Goal: Task Accomplishment & Management: Use online tool/utility

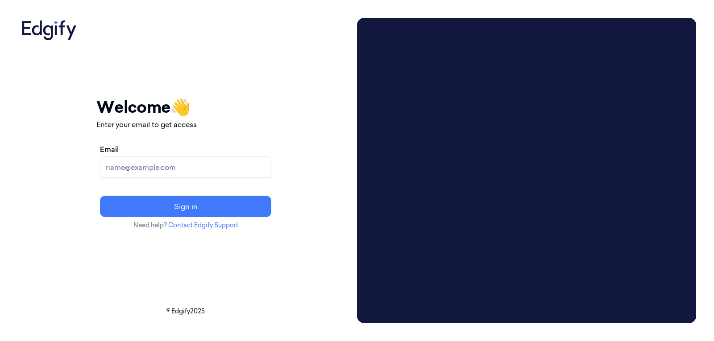
click at [187, 166] on input "Email" at bounding box center [185, 167] width 171 height 21
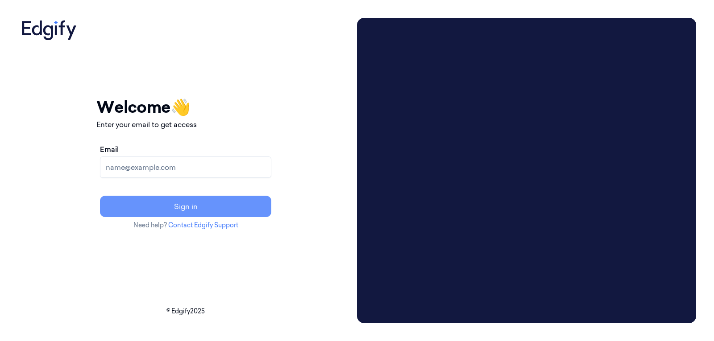
type input "varsha.g@indivillage.co"
click at [199, 204] on button "Sign in" at bounding box center [185, 206] width 171 height 21
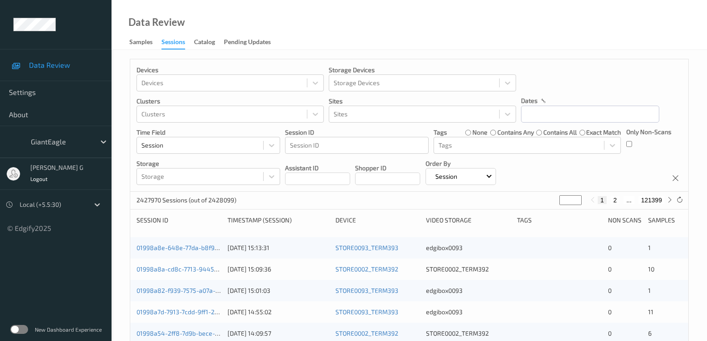
click at [21, 329] on label at bounding box center [19, 329] width 18 height 9
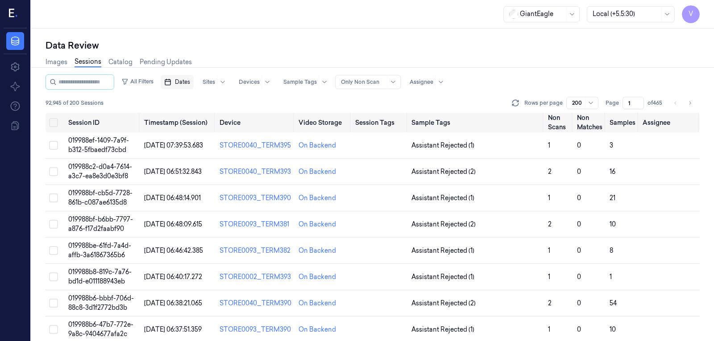
click at [190, 82] on span "Dates" at bounding box center [182, 82] width 15 height 8
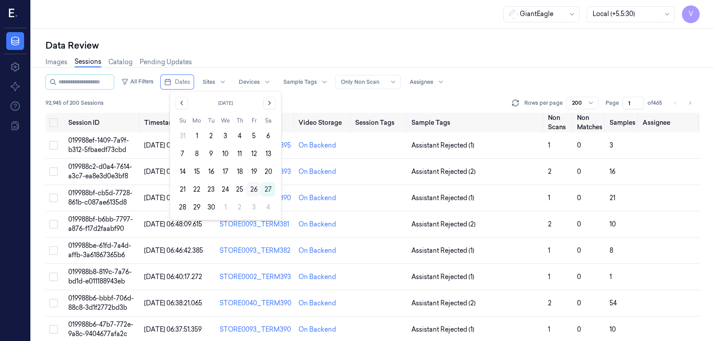
click at [254, 189] on button "26" at bounding box center [254, 190] width 14 height 14
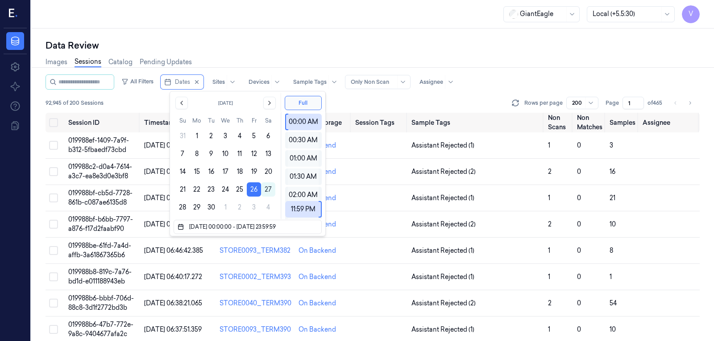
click at [237, 53] on div "Images Sessions Catalog Pending Updates" at bounding box center [373, 63] width 654 height 23
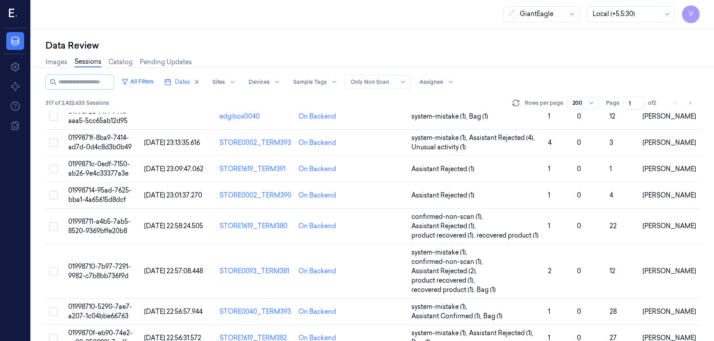
scroll to position [536, 0]
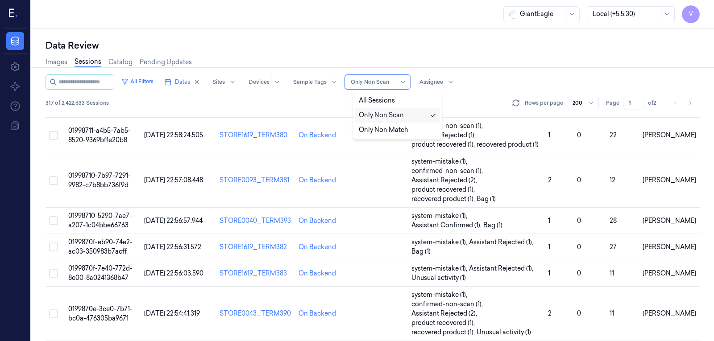
click at [390, 79] on div at bounding box center [373, 82] width 45 height 8
click at [386, 83] on div at bounding box center [373, 82] width 45 height 8
click at [431, 63] on div "Images Sessions Catalog Pending Updates" at bounding box center [373, 63] width 654 height 23
click at [443, 81] on div at bounding box center [431, 82] width 24 height 8
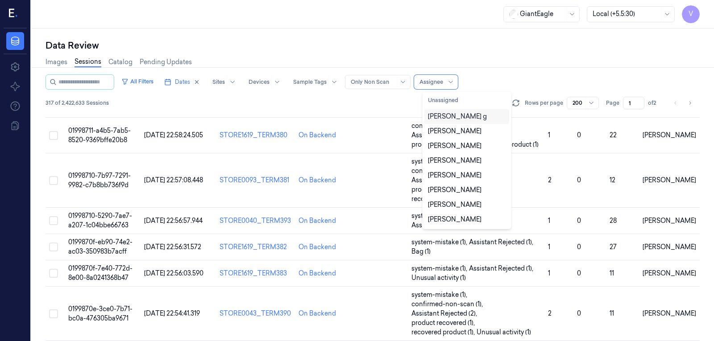
click at [446, 116] on div "[PERSON_NAME] g" at bounding box center [457, 116] width 59 height 9
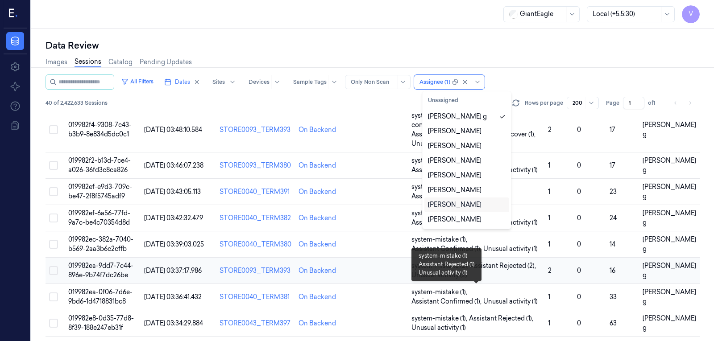
scroll to position [935, 0]
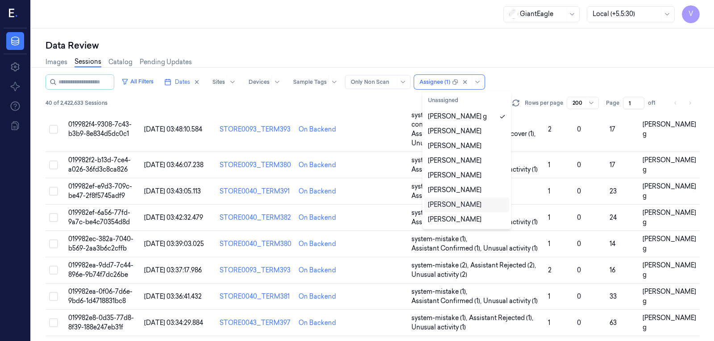
click at [688, 104] on li "pagination" at bounding box center [690, 103] width 12 height 12
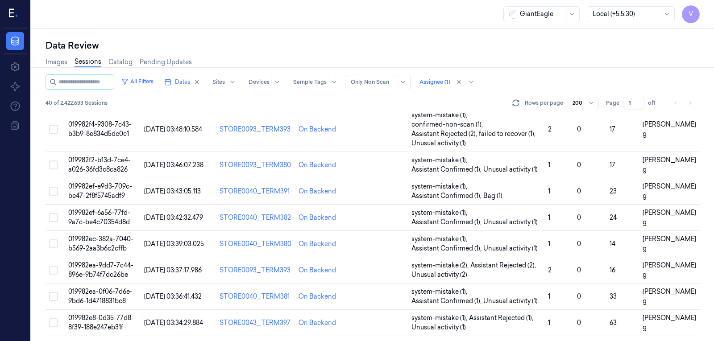
click at [691, 102] on li "pagination" at bounding box center [690, 103] width 12 height 12
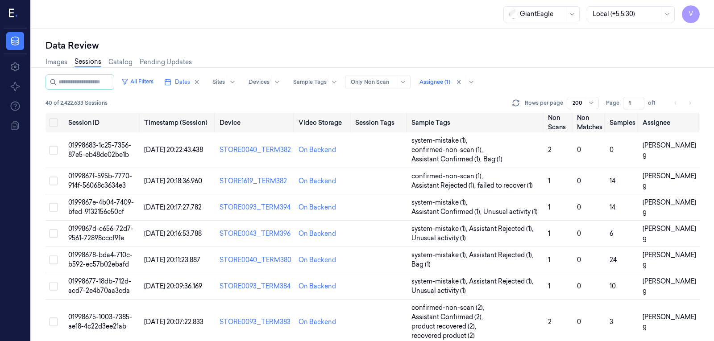
click at [687, 103] on li "pagination" at bounding box center [690, 103] width 12 height 12
click at [190, 84] on span "Dates" at bounding box center [182, 82] width 15 height 8
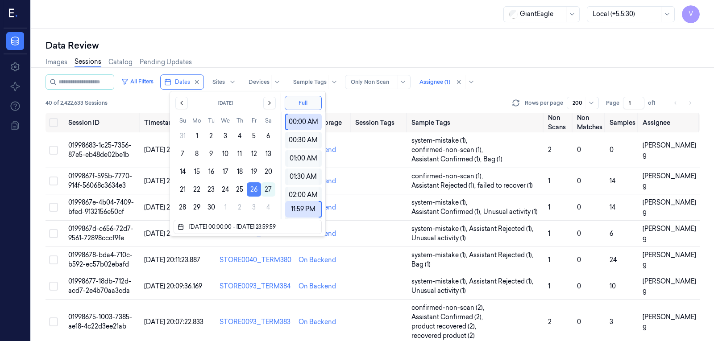
click at [252, 188] on button "26" at bounding box center [254, 190] width 14 height 14
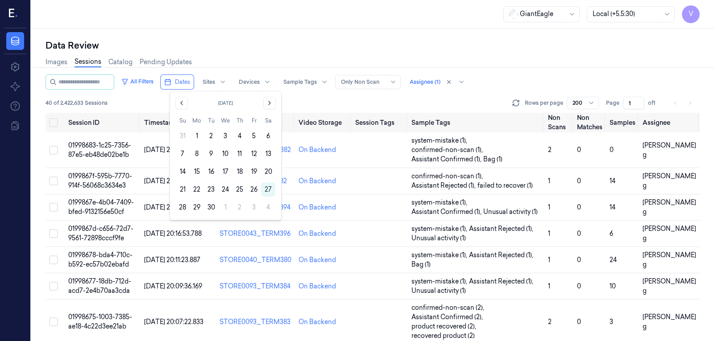
click at [312, 55] on div "Images Sessions Catalog Pending Updates" at bounding box center [373, 63] width 654 height 23
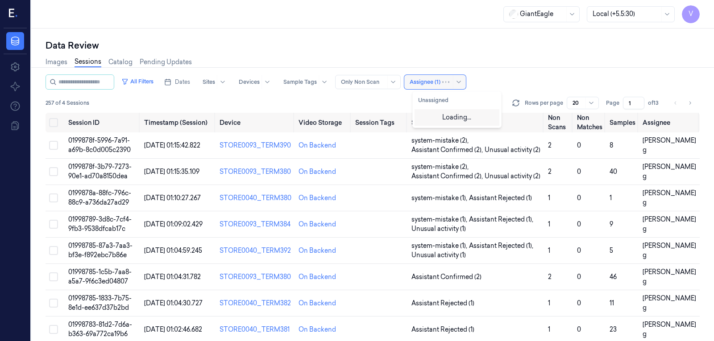
click at [430, 86] on div at bounding box center [425, 82] width 31 height 8
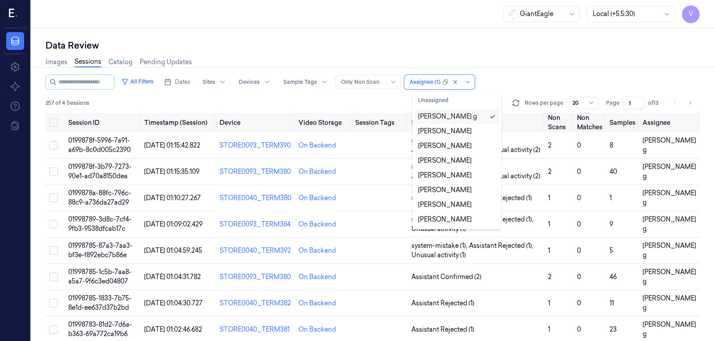
click at [434, 120] on div "[PERSON_NAME] g" at bounding box center [447, 116] width 59 height 9
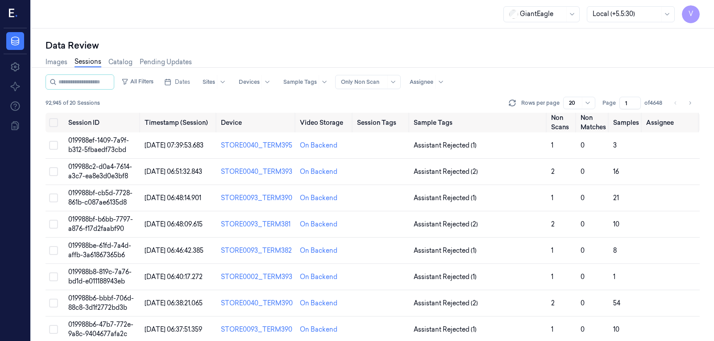
click at [345, 69] on div "Images Sessions Catalog Pending Updates" at bounding box center [373, 63] width 654 height 23
click at [190, 80] on span "Dates" at bounding box center [182, 82] width 15 height 8
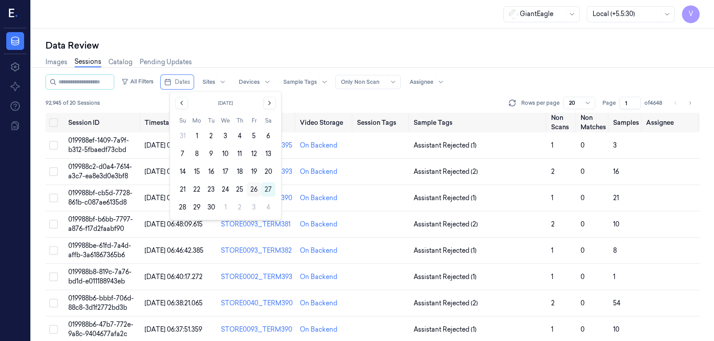
click at [253, 189] on button "26" at bounding box center [254, 190] width 14 height 14
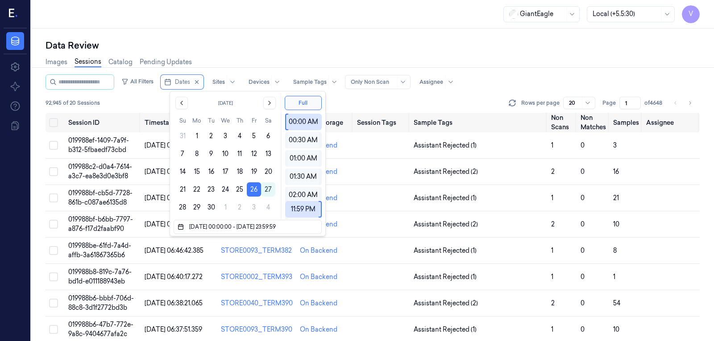
click at [273, 54] on div "Images Sessions Catalog Pending Updates" at bounding box center [373, 63] width 654 height 23
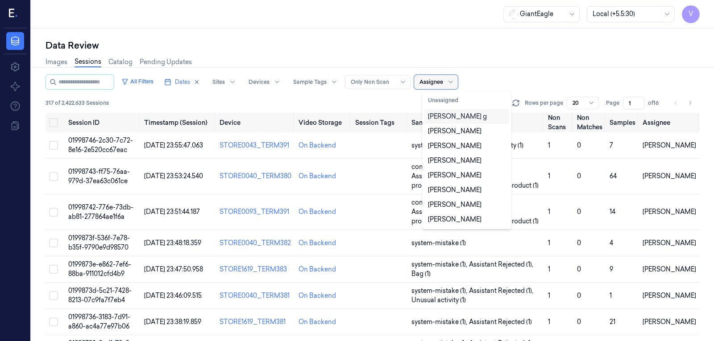
click at [435, 82] on div at bounding box center [431, 82] width 24 height 8
click at [446, 119] on div "[PERSON_NAME] g" at bounding box center [457, 116] width 59 height 9
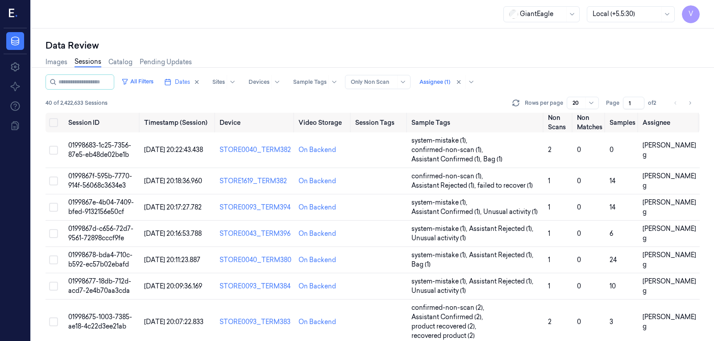
click at [524, 88] on div "All Filters Dates Sites Devices Sample Tags Alert Type Only Non Scan Assignee (…" at bounding box center [373, 82] width 654 height 15
click at [688, 102] on icon "Go to next page" at bounding box center [689, 103] width 5 height 7
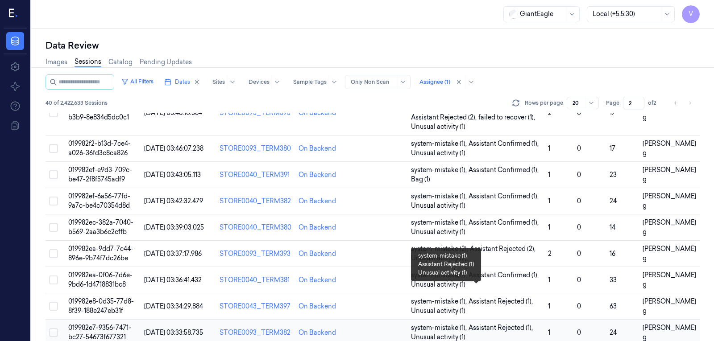
scroll to position [371, 0]
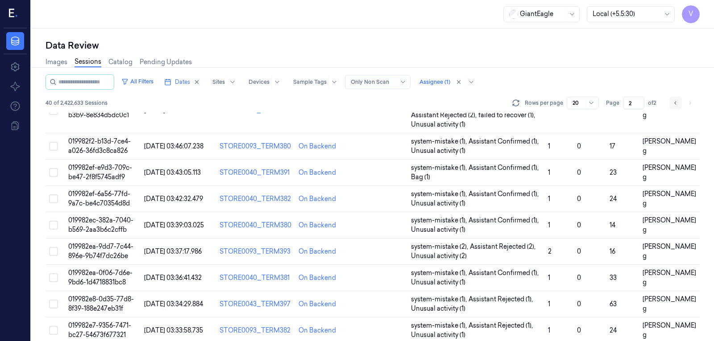
click at [673, 102] on button "Go to previous page" at bounding box center [675, 103] width 12 height 12
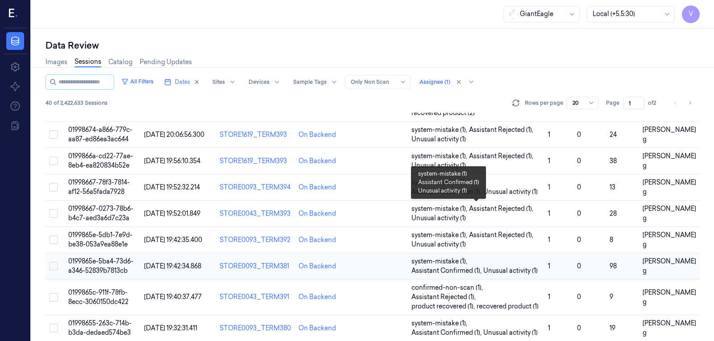
scroll to position [362, 0]
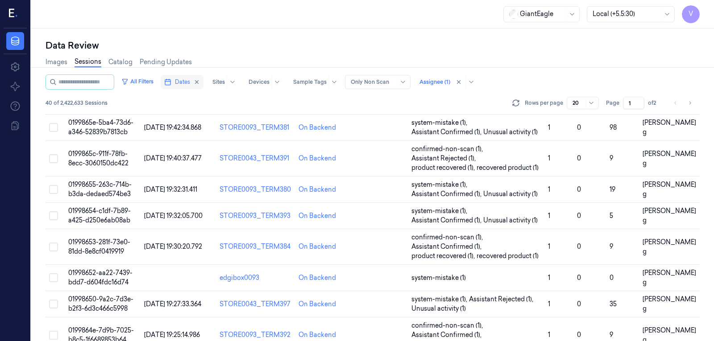
click at [187, 81] on span "Dates" at bounding box center [182, 82] width 15 height 8
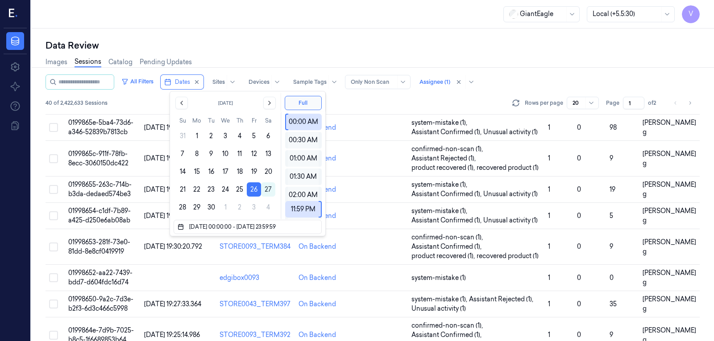
click at [391, 54] on div "Images Sessions Catalog Pending Updates" at bounding box center [373, 63] width 654 height 23
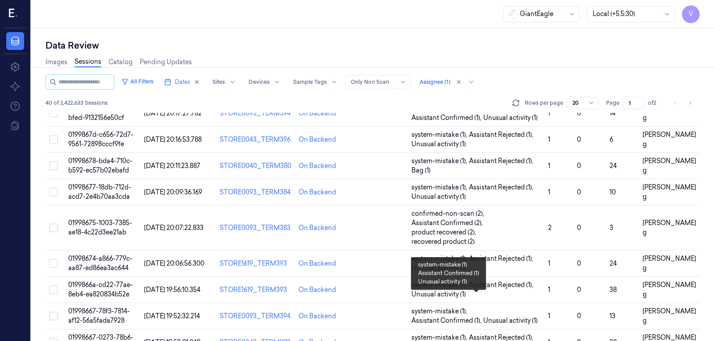
scroll to position [0, 0]
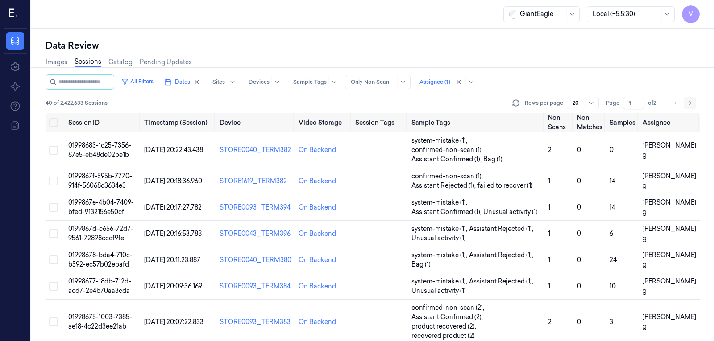
click at [688, 102] on icon "Go to next page" at bounding box center [689, 103] width 5 height 7
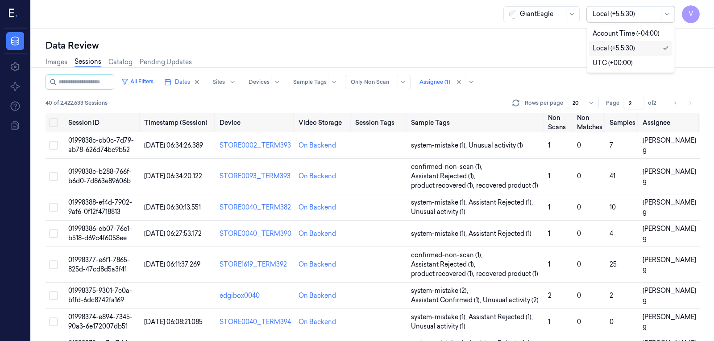
click at [658, 13] on div at bounding box center [626, 13] width 67 height 9
click at [641, 37] on div "Account Time (-04:00)" at bounding box center [626, 33] width 67 height 9
click at [673, 103] on icon "Go to previous page" at bounding box center [675, 103] width 5 height 7
type input "1"
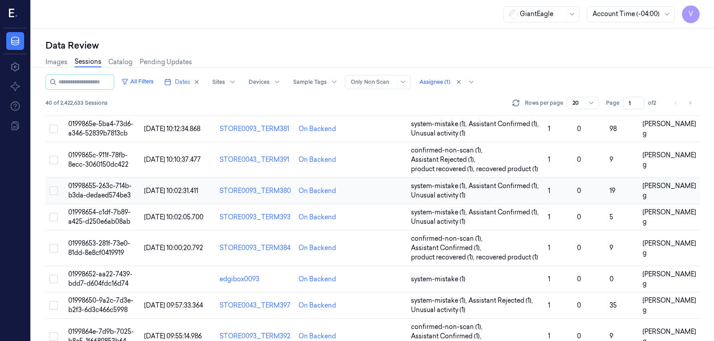
scroll to position [362, 0]
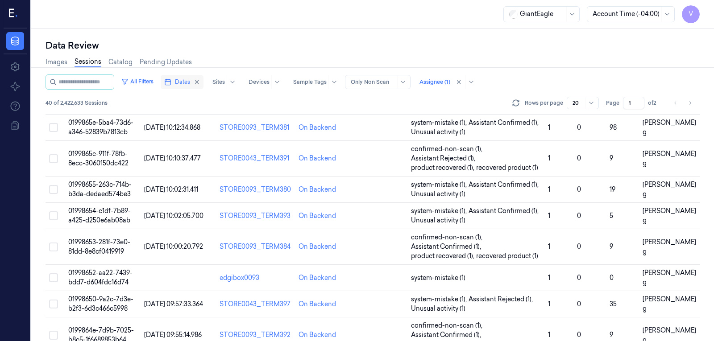
click at [193, 87] on button "Dates" at bounding box center [182, 82] width 43 height 14
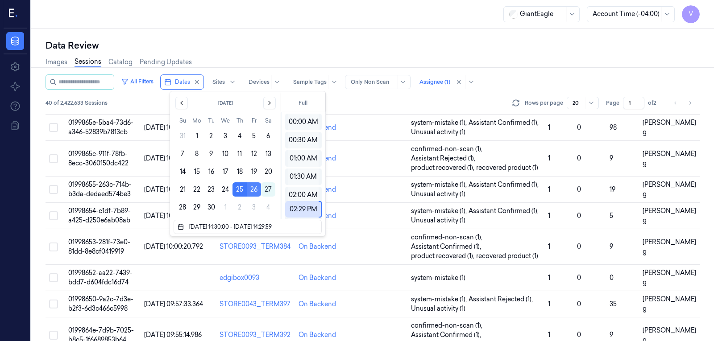
click at [254, 191] on button "26" at bounding box center [254, 190] width 14 height 14
type input "26/09/2025 14:30:00 - 26/09/2025 14:29:00"
click at [350, 50] on div "Data Review" at bounding box center [373, 45] width 654 height 12
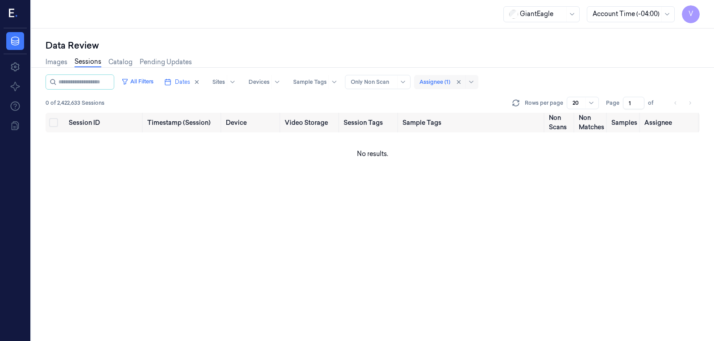
click at [450, 83] on div at bounding box center [434, 82] width 31 height 8
click at [516, 66] on div "Images Sessions Catalog Pending Updates" at bounding box center [373, 63] width 654 height 23
click at [191, 86] on button "Dates" at bounding box center [182, 82] width 43 height 14
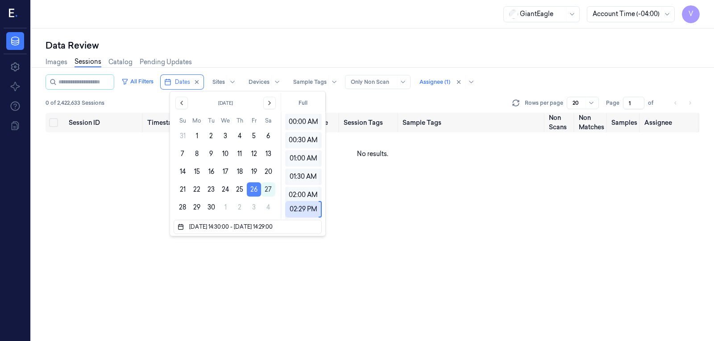
click at [255, 192] on button "26" at bounding box center [254, 190] width 14 height 14
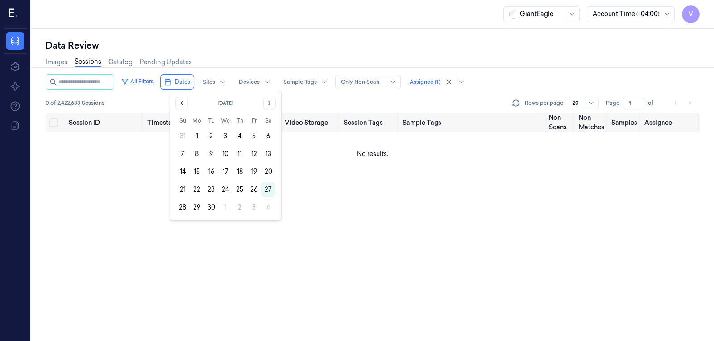
click at [255, 192] on button "26" at bounding box center [254, 190] width 14 height 14
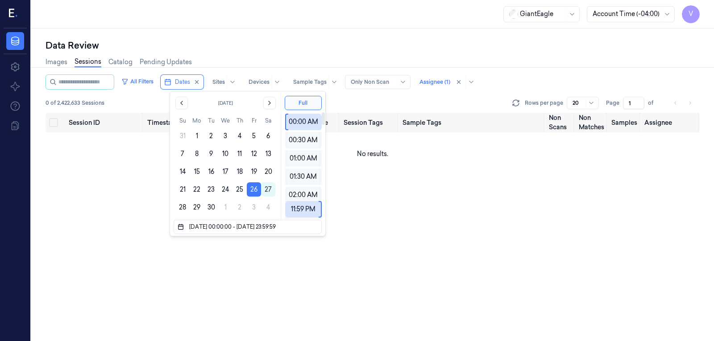
click at [365, 50] on div "Data Review" at bounding box center [373, 45] width 654 height 12
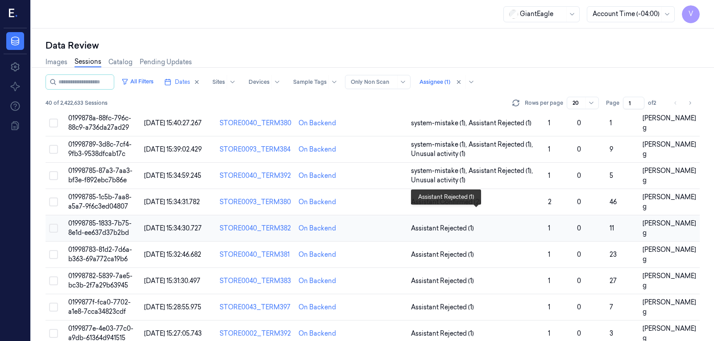
scroll to position [89, 0]
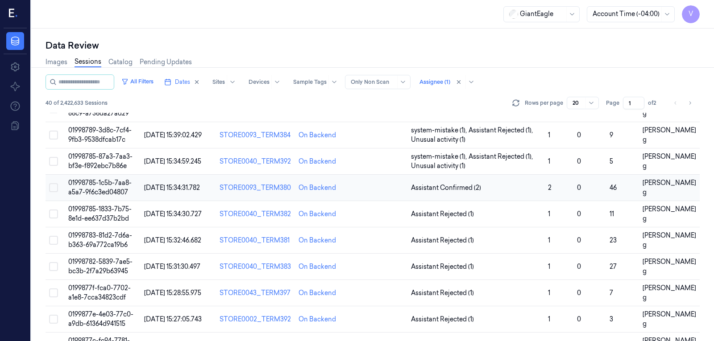
click at [388, 189] on td at bounding box center [380, 188] width 56 height 26
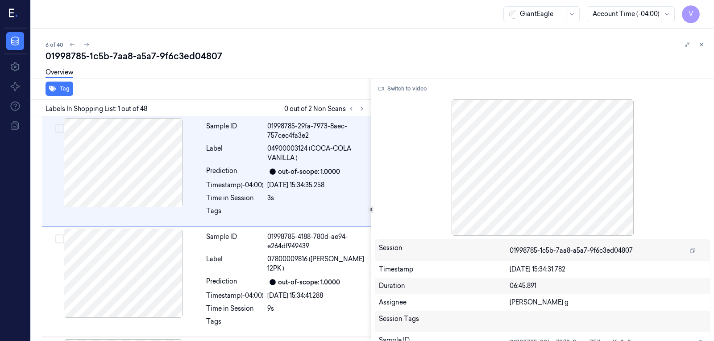
click at [708, 115] on div at bounding box center [543, 168] width 336 height 137
click at [705, 42] on button at bounding box center [701, 44] width 11 height 11
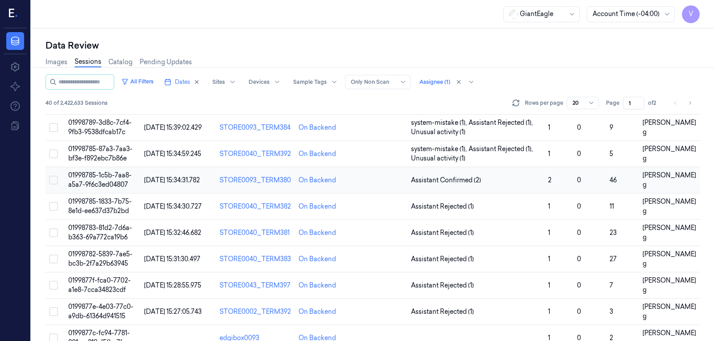
scroll to position [78, 0]
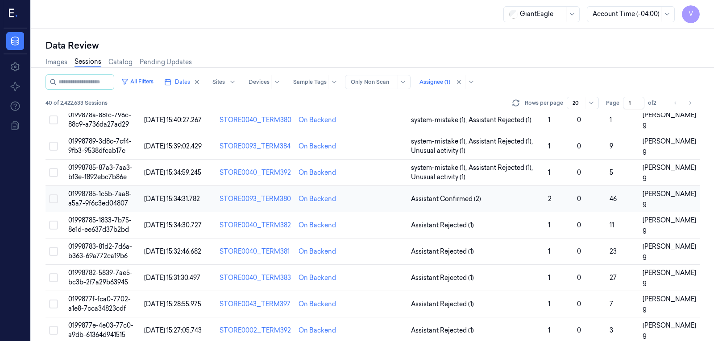
click at [387, 202] on td at bounding box center [380, 199] width 56 height 26
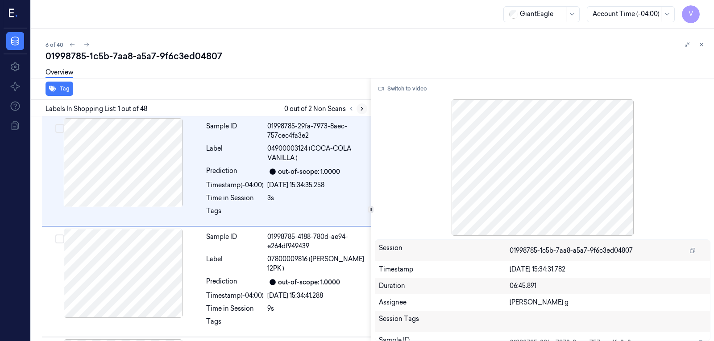
click at [361, 106] on icon at bounding box center [362, 109] width 6 height 6
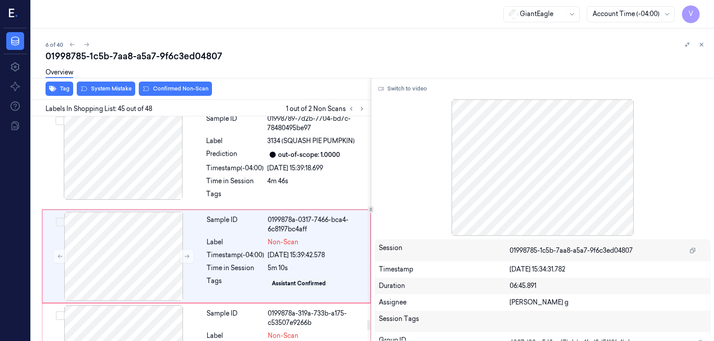
scroll to position [4729, 0]
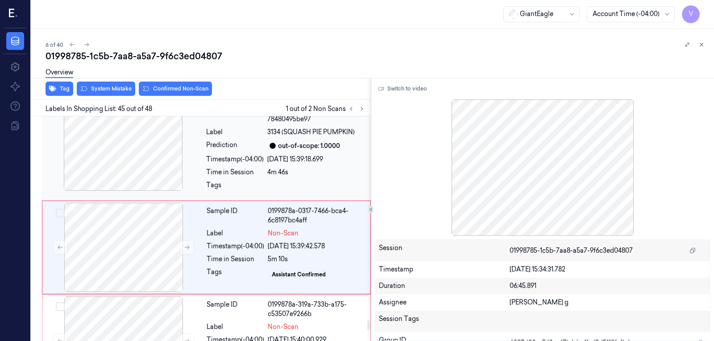
click at [245, 148] on div "Sample ID 01998789-7d2b-7704-bd7c-78480495be97 Label 3134 (SQUASH PIE PUMPKIN) …" at bounding box center [286, 150] width 166 height 97
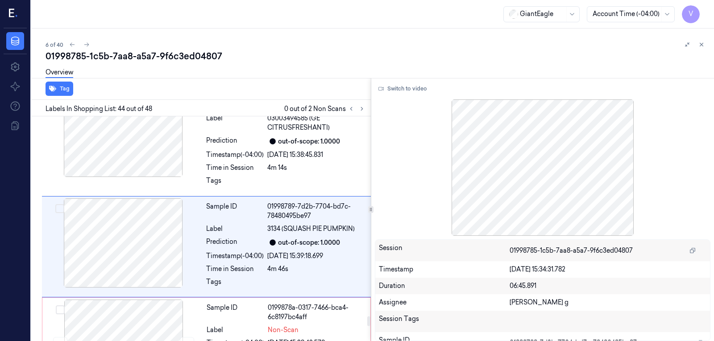
scroll to position [4631, 0]
click at [409, 90] on button "Switch to video" at bounding box center [403, 89] width 56 height 14
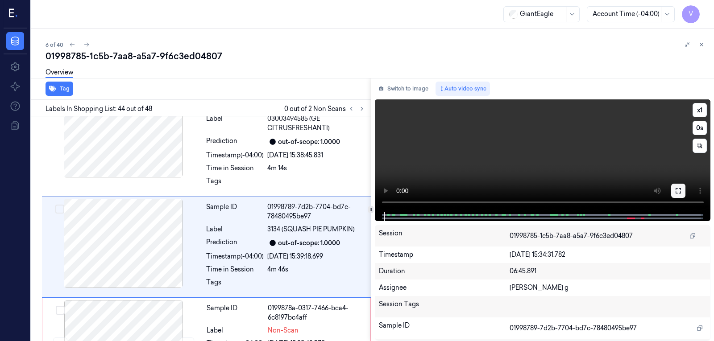
click at [679, 193] on icon at bounding box center [678, 190] width 7 height 7
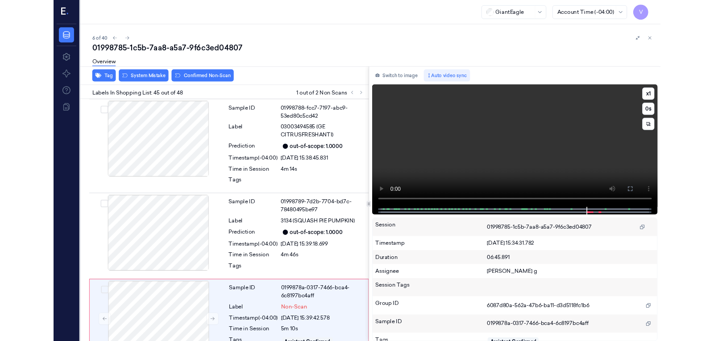
scroll to position [4699, 0]
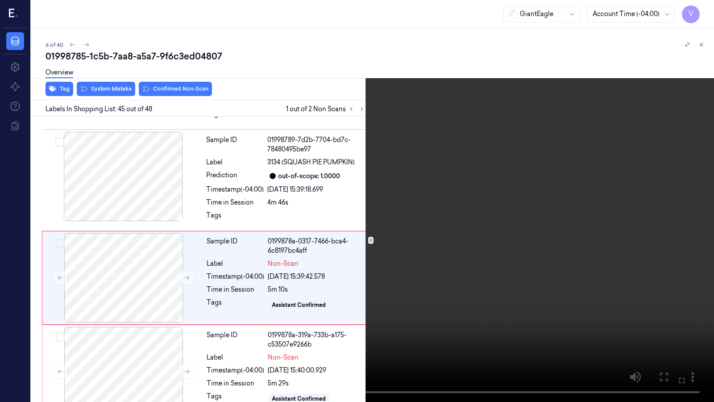
click at [0, 0] on icon at bounding box center [0, 0] width 0 height 0
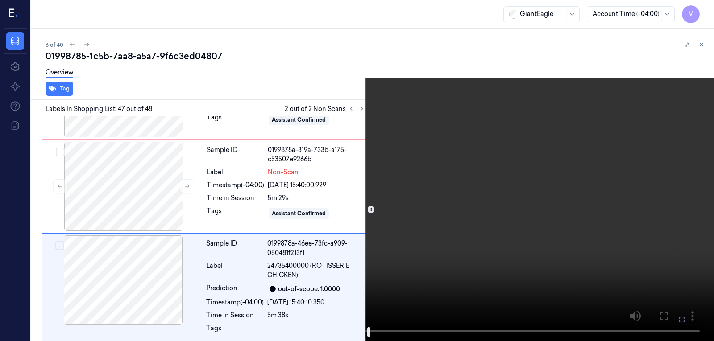
scroll to position [4883, 0]
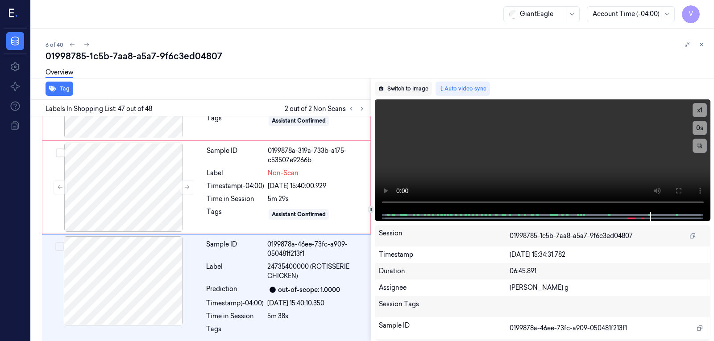
click at [399, 84] on button "Switch to image" at bounding box center [403, 89] width 57 height 14
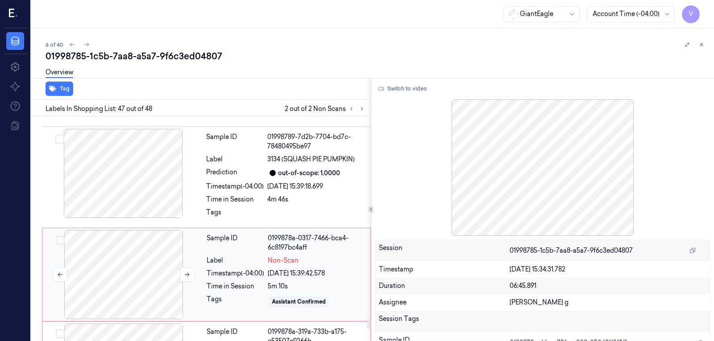
click at [117, 248] on div at bounding box center [123, 274] width 159 height 89
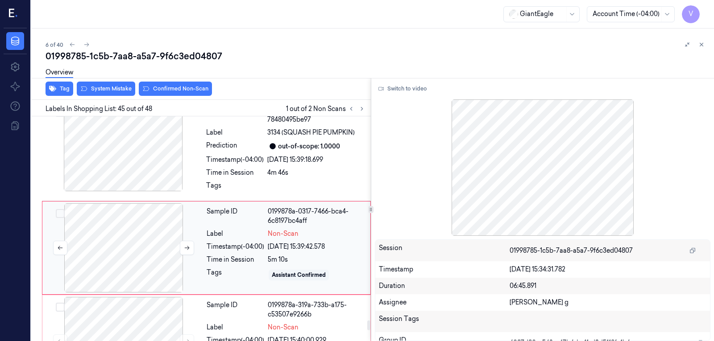
scroll to position [4729, 0]
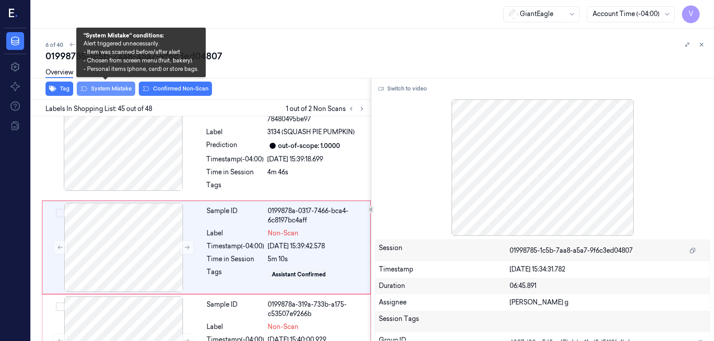
click at [103, 92] on button "System Mistake" at bounding box center [106, 89] width 58 height 14
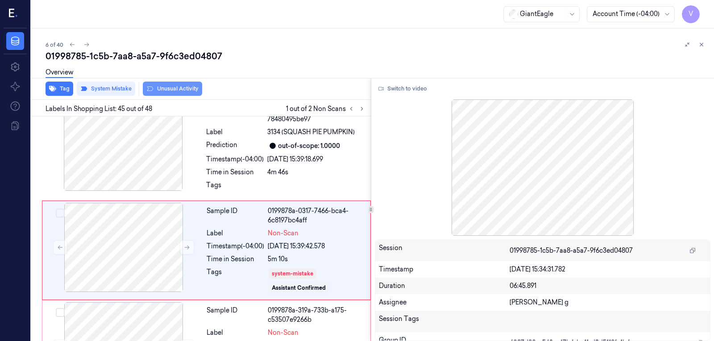
scroll to position [4732, 0]
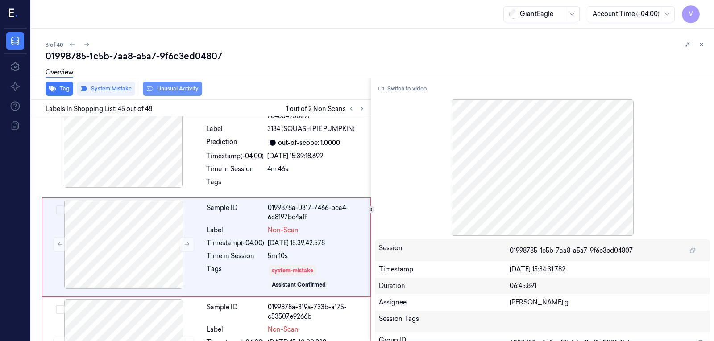
click at [170, 89] on button "Unusual Activity" at bounding box center [172, 89] width 59 height 14
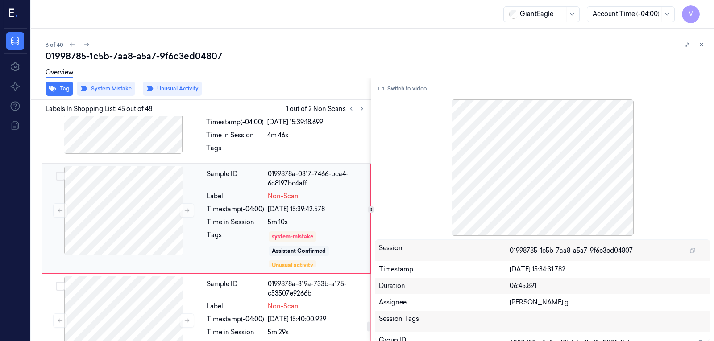
scroll to position [4782, 0]
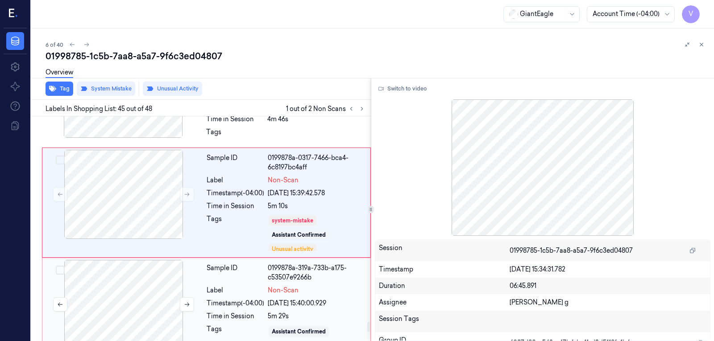
click at [120, 263] on div at bounding box center [123, 304] width 159 height 89
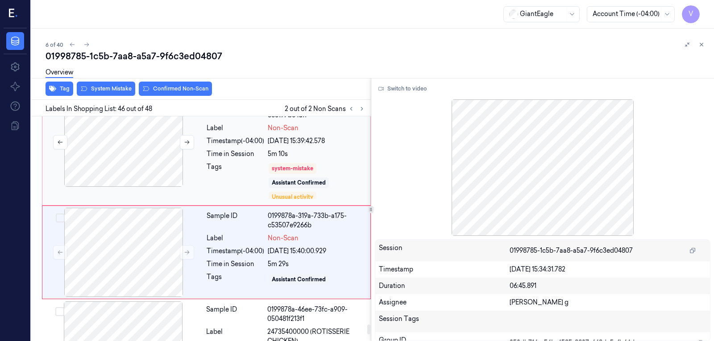
scroll to position [4839, 0]
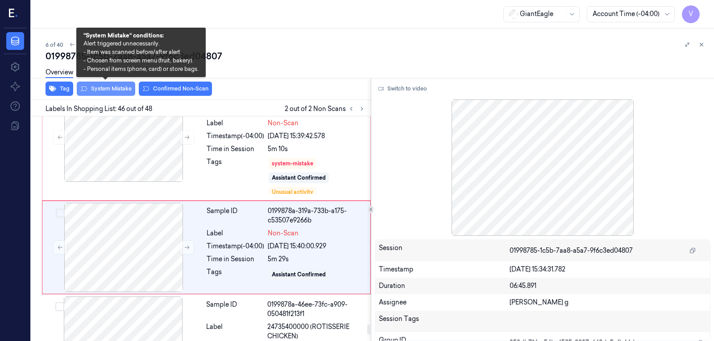
click at [112, 91] on button "System Mistake" at bounding box center [106, 89] width 58 height 14
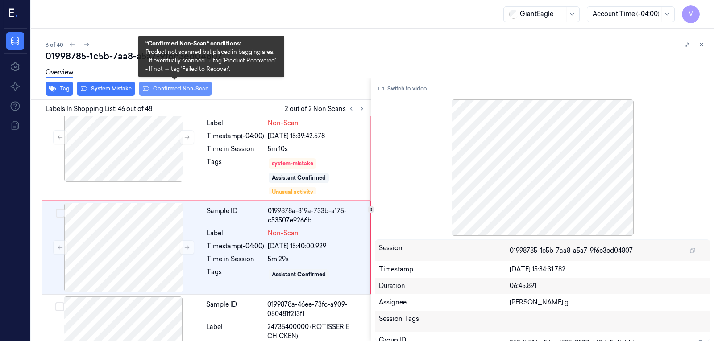
scroll to position [4842, 0]
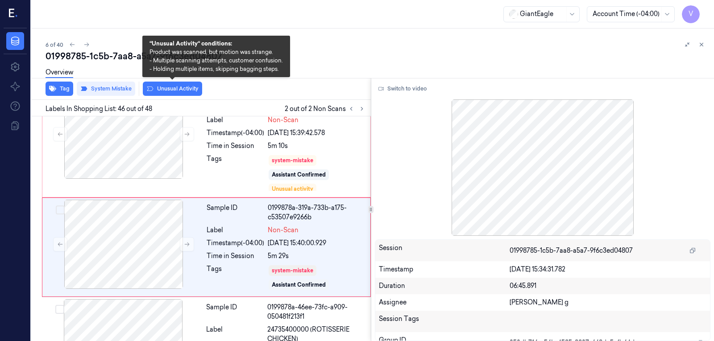
click at [180, 90] on button "Unusual Activity" at bounding box center [172, 89] width 59 height 14
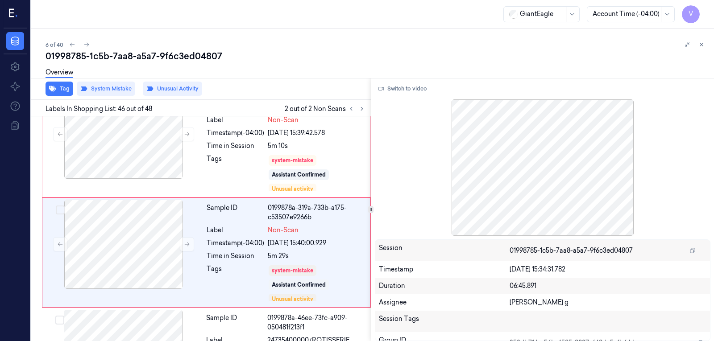
scroll to position [4847, 0]
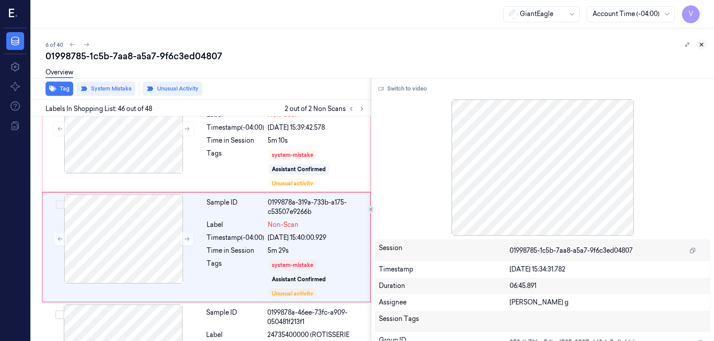
click at [703, 42] on icon at bounding box center [701, 45] width 6 height 6
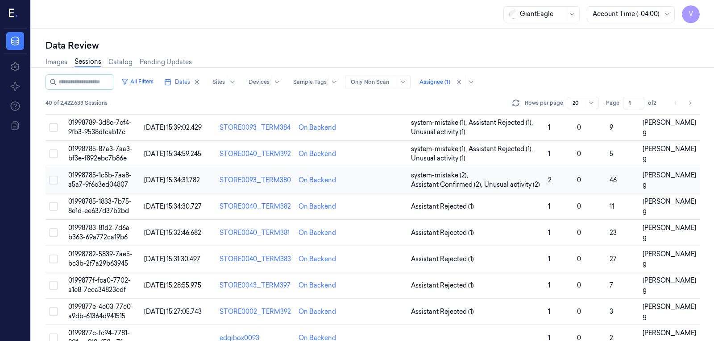
scroll to position [78, 0]
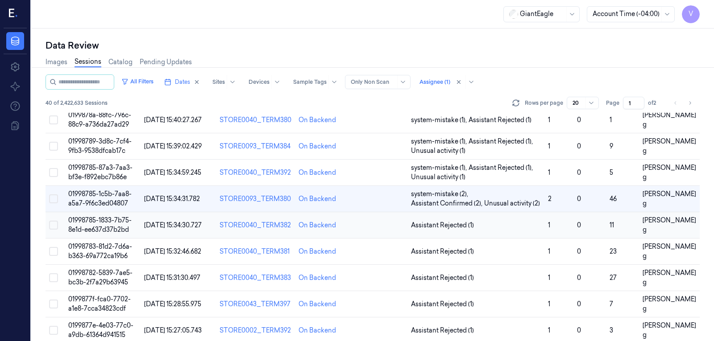
click at [374, 231] on td at bounding box center [380, 225] width 56 height 26
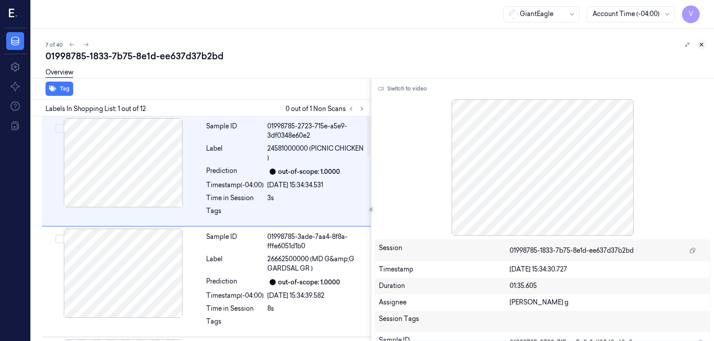
click at [702, 47] on icon at bounding box center [701, 45] width 6 height 6
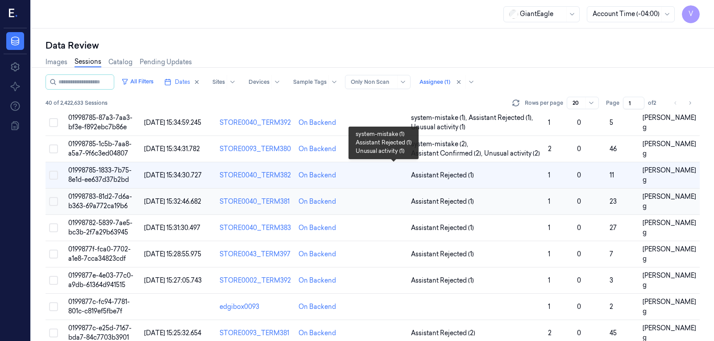
scroll to position [104, 0]
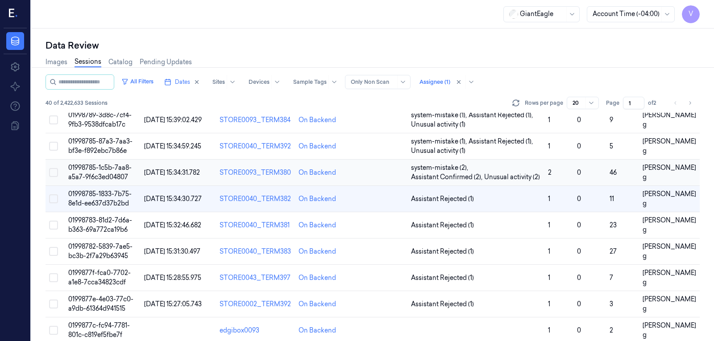
click at [374, 179] on td at bounding box center [380, 173] width 56 height 26
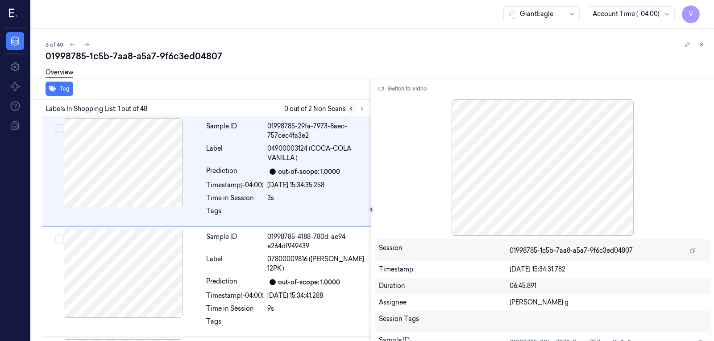
click at [349, 111] on icon at bounding box center [351, 109] width 6 height 6
click at [268, 100] on div "Tag" at bounding box center [199, 89] width 343 height 22
click at [703, 48] on button at bounding box center [701, 44] width 11 height 11
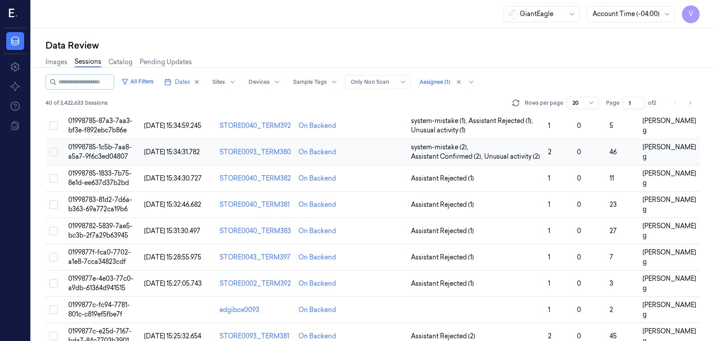
scroll to position [78, 0]
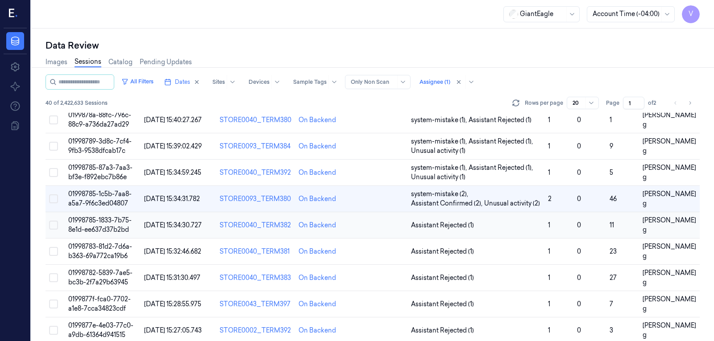
click at [374, 220] on td at bounding box center [380, 225] width 56 height 26
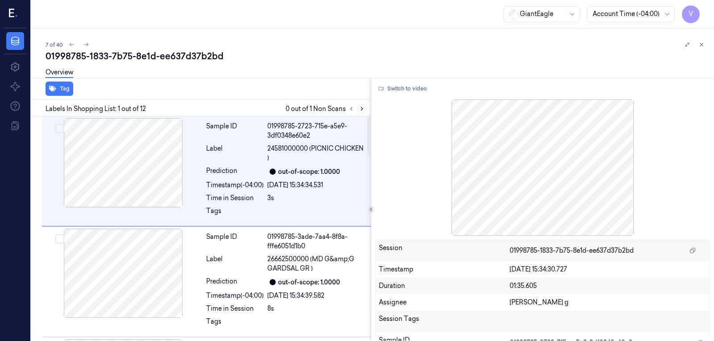
click at [359, 108] on icon at bounding box center [362, 109] width 6 height 6
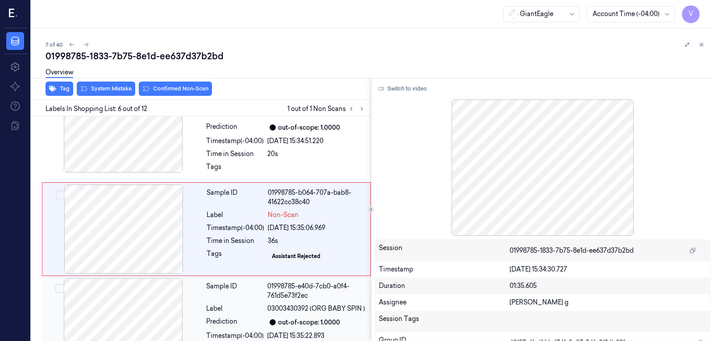
scroll to position [478, 0]
click at [141, 153] on div at bounding box center [123, 127] width 159 height 89
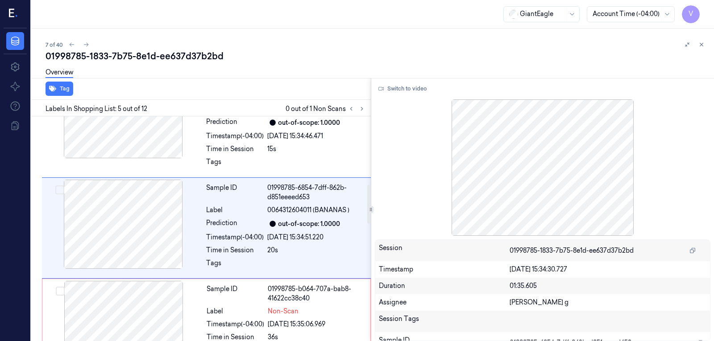
scroll to position [381, 0]
click at [399, 90] on button "Switch to video" at bounding box center [403, 89] width 56 height 14
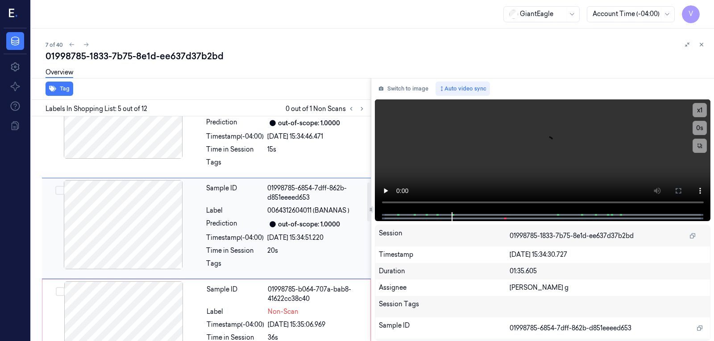
scroll to position [425, 0]
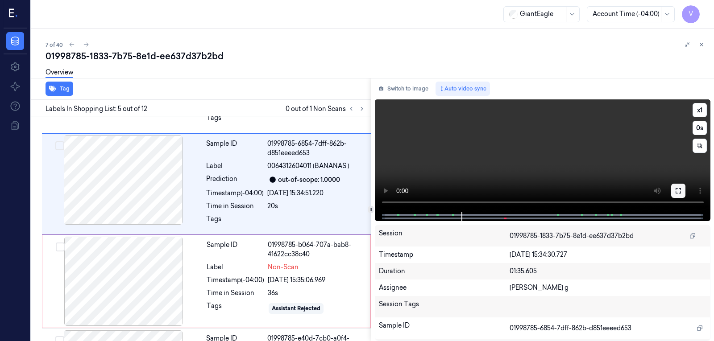
click at [683, 193] on button at bounding box center [678, 191] width 14 height 14
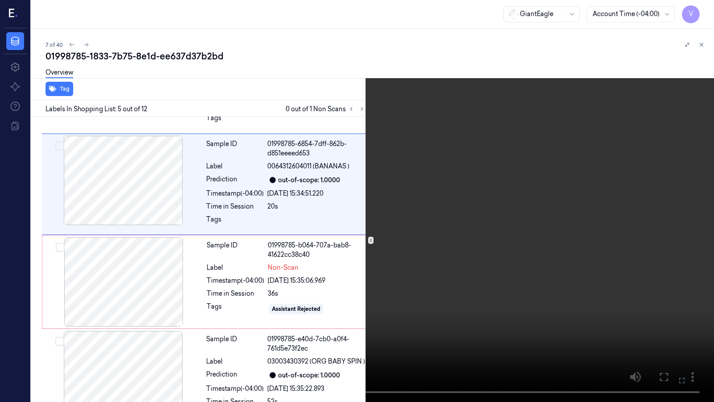
click at [0, 0] on icon at bounding box center [0, 0] width 0 height 0
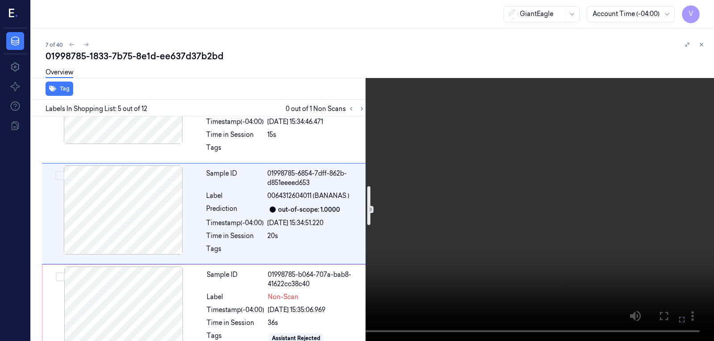
scroll to position [381, 0]
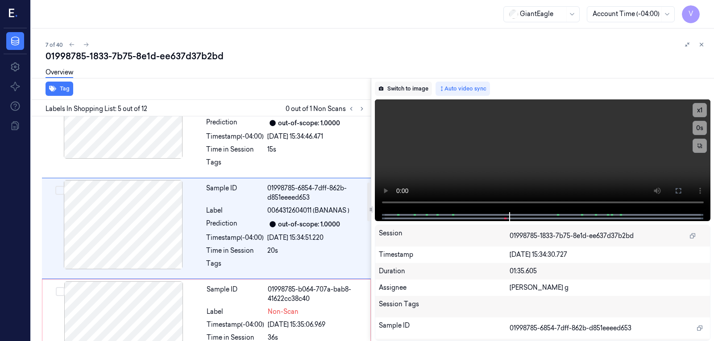
click at [390, 91] on button "Switch to image" at bounding box center [403, 89] width 57 height 14
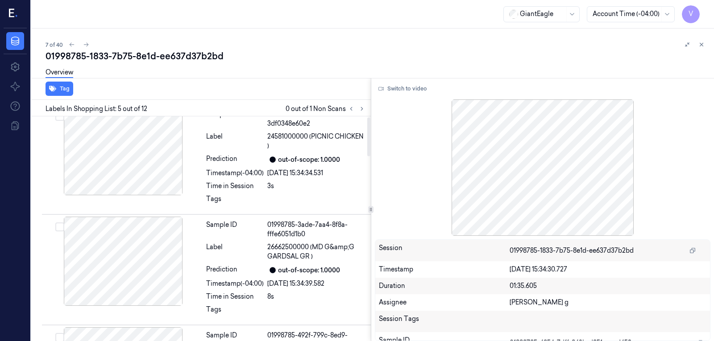
scroll to position [0, 0]
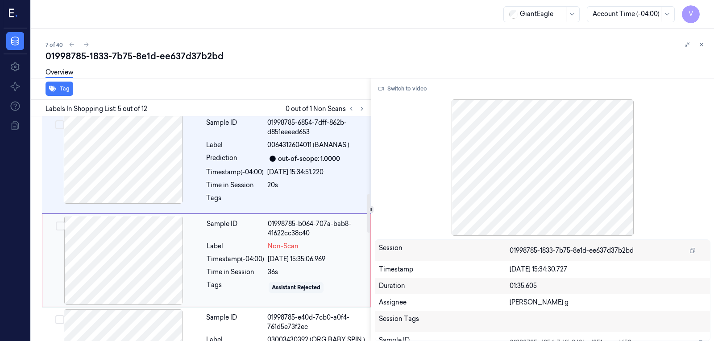
click at [128, 265] on div at bounding box center [123, 260] width 159 height 89
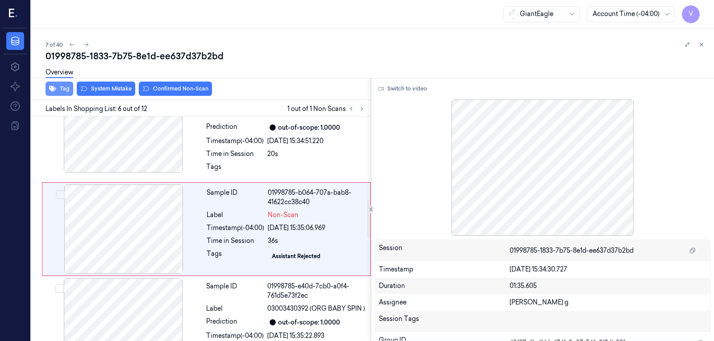
scroll to position [478, 0]
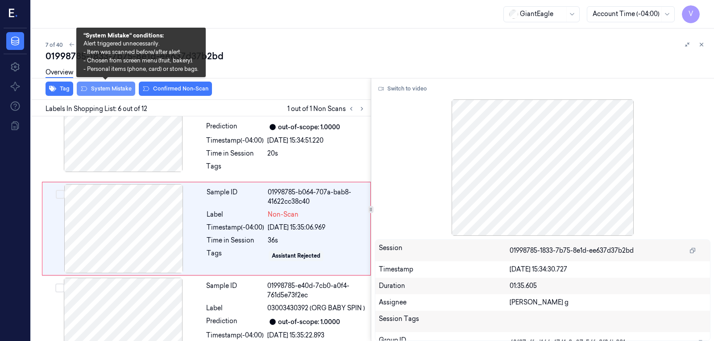
click at [106, 86] on button "System Mistake" at bounding box center [106, 89] width 58 height 14
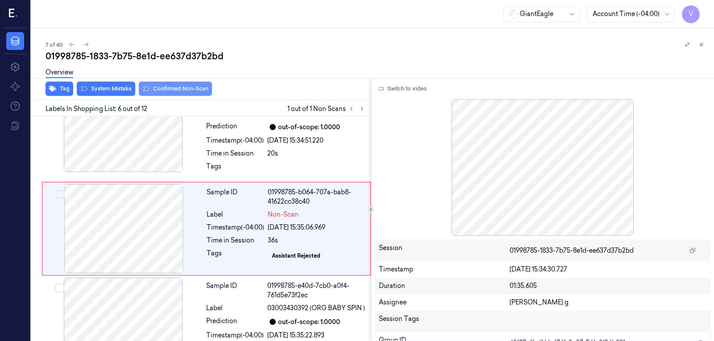
scroll to position [481, 0]
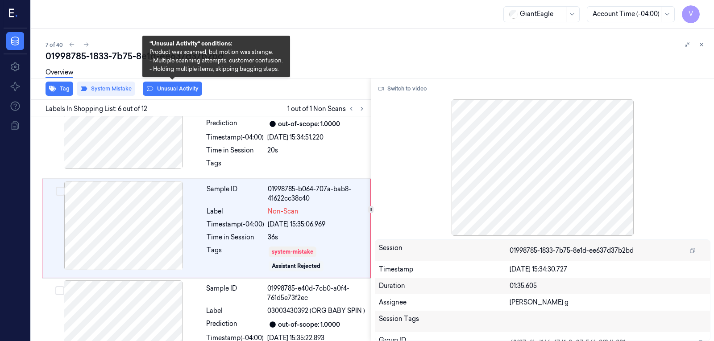
click at [179, 88] on button "Unusual Activity" at bounding box center [172, 89] width 59 height 14
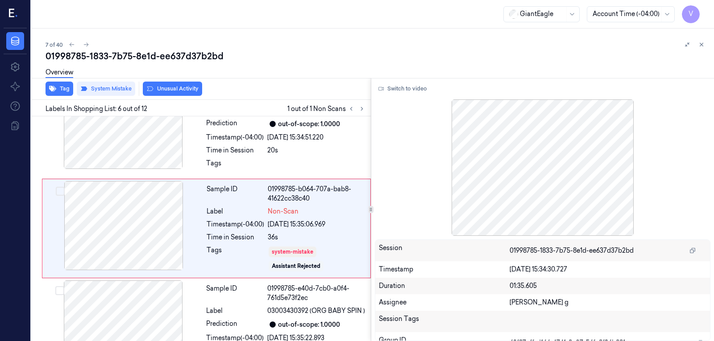
scroll to position [486, 0]
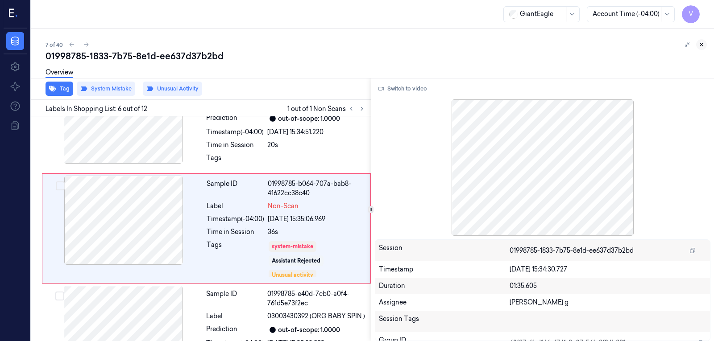
click at [701, 44] on icon at bounding box center [701, 44] width 3 height 3
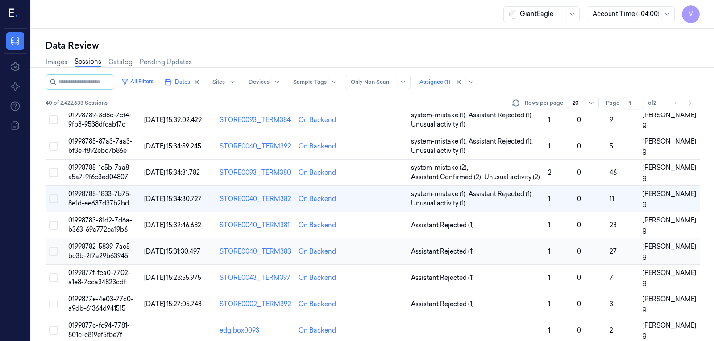
scroll to position [104, 0]
click at [370, 229] on td at bounding box center [380, 225] width 56 height 26
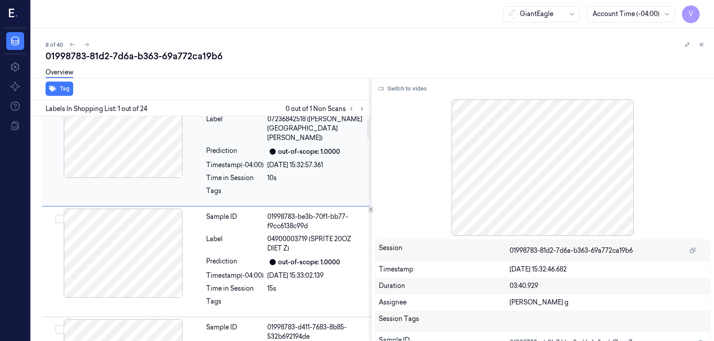
scroll to position [45, 0]
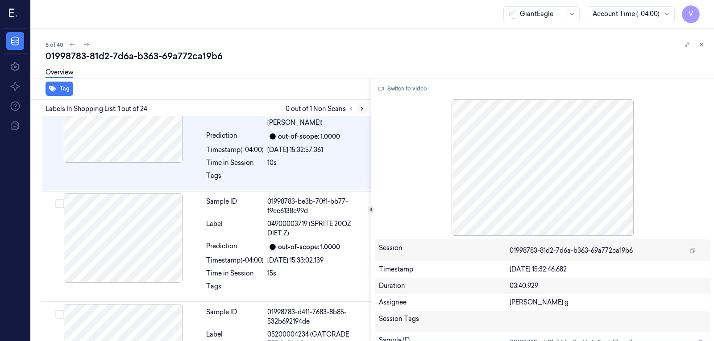
click at [361, 107] on icon at bounding box center [362, 109] width 6 height 6
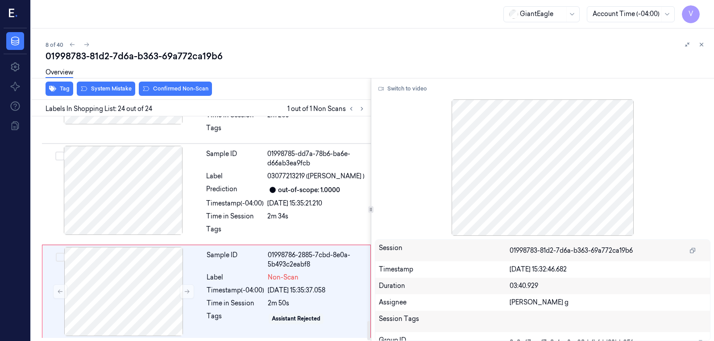
scroll to position [2379, 0]
click at [249, 184] on div "Sample ID 01998785-dd7a-78b6-ba6e-d66ab3ea9fcb Label 03077213219 (CHARMIN STRON…" at bounding box center [286, 193] width 166 height 97
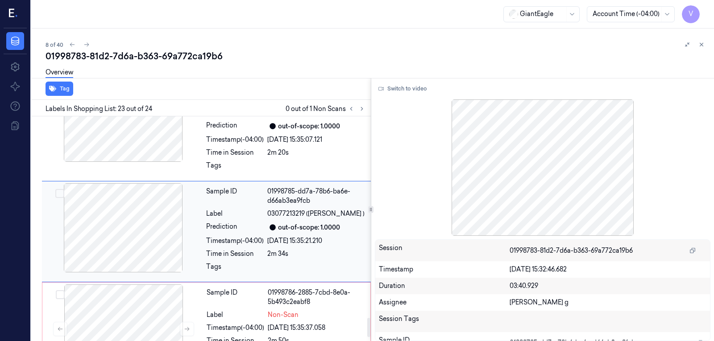
scroll to position [2340, 0]
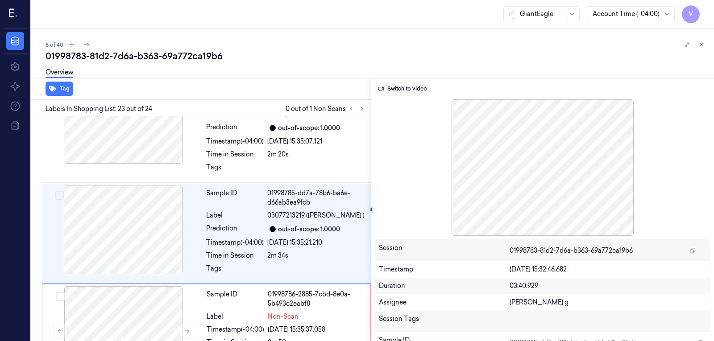
click at [413, 84] on button "Switch to video" at bounding box center [403, 89] width 56 height 14
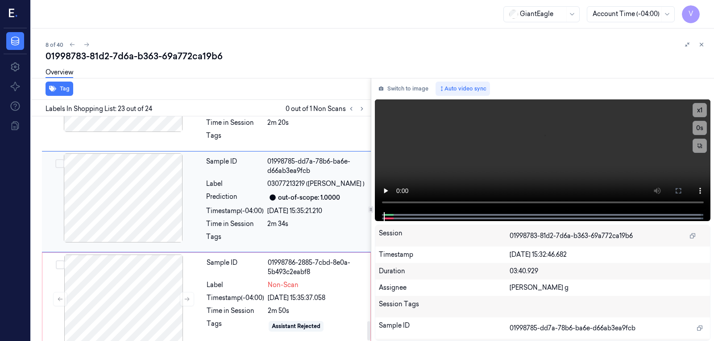
scroll to position [2379, 0]
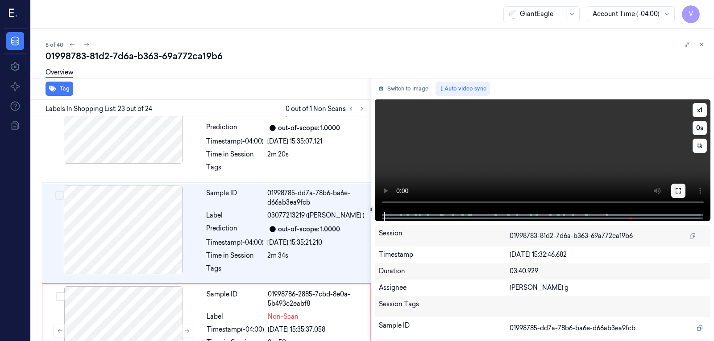
click at [678, 191] on icon at bounding box center [678, 190] width 7 height 7
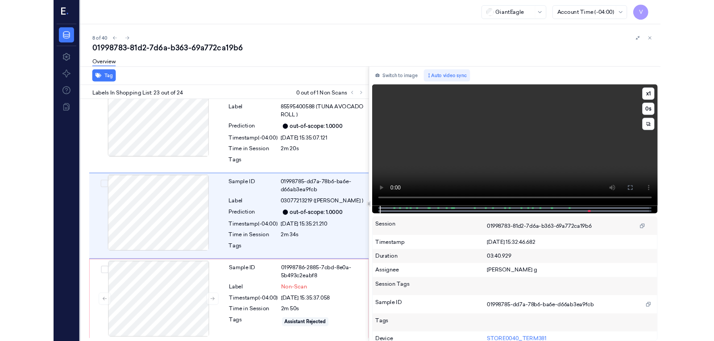
scroll to position [2310, 0]
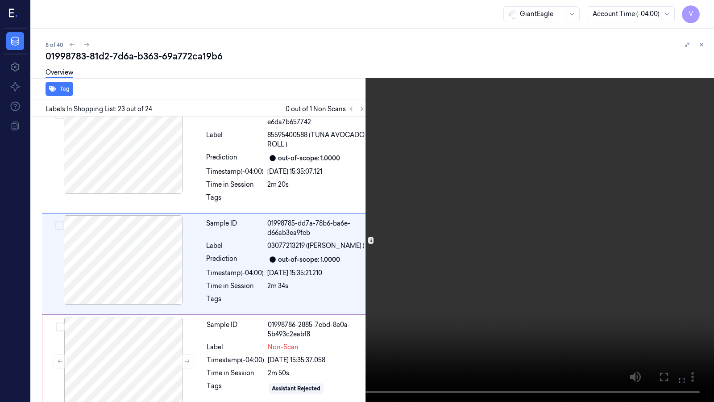
click at [0, 0] on icon at bounding box center [0, 0] width 0 height 0
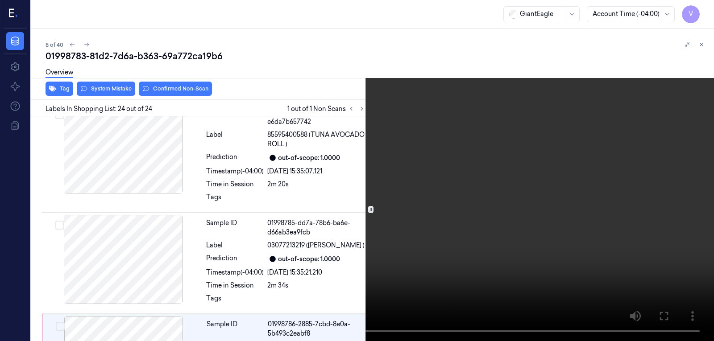
scroll to position [2379, 0]
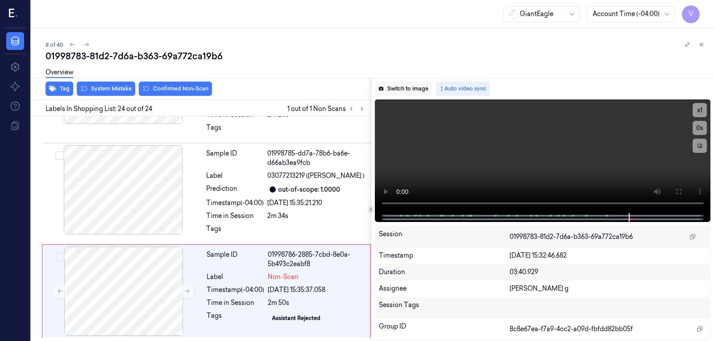
click at [407, 87] on button "Switch to image" at bounding box center [403, 89] width 57 height 14
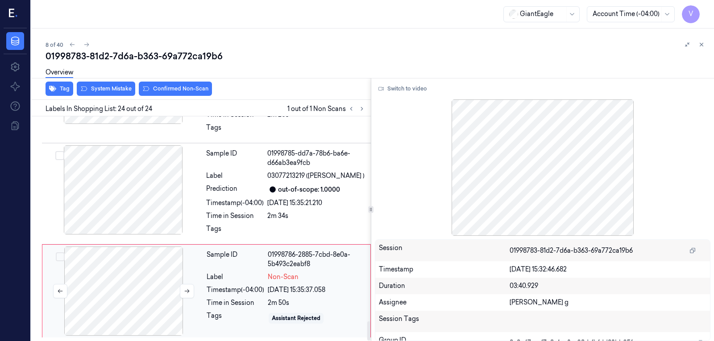
click at [99, 270] on div at bounding box center [123, 291] width 159 height 89
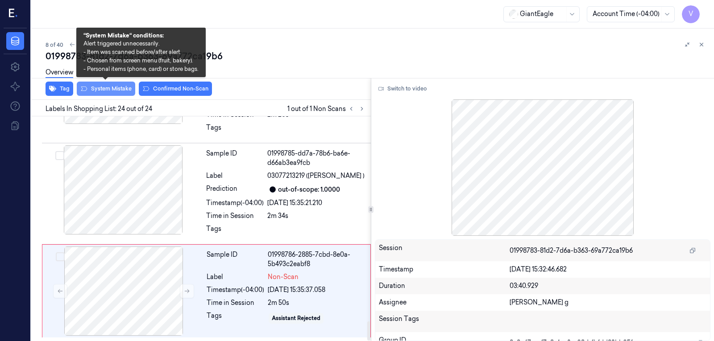
click at [109, 87] on button "System Mistake" at bounding box center [106, 89] width 58 height 14
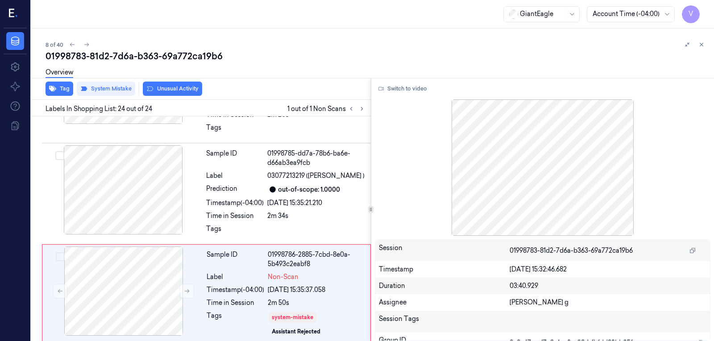
scroll to position [2385, 0]
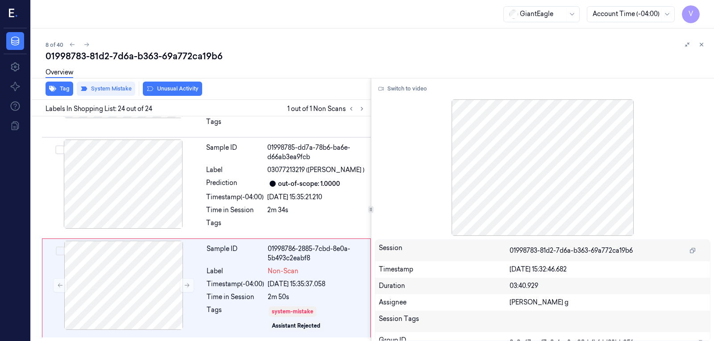
click at [186, 91] on button "Unusual Activity" at bounding box center [172, 89] width 59 height 14
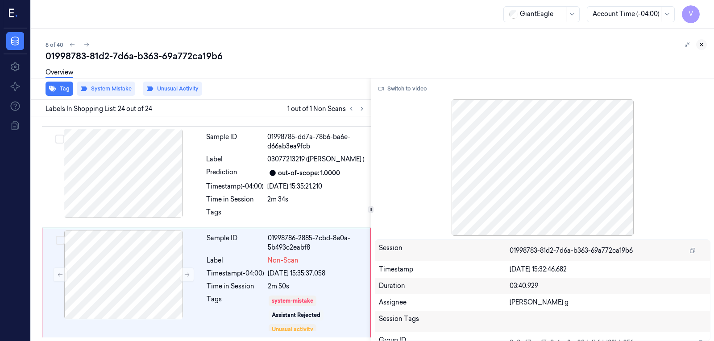
click at [706, 41] on button at bounding box center [701, 44] width 11 height 11
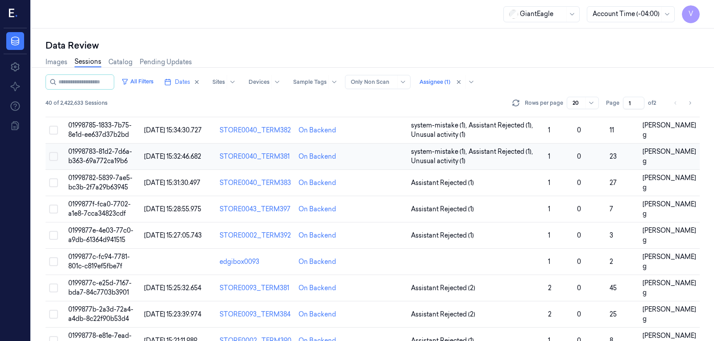
scroll to position [131, 0]
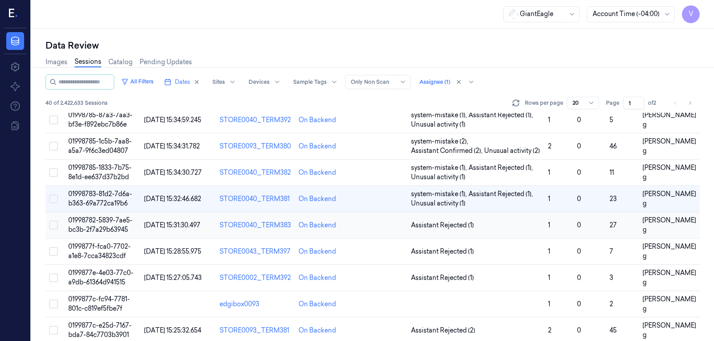
click at [375, 220] on td at bounding box center [380, 225] width 56 height 26
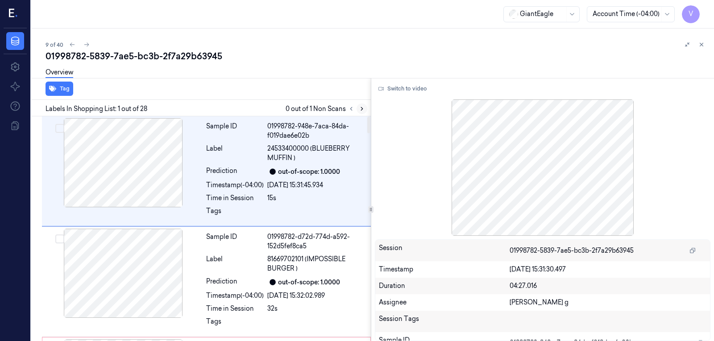
click at [360, 108] on icon at bounding box center [362, 109] width 6 height 6
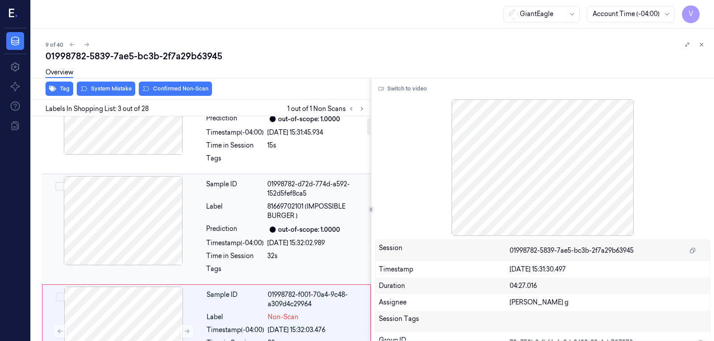
scroll to position [21, 0]
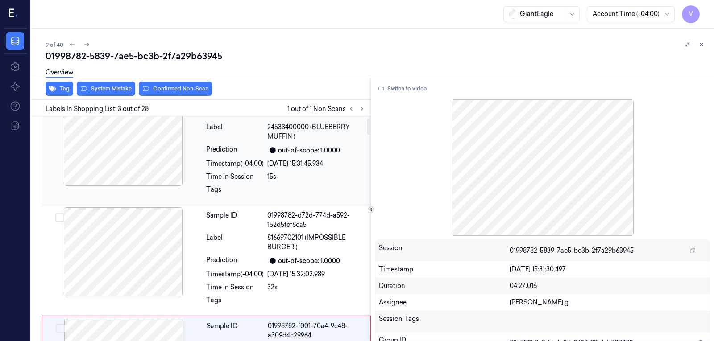
click at [301, 162] on div "26/09/2025 15:31:45.934" at bounding box center [316, 163] width 98 height 9
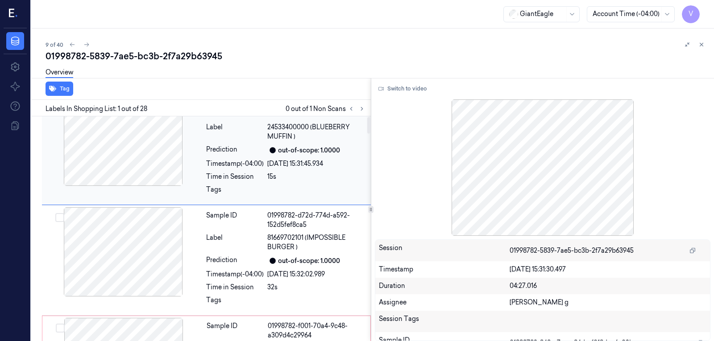
scroll to position [0, 0]
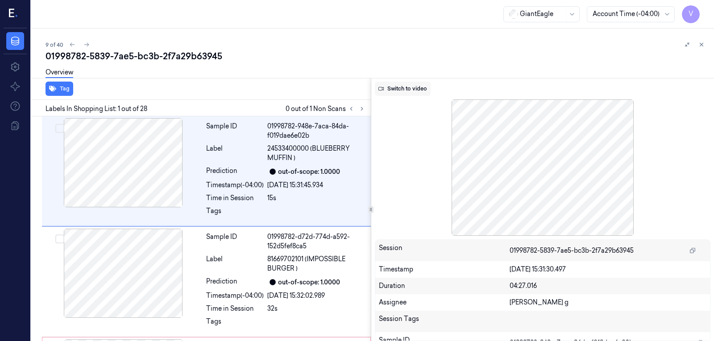
click at [423, 91] on button "Switch to video" at bounding box center [403, 89] width 56 height 14
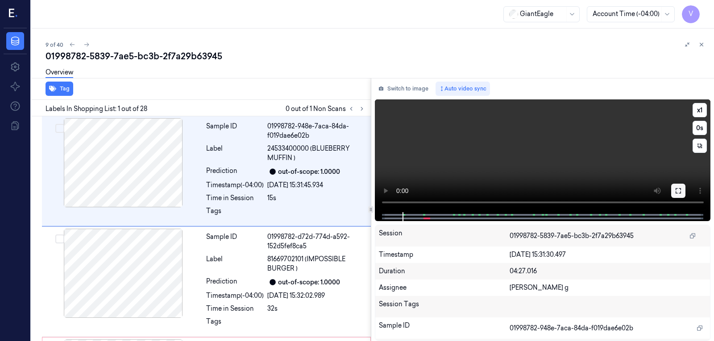
click at [677, 193] on icon at bounding box center [678, 190] width 7 height 7
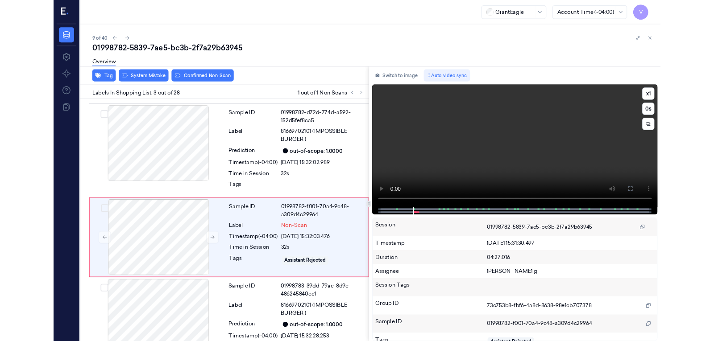
scroll to position [125, 0]
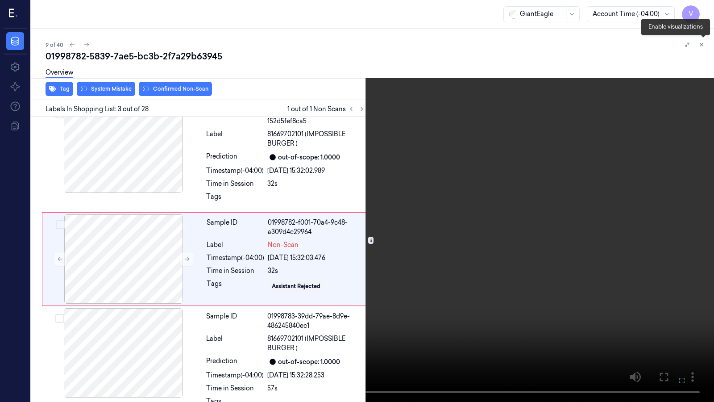
click at [702, 47] on icon at bounding box center [703, 46] width 4 height 4
click at [0, 0] on button at bounding box center [0, 0] width 0 height 0
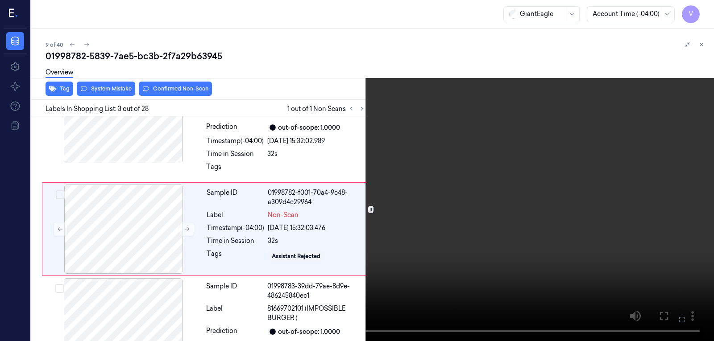
scroll to position [155, 0]
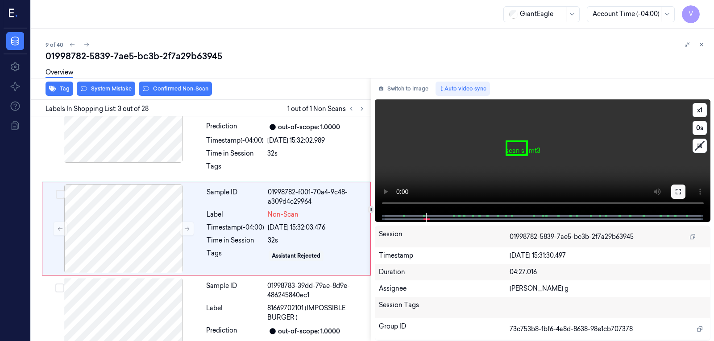
click at [682, 187] on button at bounding box center [678, 192] width 14 height 14
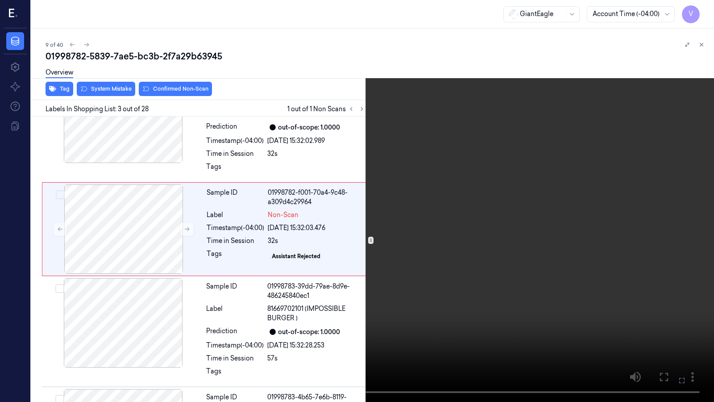
click at [0, 0] on icon at bounding box center [0, 0] width 0 height 0
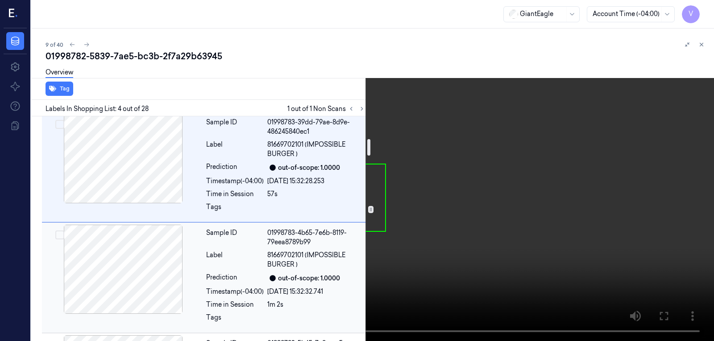
scroll to position [302, 0]
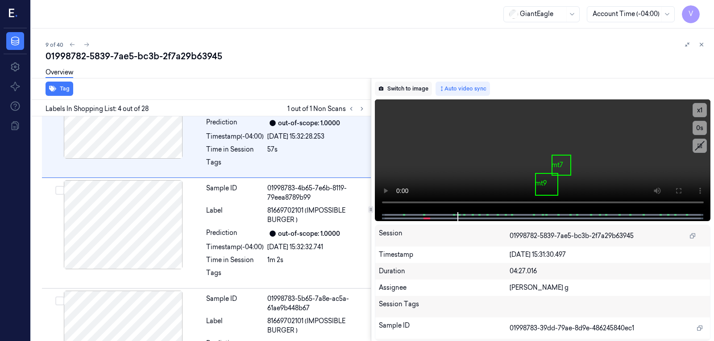
click at [404, 87] on button "Switch to image" at bounding box center [403, 89] width 57 height 14
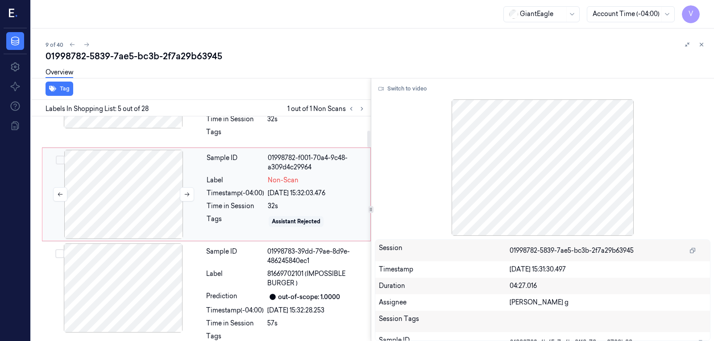
click at [119, 186] on div at bounding box center [123, 194] width 159 height 89
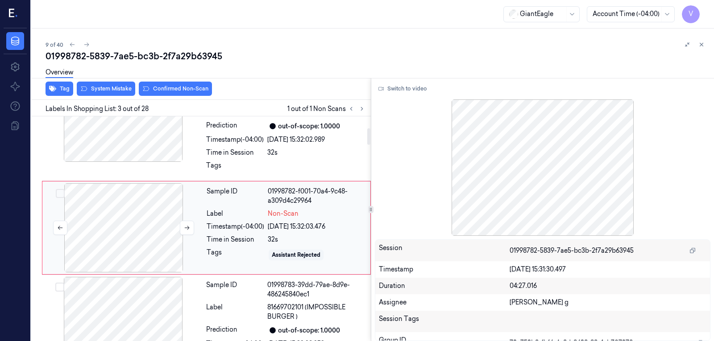
scroll to position [155, 0]
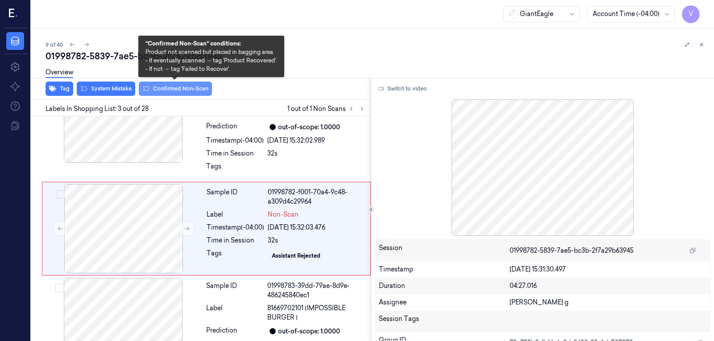
click at [165, 87] on button "Confirmed Non-Scan" at bounding box center [175, 89] width 73 height 14
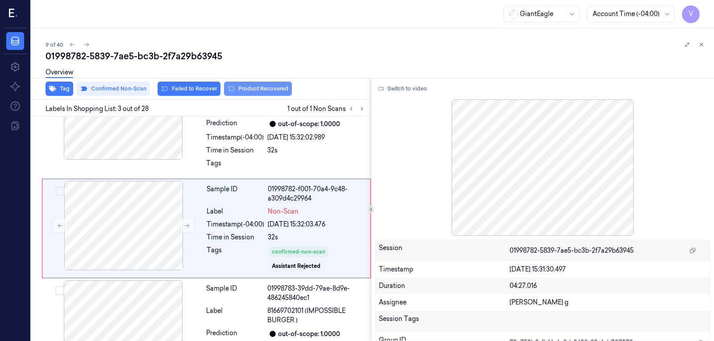
click at [251, 90] on button "Product Recovered" at bounding box center [258, 89] width 68 height 14
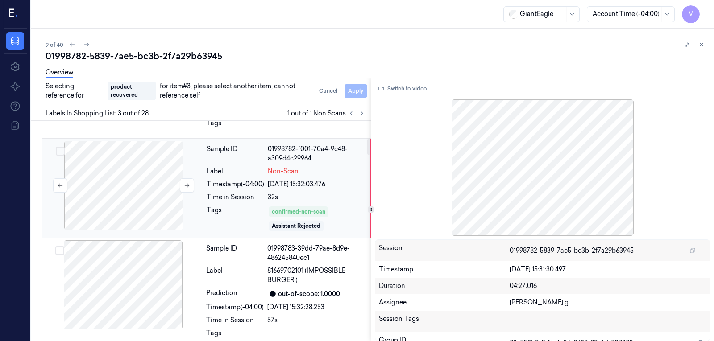
scroll to position [248, 0]
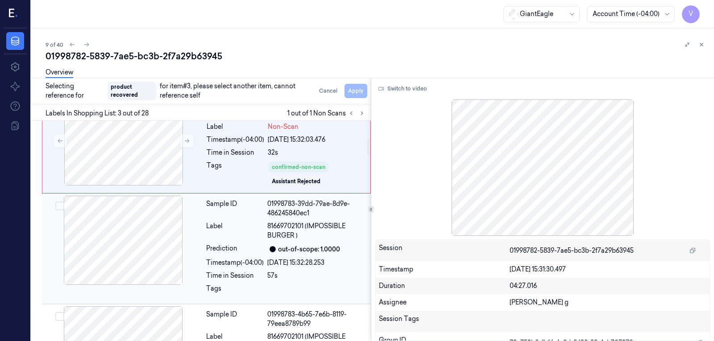
click at [136, 263] on div at bounding box center [123, 240] width 159 height 89
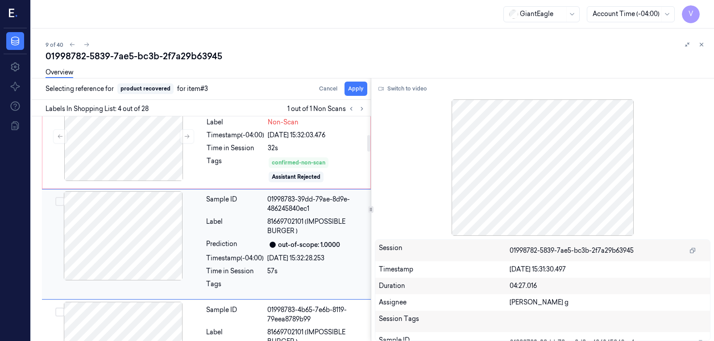
scroll to position [263, 0]
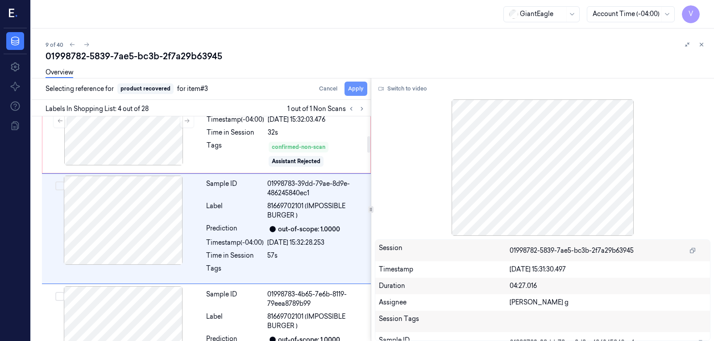
click at [353, 89] on button "Apply" at bounding box center [356, 89] width 23 height 14
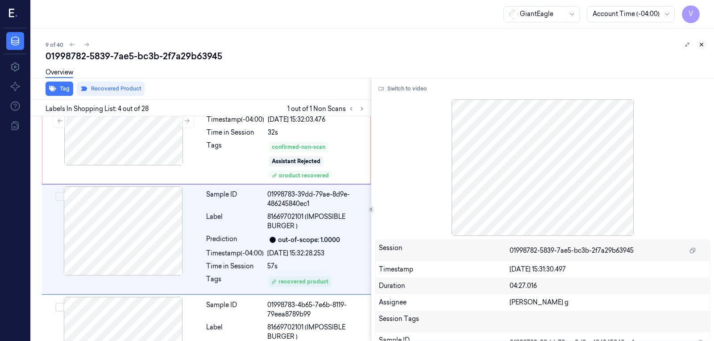
scroll to position [274, 0]
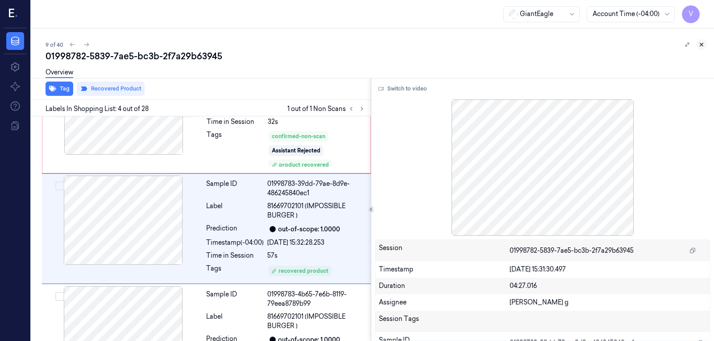
click at [702, 44] on icon at bounding box center [701, 45] width 6 height 6
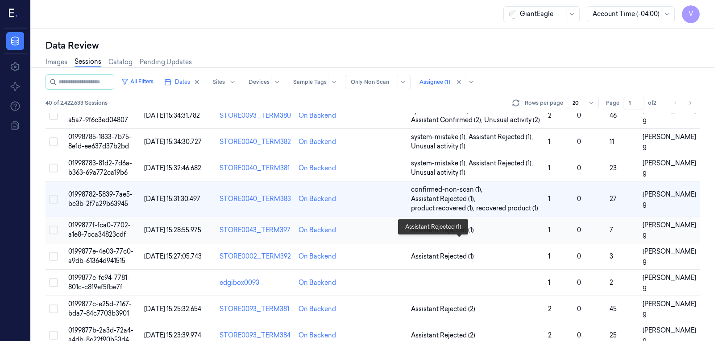
scroll to position [162, 0]
click at [374, 224] on td at bounding box center [379, 230] width 56 height 26
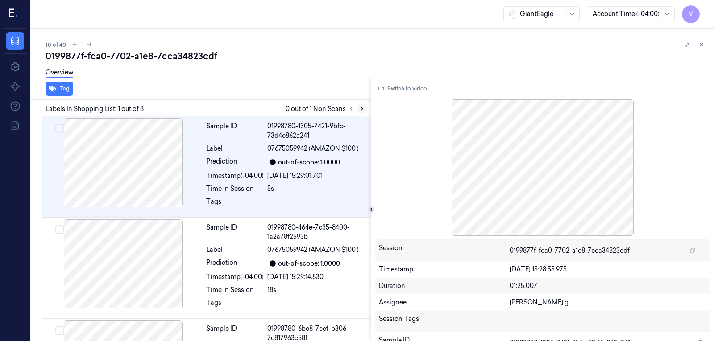
click at [363, 113] on button at bounding box center [362, 109] width 11 height 11
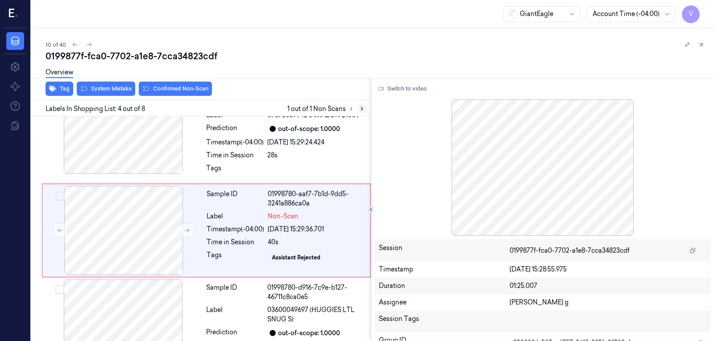
scroll to position [238, 0]
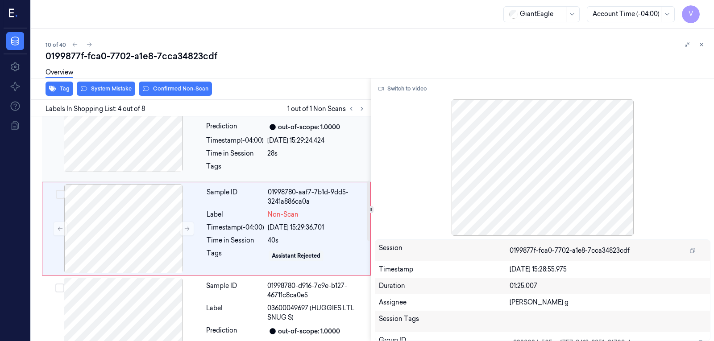
click at [263, 138] on div "Timestamp (-04:00)" at bounding box center [235, 140] width 58 height 9
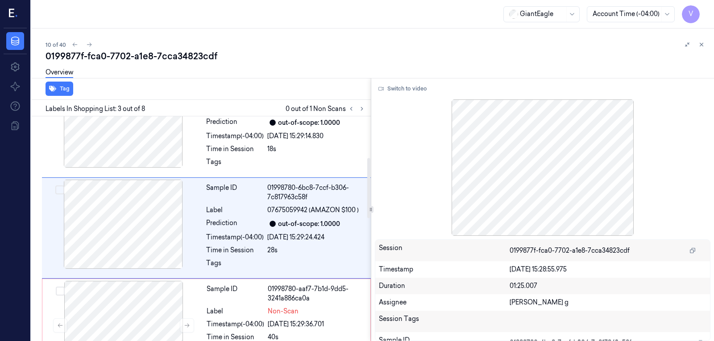
scroll to position [141, 0]
click at [421, 89] on button "Switch to video" at bounding box center [403, 89] width 56 height 14
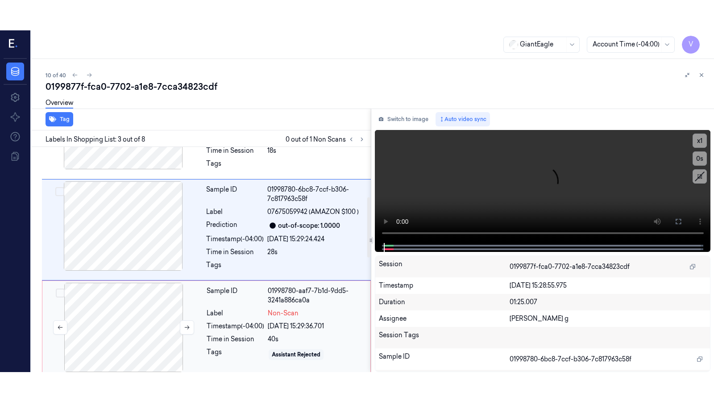
scroll to position [185, 0]
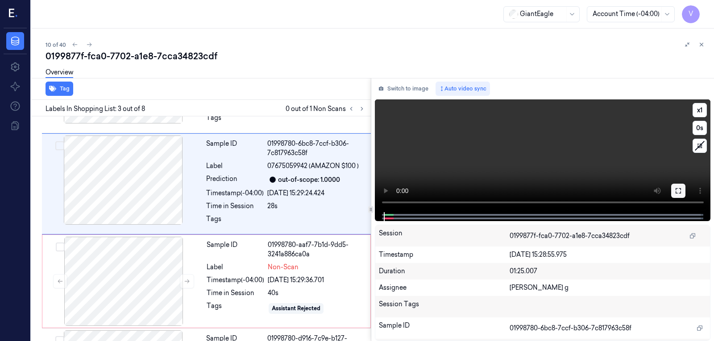
click at [677, 195] on button at bounding box center [678, 191] width 14 height 14
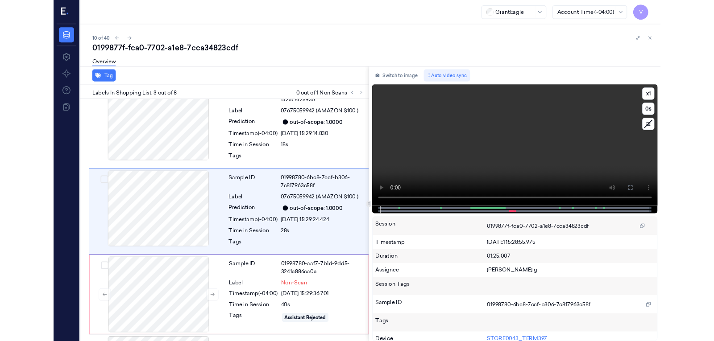
scroll to position [110, 0]
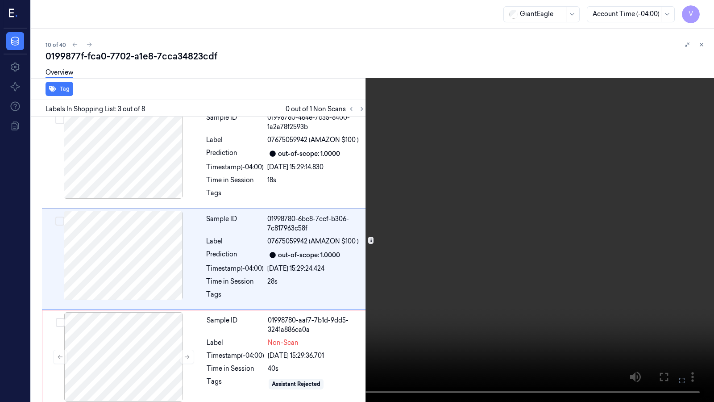
click at [0, 0] on icon at bounding box center [0, 0] width 0 height 0
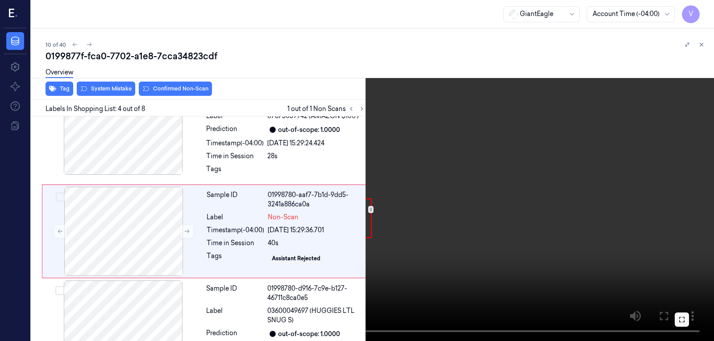
scroll to position [238, 0]
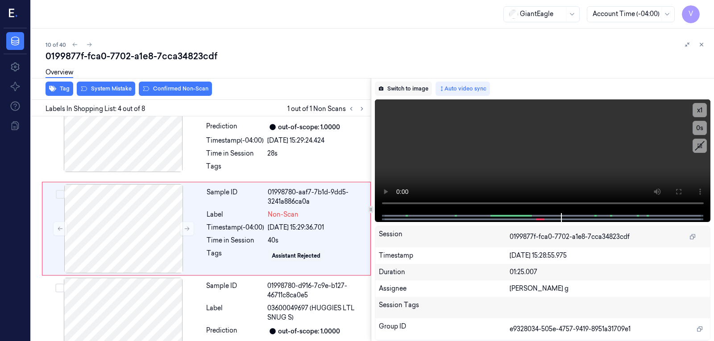
click at [389, 85] on button "Switch to image" at bounding box center [403, 89] width 57 height 14
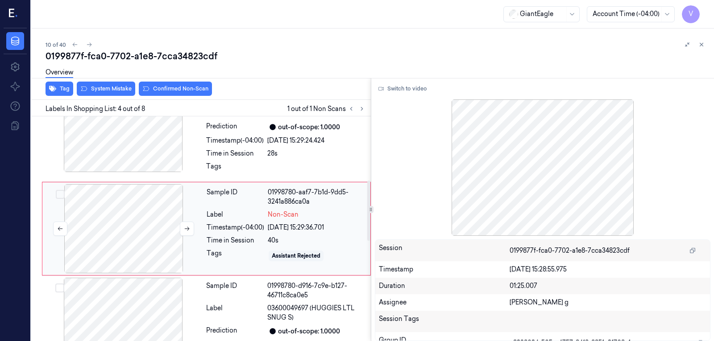
click at [85, 215] on div at bounding box center [123, 228] width 159 height 89
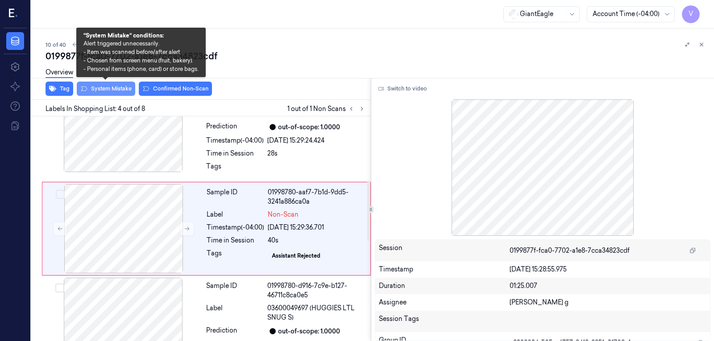
click at [110, 88] on button "System Mistake" at bounding box center [106, 89] width 58 height 14
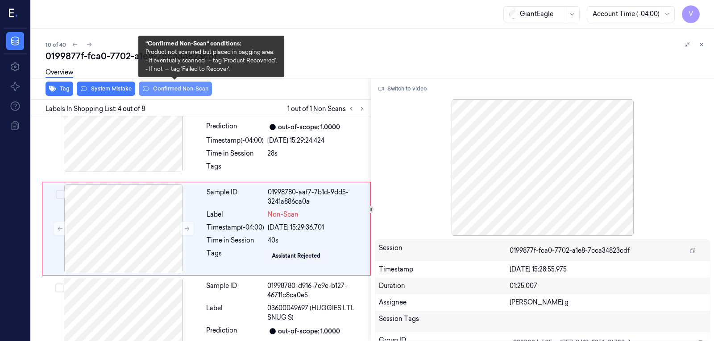
scroll to position [241, 0]
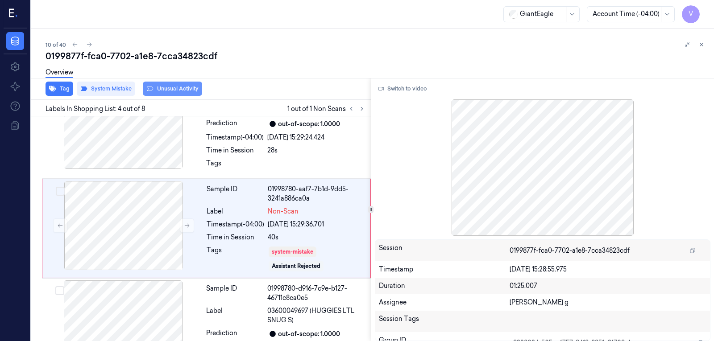
click at [183, 88] on button "Unusual Activity" at bounding box center [172, 89] width 59 height 14
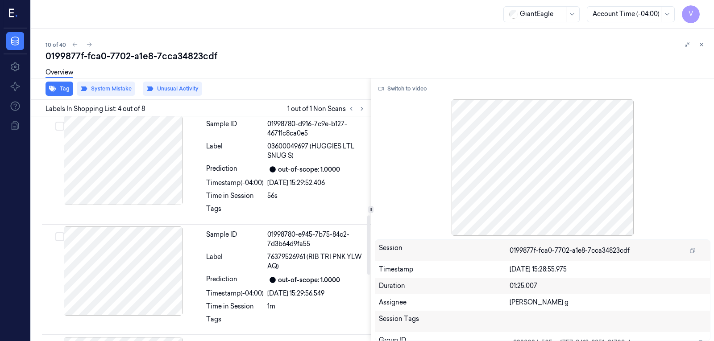
scroll to position [425, 0]
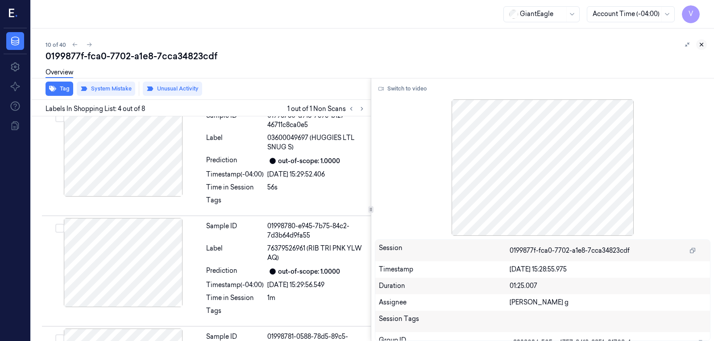
click at [701, 45] on icon at bounding box center [701, 44] width 3 height 3
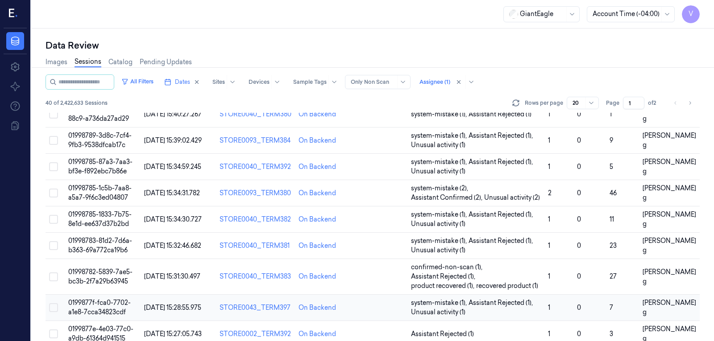
scroll to position [193, 0]
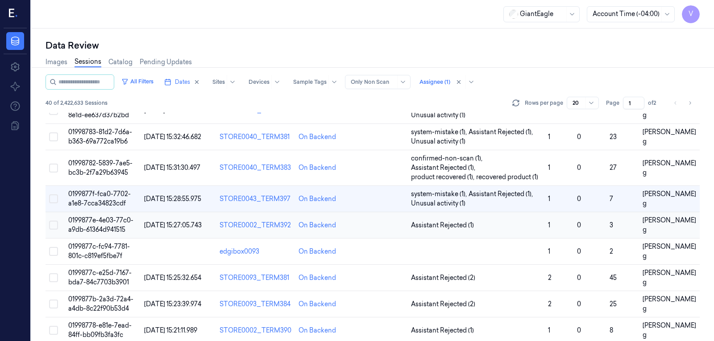
click at [385, 227] on td at bounding box center [379, 225] width 56 height 26
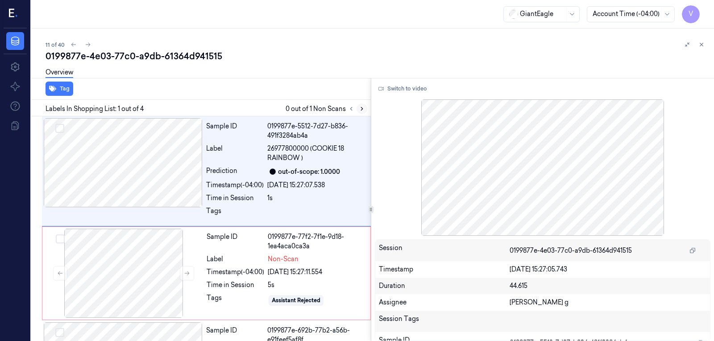
click at [364, 108] on icon at bounding box center [362, 109] width 6 height 6
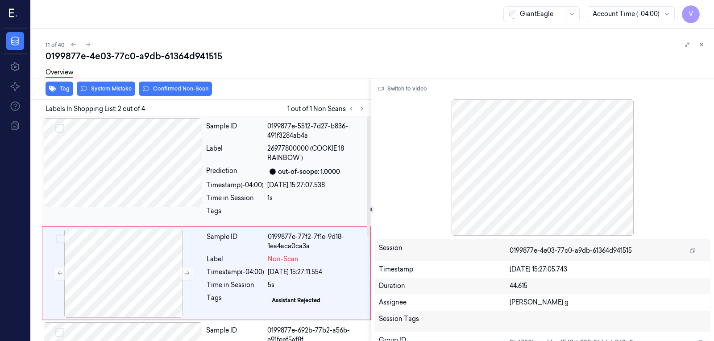
click at [249, 170] on div "Prediction" at bounding box center [235, 171] width 58 height 11
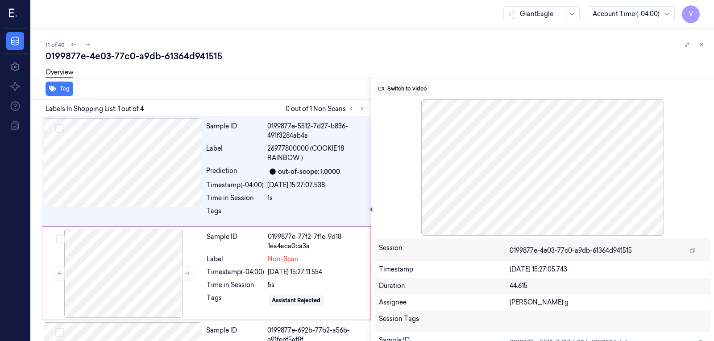
click at [403, 87] on button "Switch to video" at bounding box center [403, 89] width 56 height 14
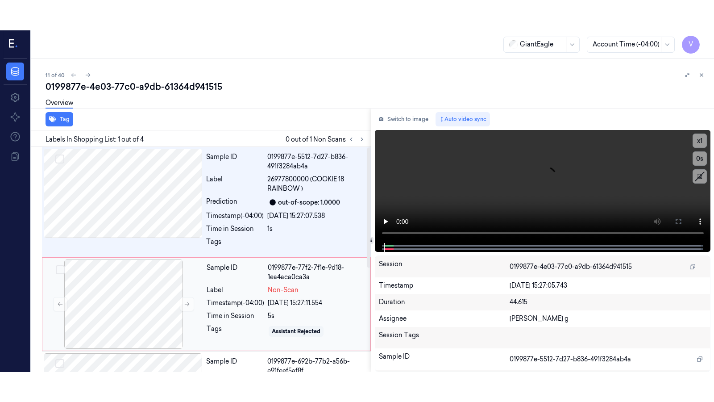
scroll to position [89, 0]
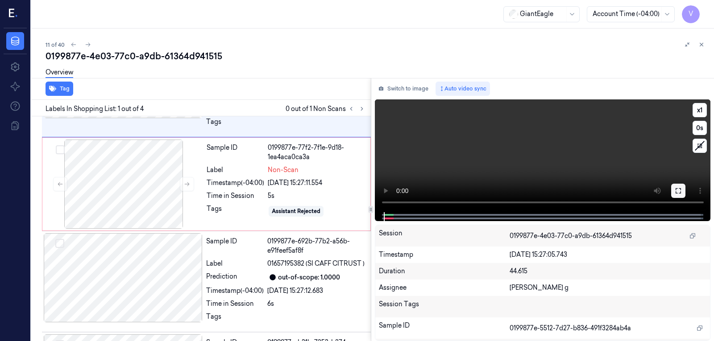
click at [677, 187] on icon at bounding box center [678, 190] width 7 height 7
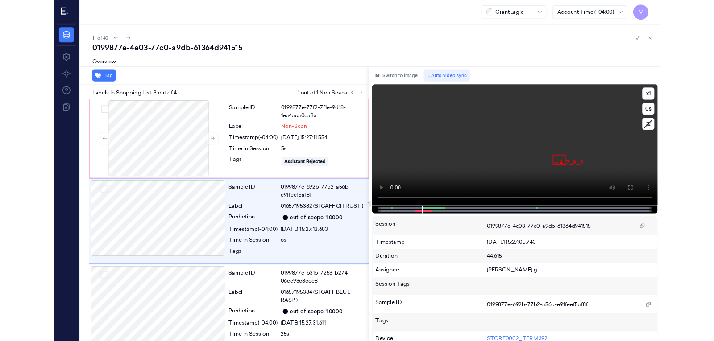
scroll to position [112, 0]
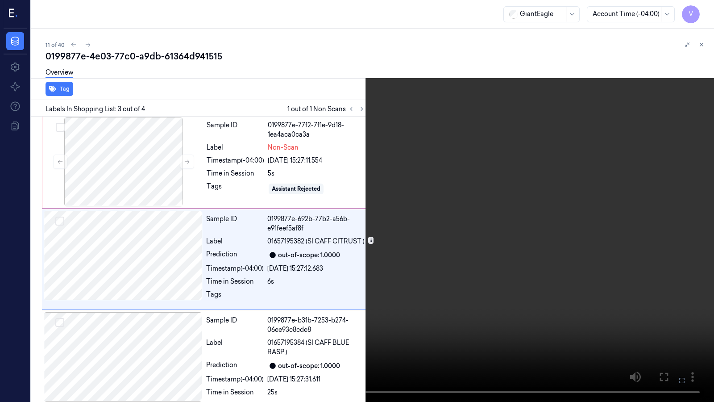
click at [0, 0] on icon at bounding box center [0, 0] width 0 height 0
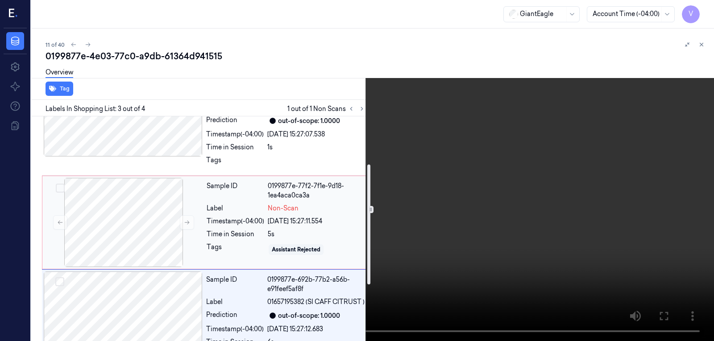
scroll to position [89, 0]
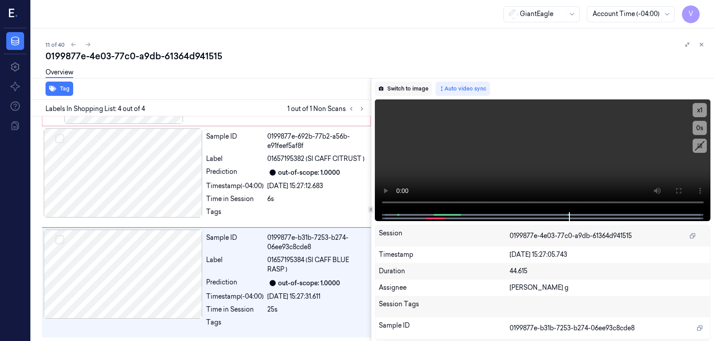
click at [396, 89] on button "Switch to image" at bounding box center [403, 89] width 57 height 14
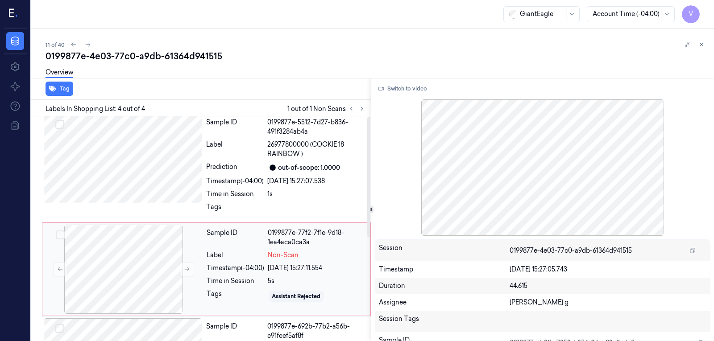
scroll to position [0, 0]
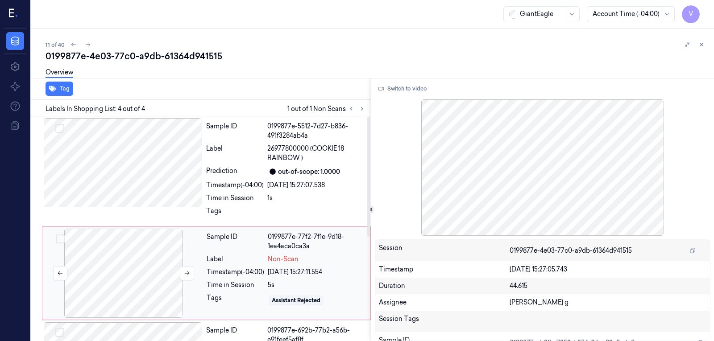
click at [137, 270] on div at bounding box center [123, 273] width 159 height 89
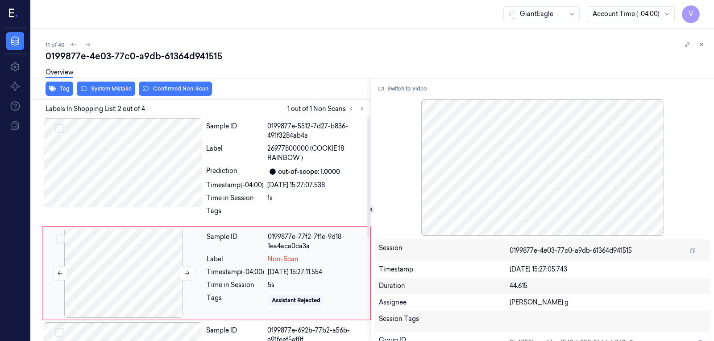
scroll to position [45, 0]
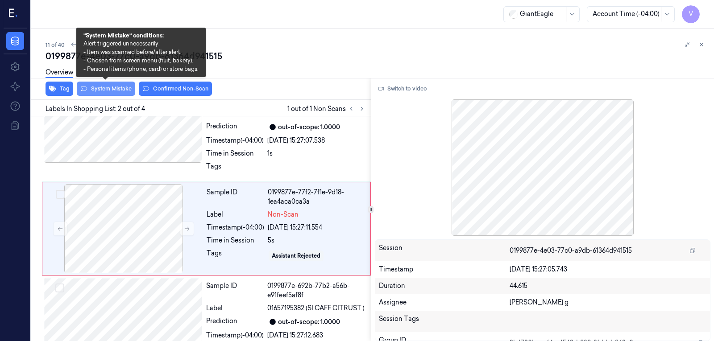
click at [112, 88] on button "System Mistake" at bounding box center [106, 89] width 58 height 14
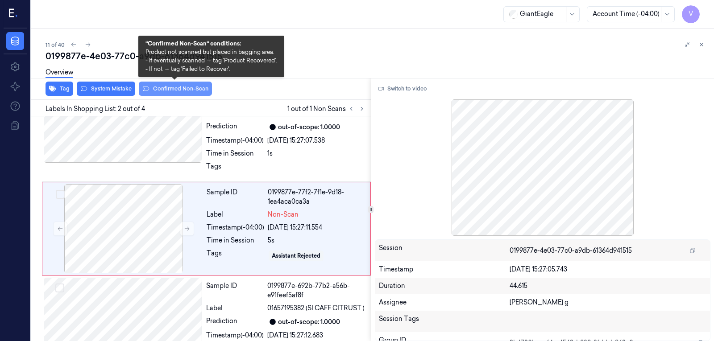
scroll to position [48, 0]
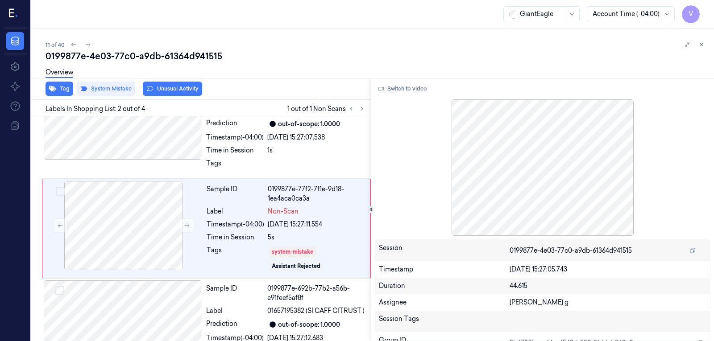
click at [159, 90] on button "Unusual Activity" at bounding box center [172, 89] width 59 height 14
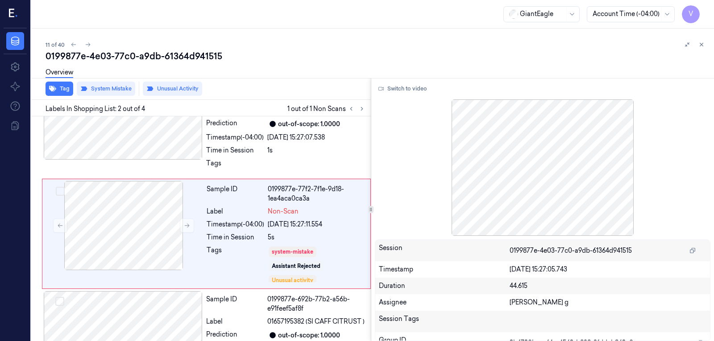
scroll to position [53, 0]
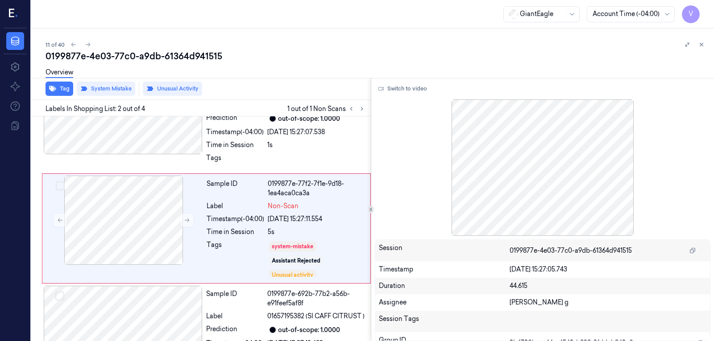
click at [714, 55] on div "11 of 40 0199877e-4e03-77c0-a9db-61364d941515 Overview Tag System Mistake Unusu…" at bounding box center [372, 185] width 683 height 313
click at [703, 47] on icon at bounding box center [701, 45] width 6 height 6
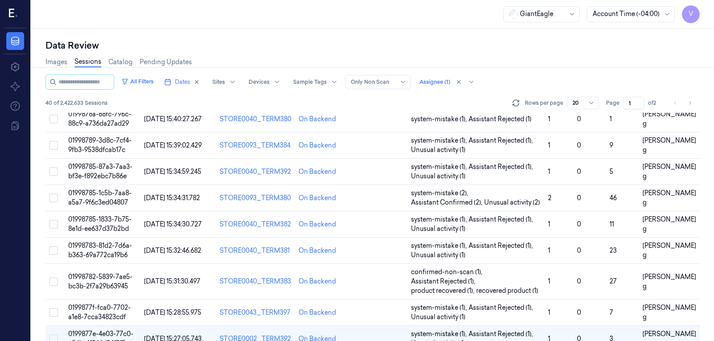
scroll to position [219, 0]
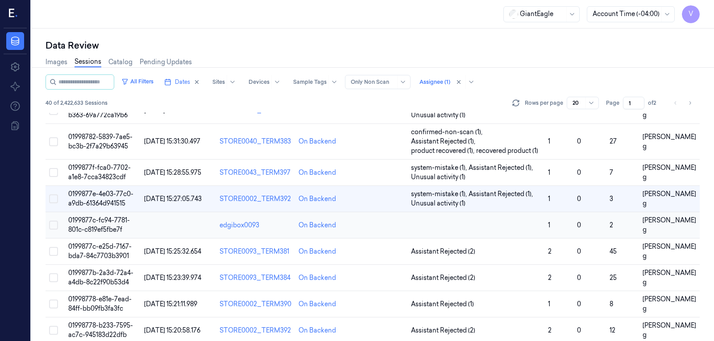
click at [394, 221] on td at bounding box center [379, 225] width 56 height 26
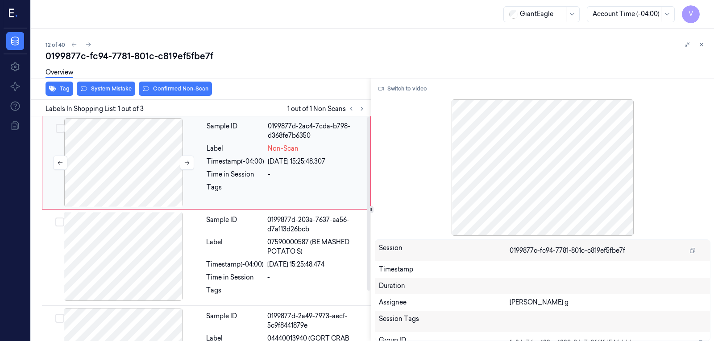
click at [157, 152] on div at bounding box center [123, 162] width 159 height 89
click at [197, 169] on div at bounding box center [123, 162] width 159 height 89
click at [410, 87] on button "Switch to video" at bounding box center [403, 89] width 56 height 14
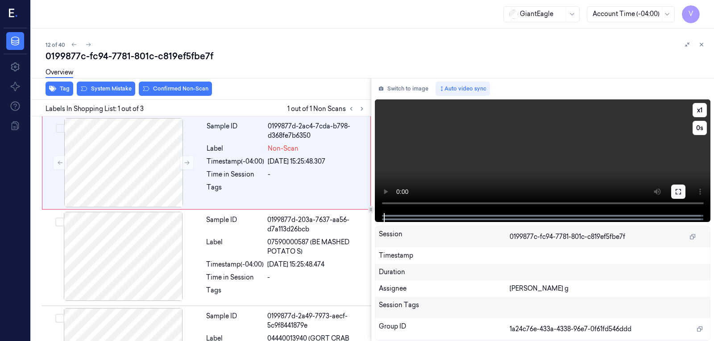
click at [679, 190] on icon at bounding box center [678, 191] width 7 height 7
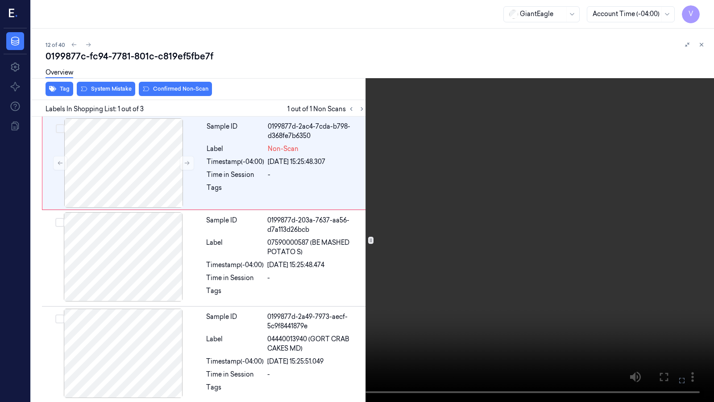
click at [0, 0] on icon at bounding box center [0, 0] width 0 height 0
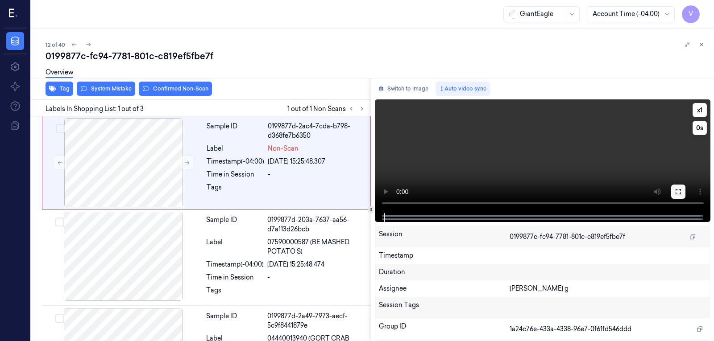
click at [683, 191] on button at bounding box center [678, 192] width 14 height 14
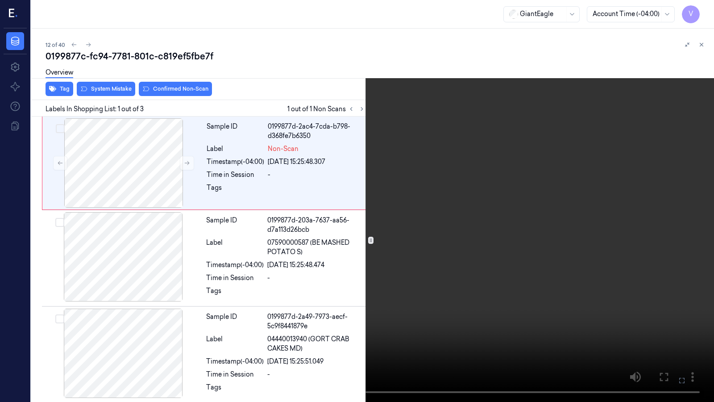
click at [0, 0] on icon at bounding box center [0, 0] width 0 height 0
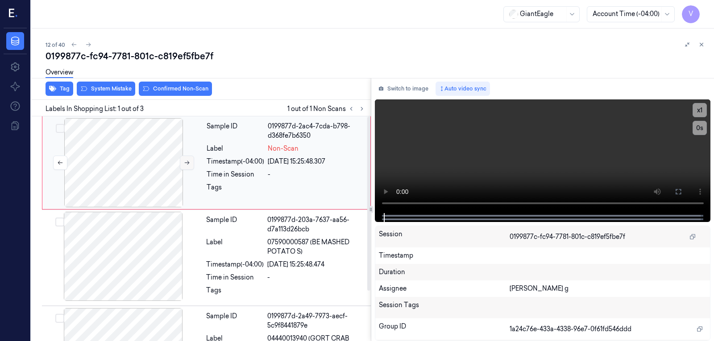
click at [188, 162] on icon at bounding box center [187, 163] width 6 height 6
click at [407, 88] on button "Switch to image" at bounding box center [403, 89] width 57 height 14
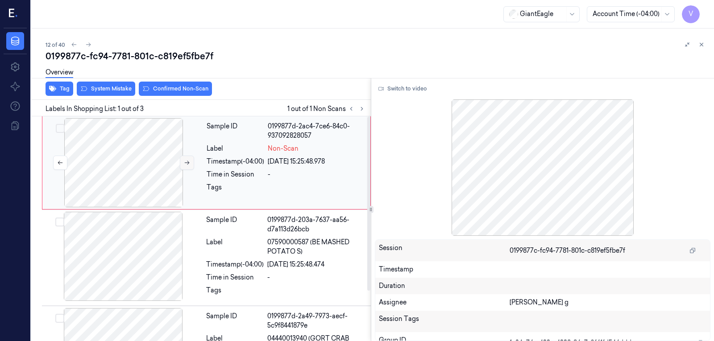
click at [185, 163] on icon at bounding box center [187, 163] width 6 height 6
click at [99, 97] on div "Tag System Mistake Confirmed Non-Scan" at bounding box center [199, 89] width 343 height 22
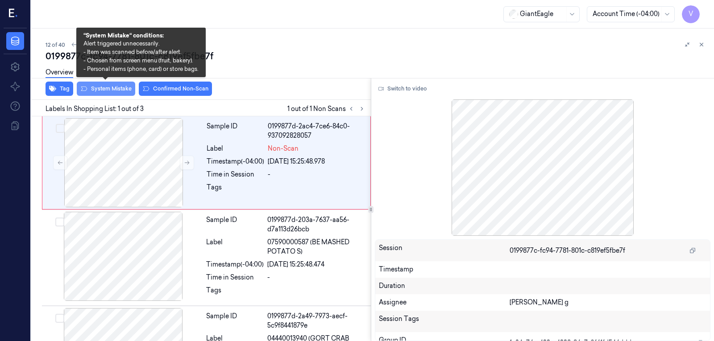
click at [100, 90] on button "System Mistake" at bounding box center [106, 89] width 58 height 14
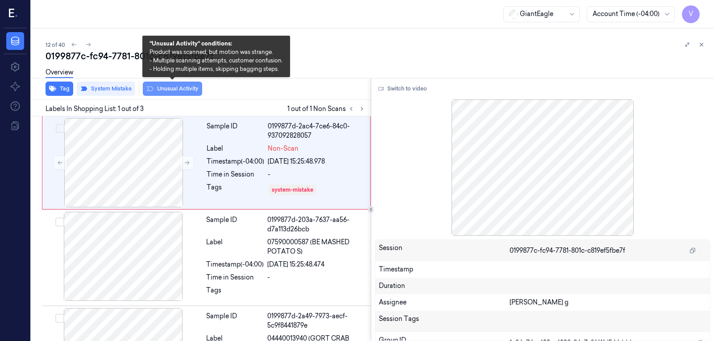
click at [160, 86] on button "Unusual Activity" at bounding box center [172, 89] width 59 height 14
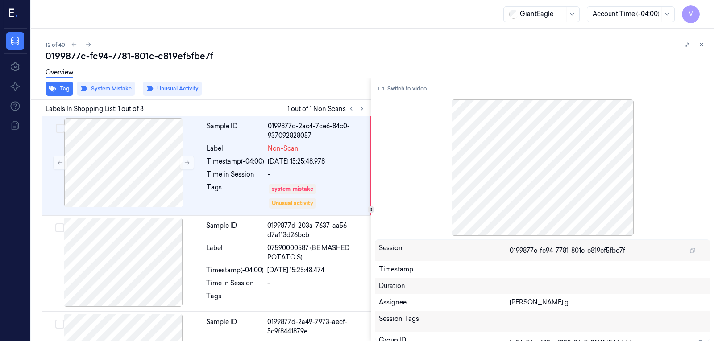
click at [509, 62] on div "Overview" at bounding box center [376, 73] width 661 height 23
click at [702, 43] on icon at bounding box center [701, 45] width 6 height 6
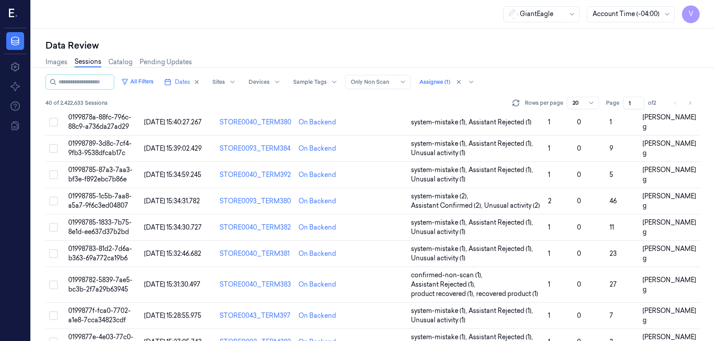
scroll to position [246, 0]
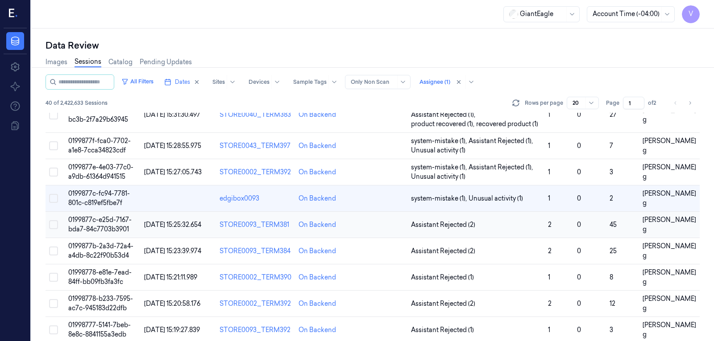
click at [392, 226] on td at bounding box center [379, 225] width 56 height 26
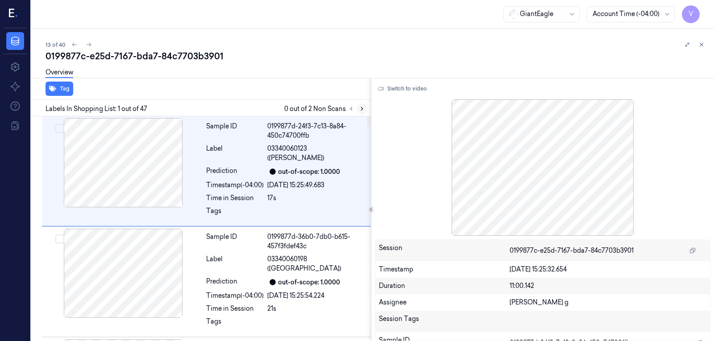
click at [361, 112] on button at bounding box center [362, 109] width 11 height 11
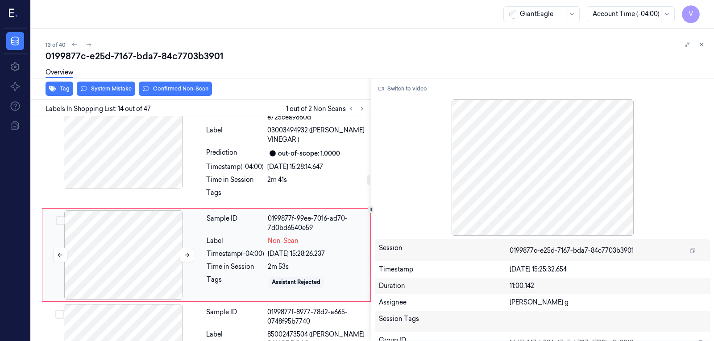
scroll to position [1309, 0]
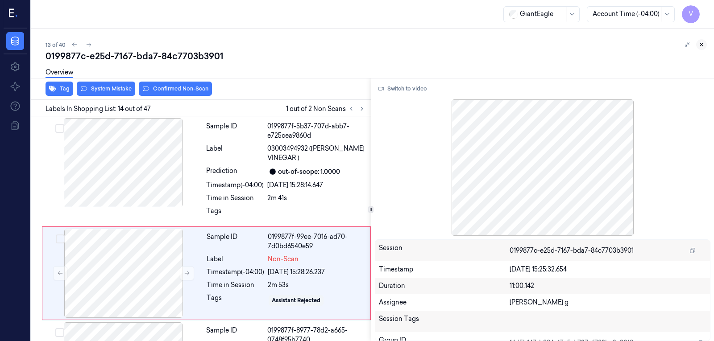
click at [701, 45] on icon at bounding box center [701, 45] width 6 height 6
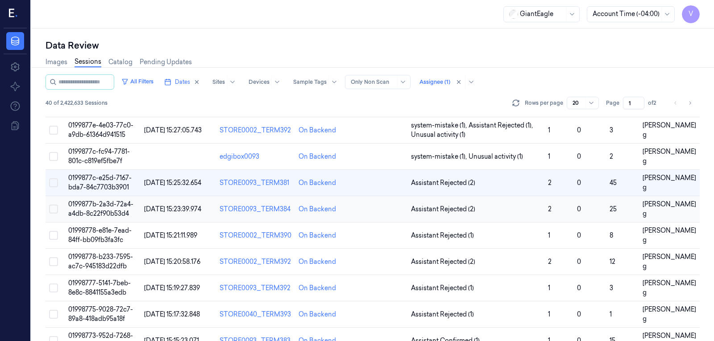
scroll to position [289, 0]
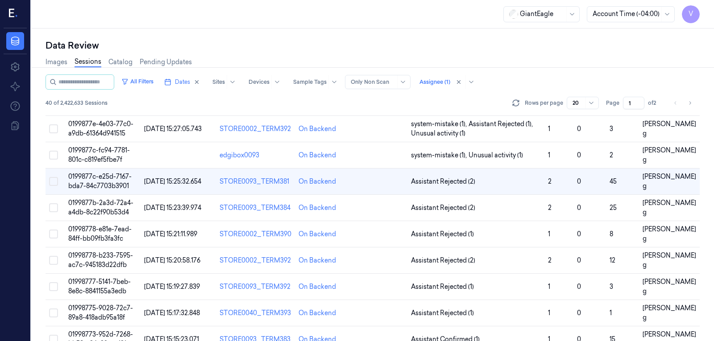
drag, startPoint x: 375, startPoint y: 179, endPoint x: 418, endPoint y: 189, distance: 44.1
click at [375, 179] on td at bounding box center [379, 182] width 56 height 26
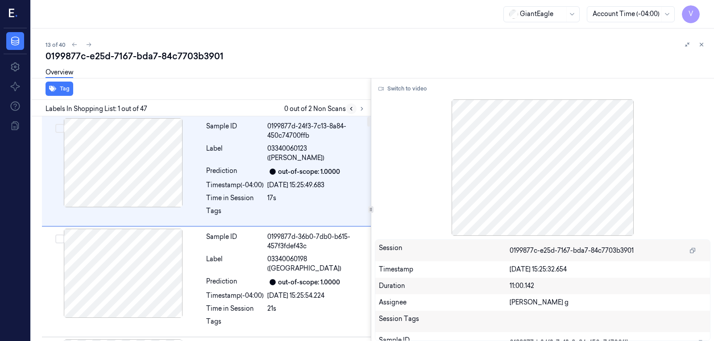
click at [352, 108] on icon at bounding box center [351, 109] width 6 height 6
click at [359, 108] on icon at bounding box center [362, 109] width 6 height 6
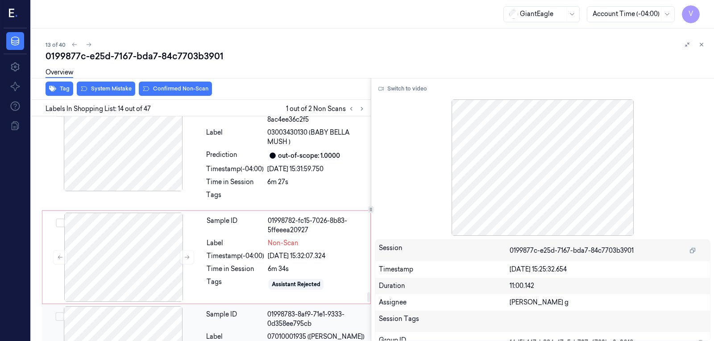
scroll to position [3942, 0]
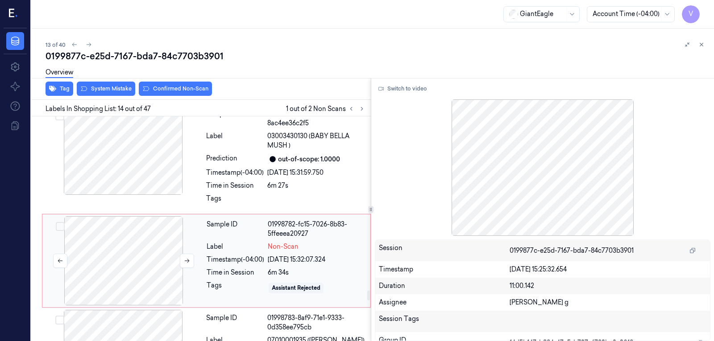
click at [177, 250] on div at bounding box center [123, 260] width 159 height 89
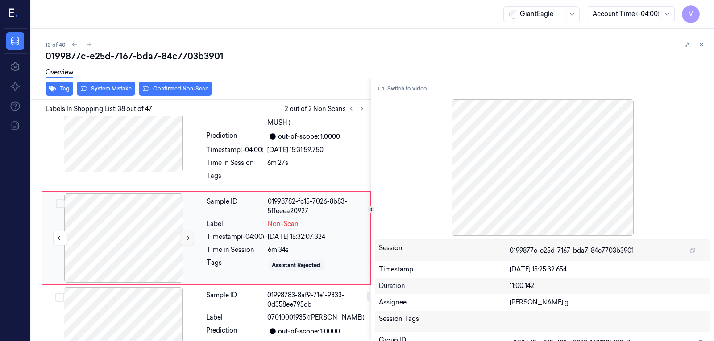
click at [187, 235] on icon at bounding box center [187, 238] width 6 height 6
click at [187, 237] on icon at bounding box center [187, 239] width 5 height 4
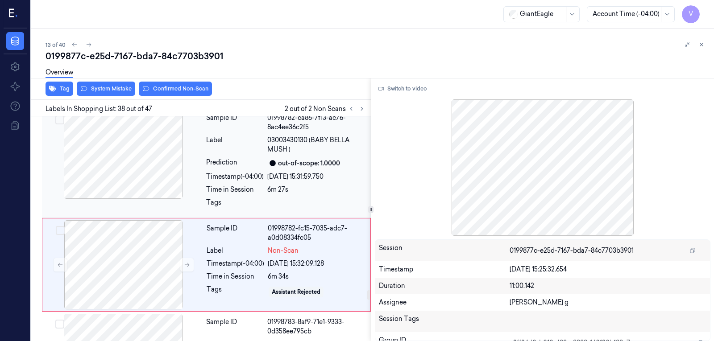
scroll to position [3920, 0]
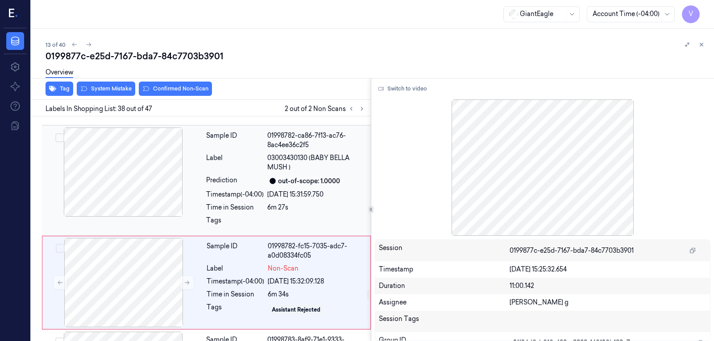
click at [261, 190] on div "Timestamp (-04:00)" at bounding box center [235, 194] width 58 height 9
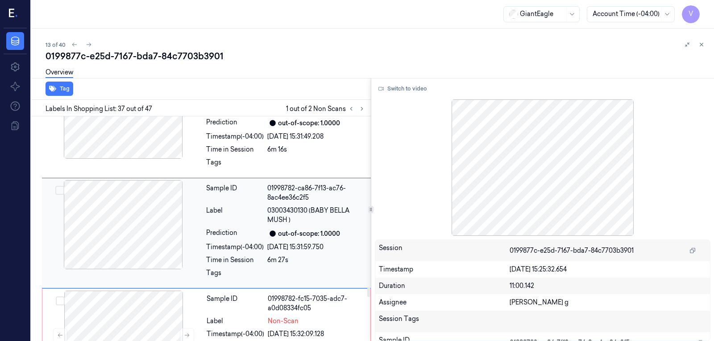
scroll to position [3863, 0]
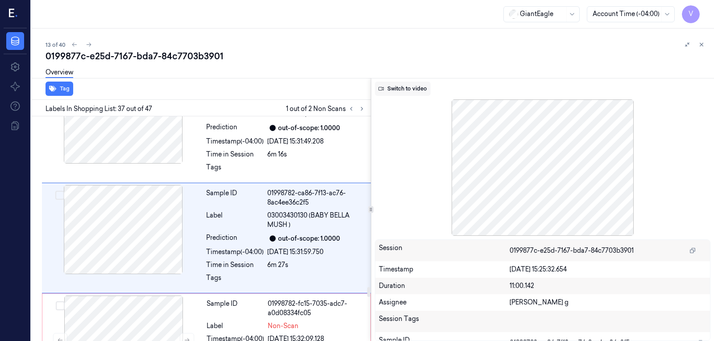
click at [418, 92] on button "Switch to video" at bounding box center [403, 89] width 56 height 14
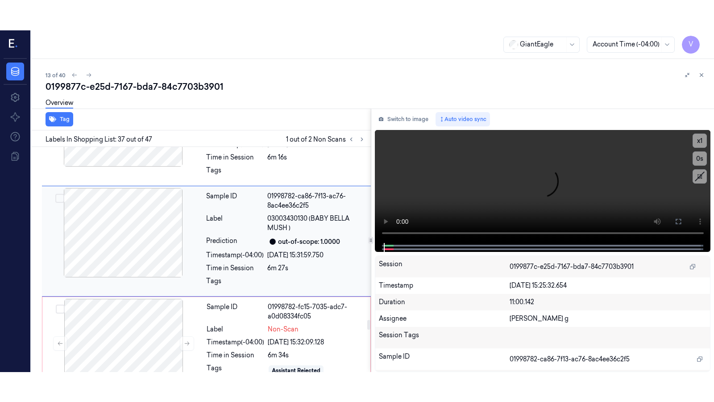
scroll to position [3907, 0]
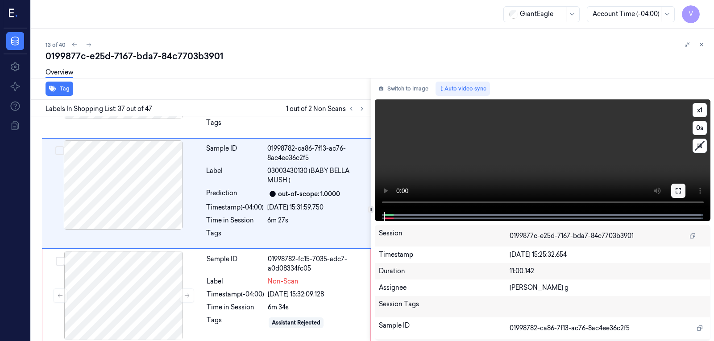
click at [676, 194] on icon at bounding box center [678, 190] width 7 height 7
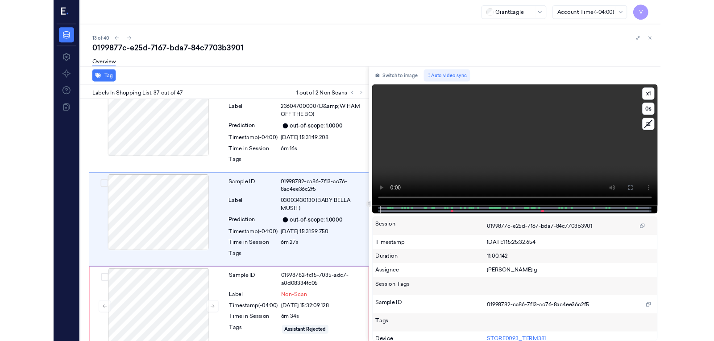
scroll to position [3833, 0]
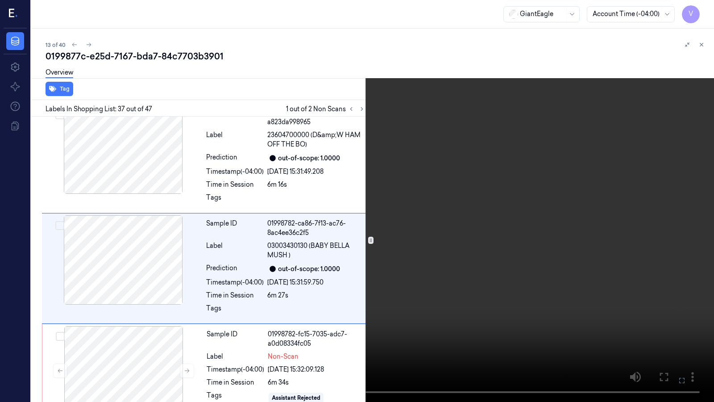
click at [0, 0] on icon at bounding box center [0, 0] width 0 height 0
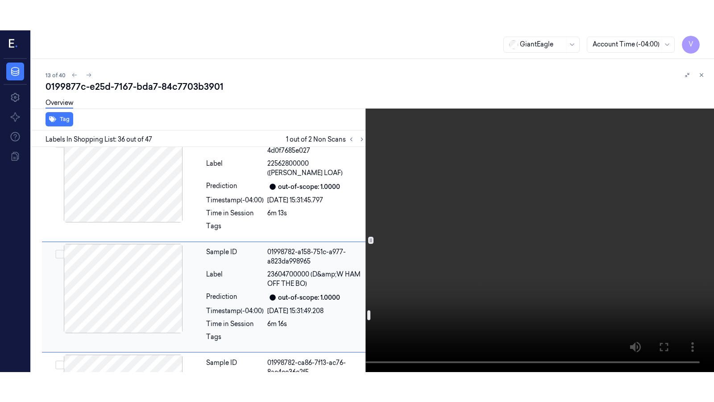
scroll to position [3663, 0]
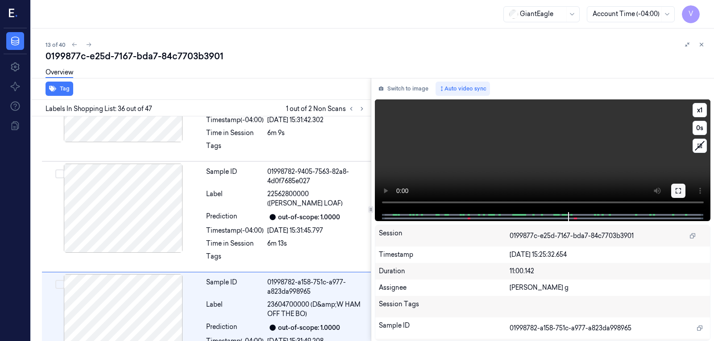
click at [678, 192] on icon at bounding box center [678, 190] width 7 height 7
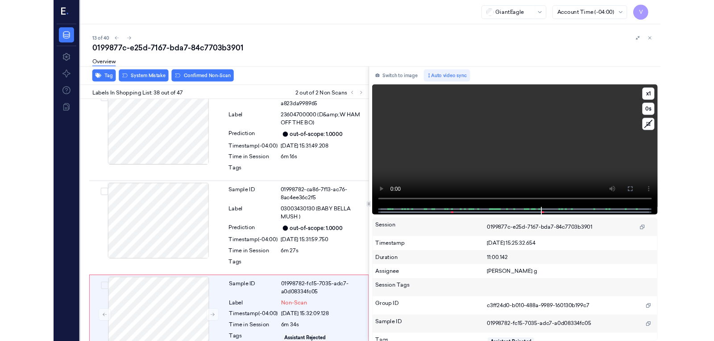
scroll to position [3935, 0]
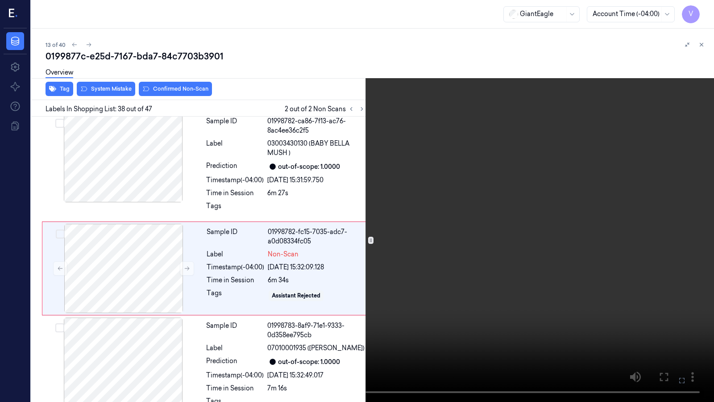
click at [0, 0] on button at bounding box center [0, 0] width 0 height 0
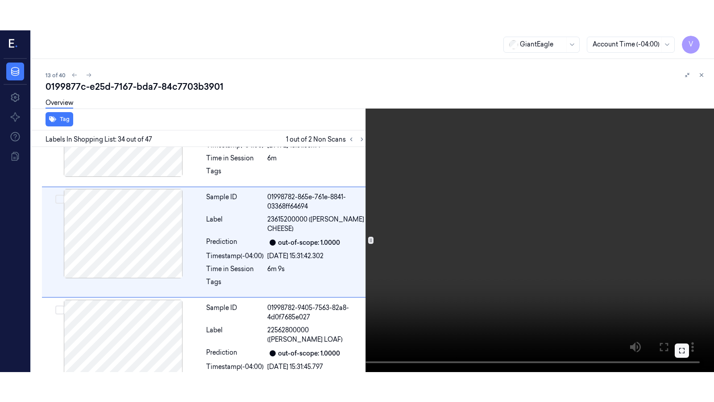
scroll to position [3531, 0]
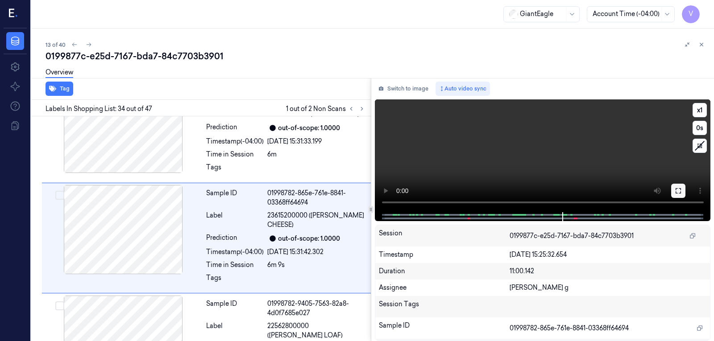
click at [680, 192] on icon at bounding box center [678, 190] width 7 height 7
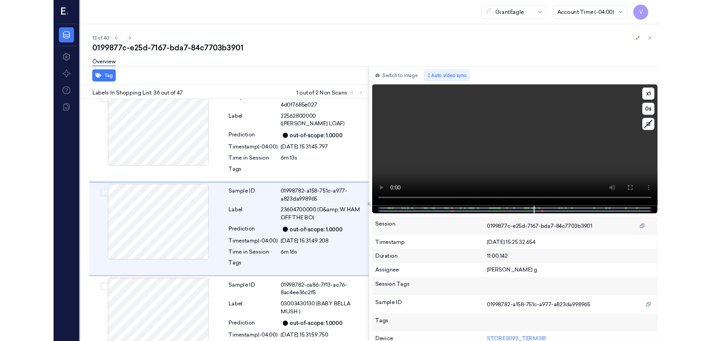
scroll to position [3722, 0]
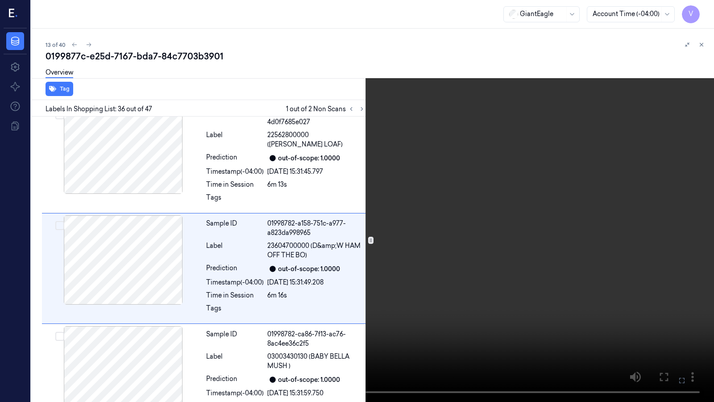
click at [0, 0] on button at bounding box center [0, 0] width 0 height 0
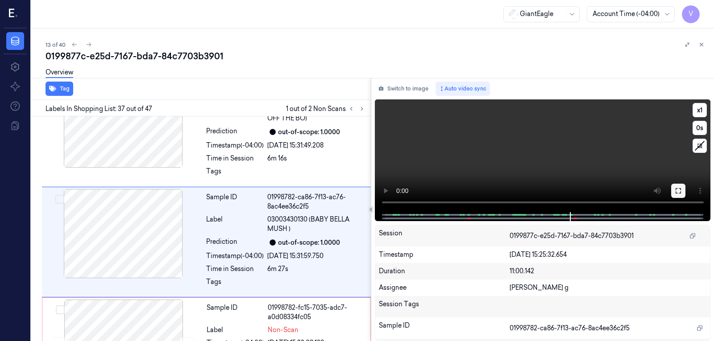
click at [678, 190] on icon at bounding box center [678, 190] width 7 height 7
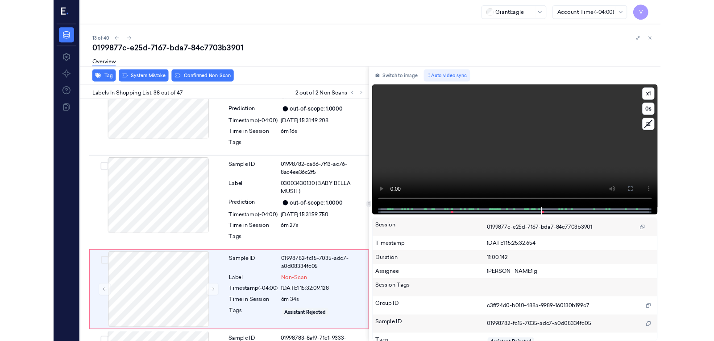
scroll to position [3935, 0]
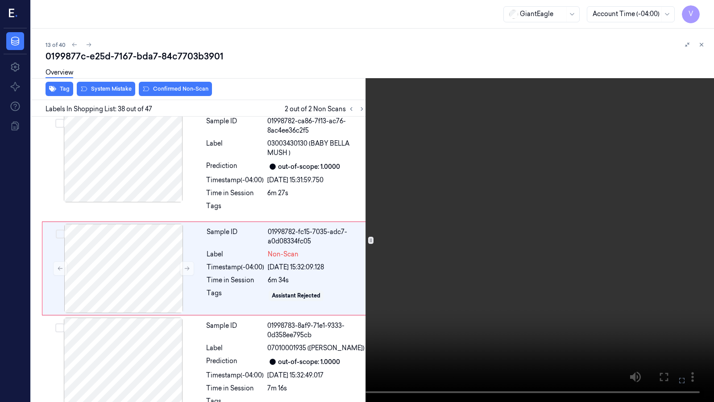
click at [0, 0] on button at bounding box center [0, 0] width 0 height 0
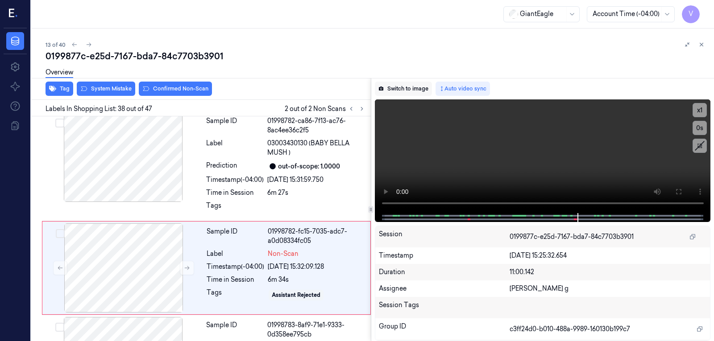
click at [399, 89] on button "Switch to image" at bounding box center [403, 89] width 57 height 14
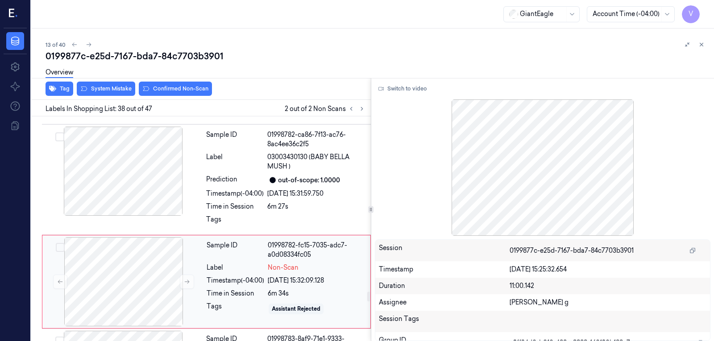
scroll to position [3920, 0]
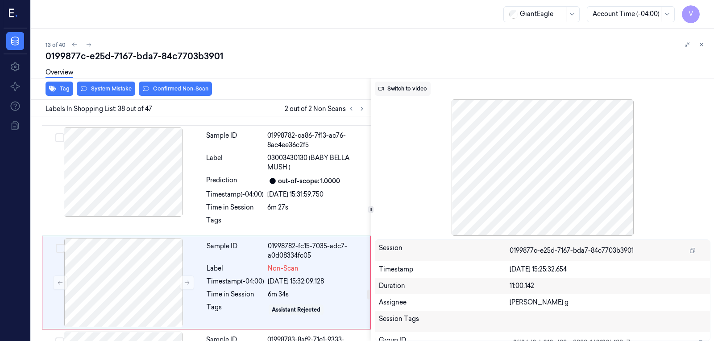
click at [394, 87] on button "Switch to video" at bounding box center [403, 89] width 56 height 14
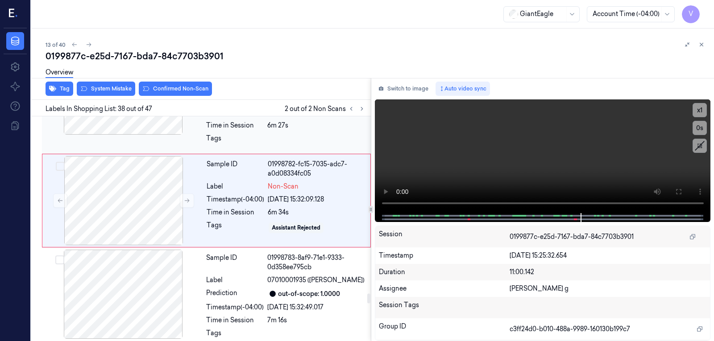
scroll to position [4010, 0]
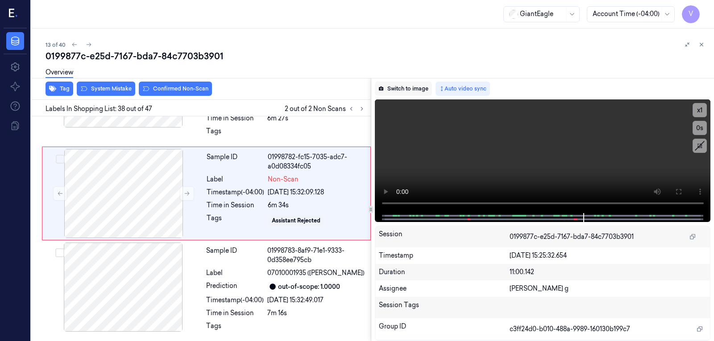
click at [414, 90] on button "Switch to image" at bounding box center [403, 89] width 57 height 14
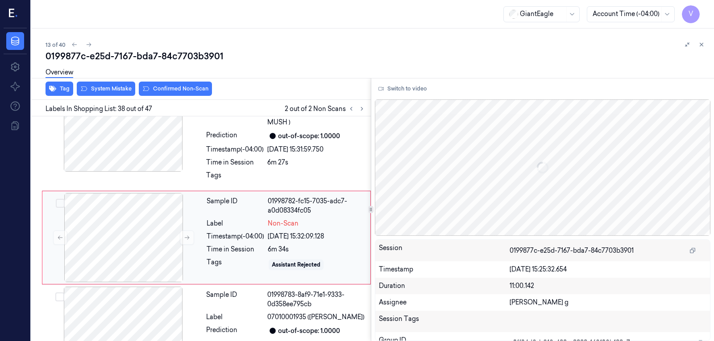
scroll to position [3965, 0]
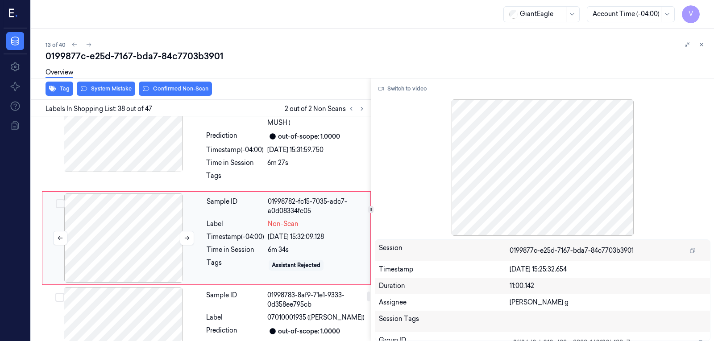
click at [125, 224] on div at bounding box center [123, 238] width 159 height 89
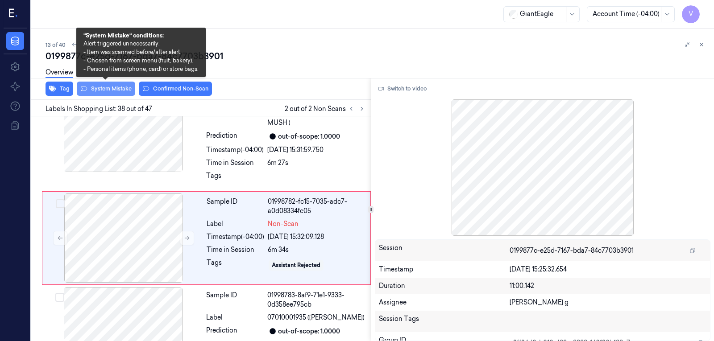
click at [96, 87] on button "System Mistake" at bounding box center [106, 89] width 58 height 14
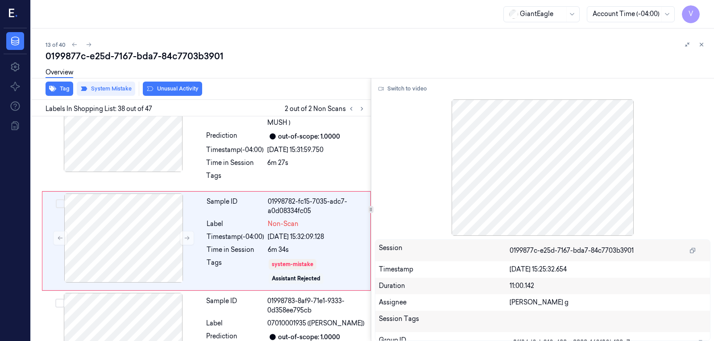
scroll to position [3968, 0]
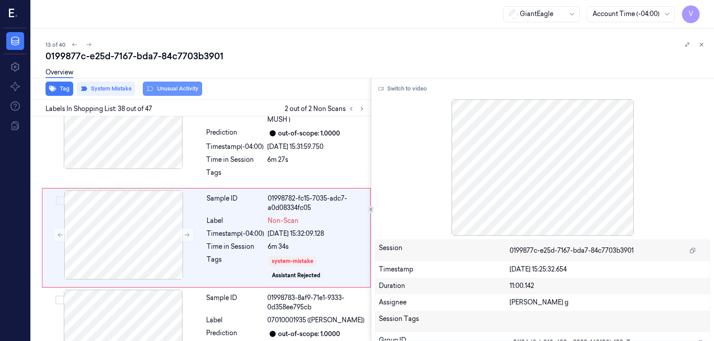
click at [168, 87] on button "Unusual Activity" at bounding box center [172, 89] width 59 height 14
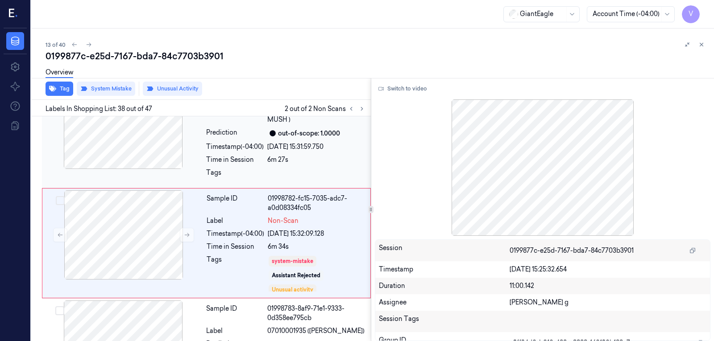
scroll to position [3973, 0]
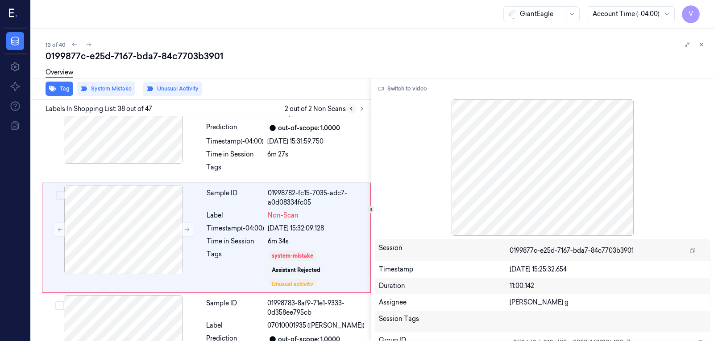
click at [352, 110] on icon at bounding box center [351, 109] width 6 height 6
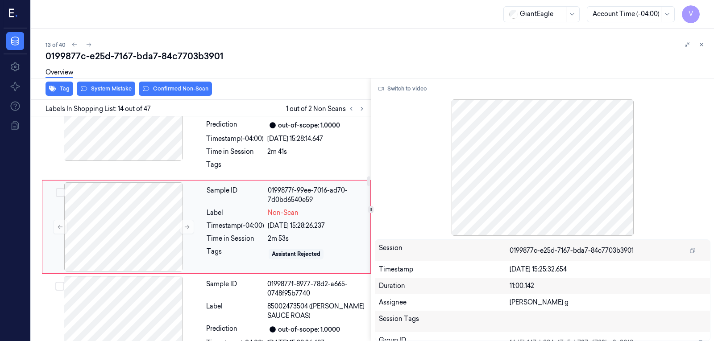
scroll to position [1354, 0]
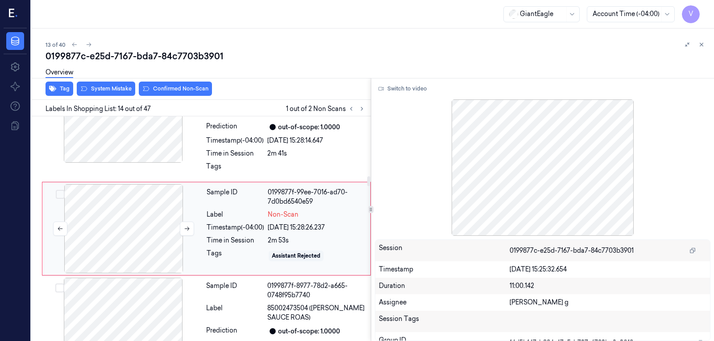
click at [151, 230] on div at bounding box center [123, 228] width 159 height 89
click at [261, 145] on div "Timestamp (-04:00)" at bounding box center [235, 140] width 58 height 9
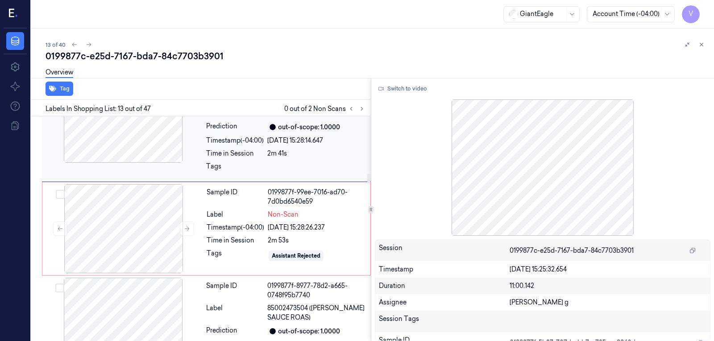
scroll to position [1252, 0]
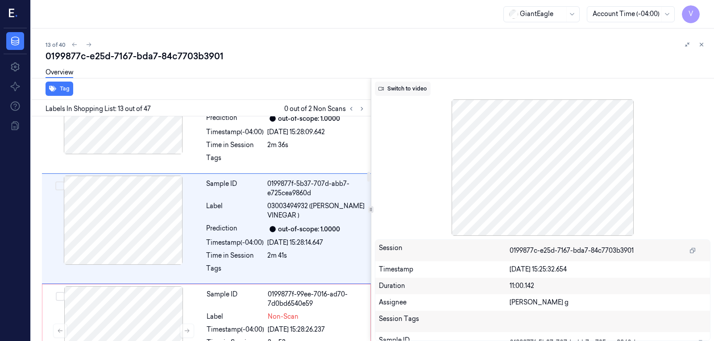
click at [401, 86] on button "Switch to video" at bounding box center [403, 89] width 56 height 14
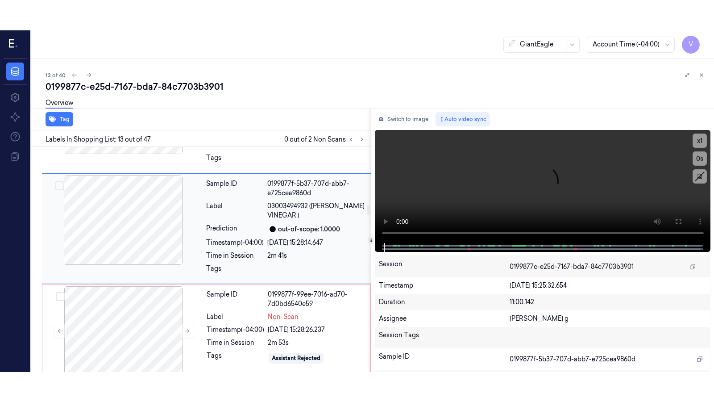
scroll to position [1341, 0]
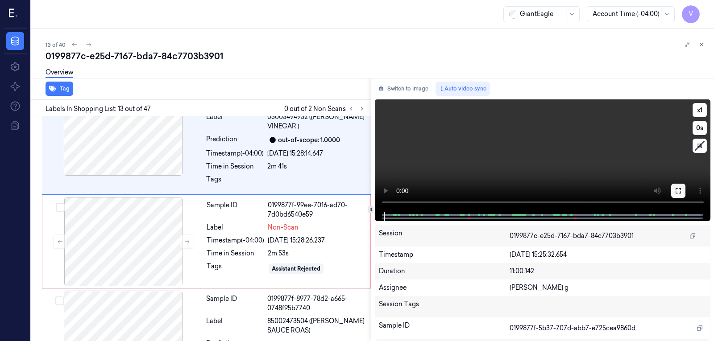
click at [679, 189] on icon at bounding box center [678, 190] width 7 height 7
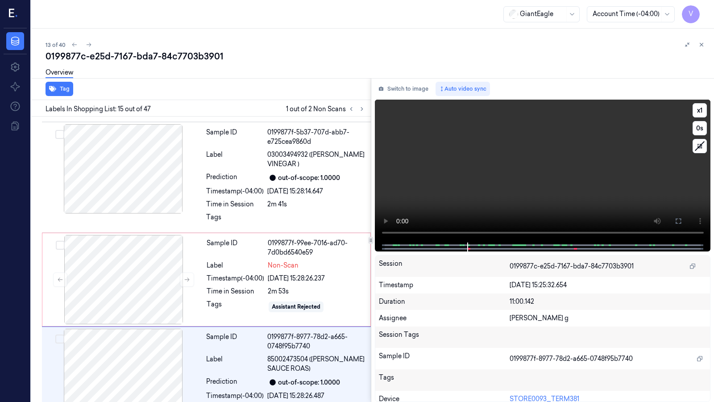
scroll to position [1324, 0]
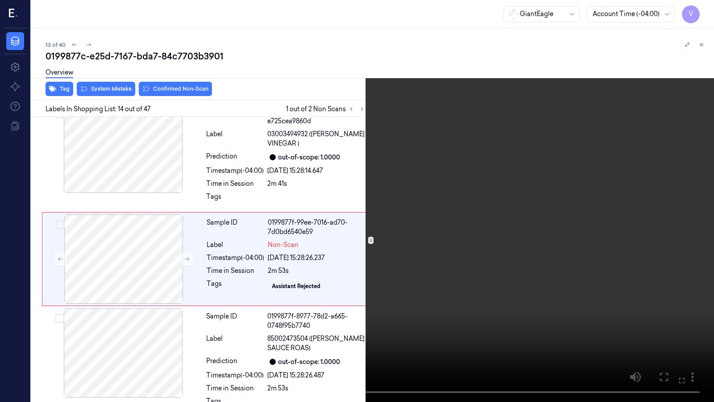
click at [0, 0] on icon at bounding box center [0, 0] width 0 height 0
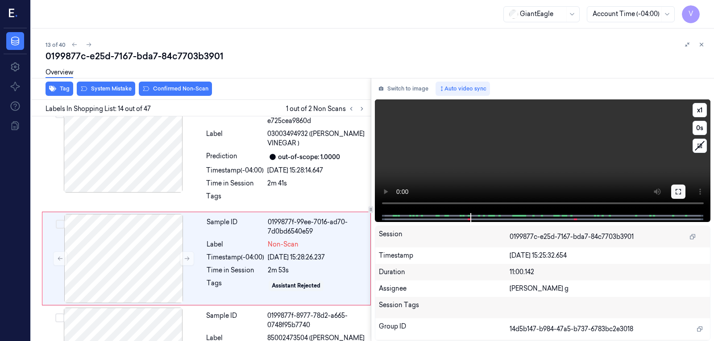
click at [682, 191] on button at bounding box center [678, 192] width 14 height 14
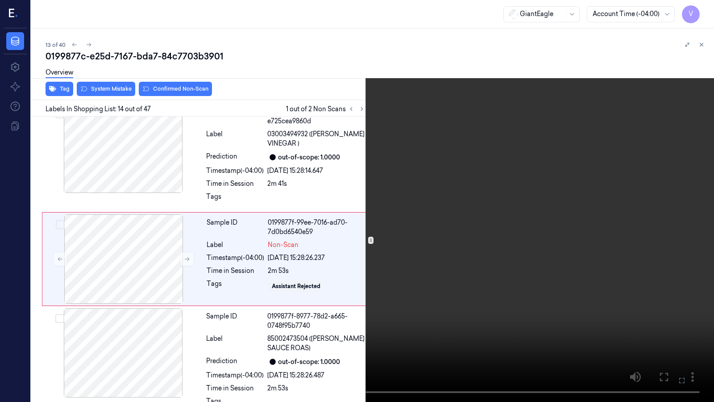
click at [0, 0] on icon at bounding box center [0, 0] width 0 height 0
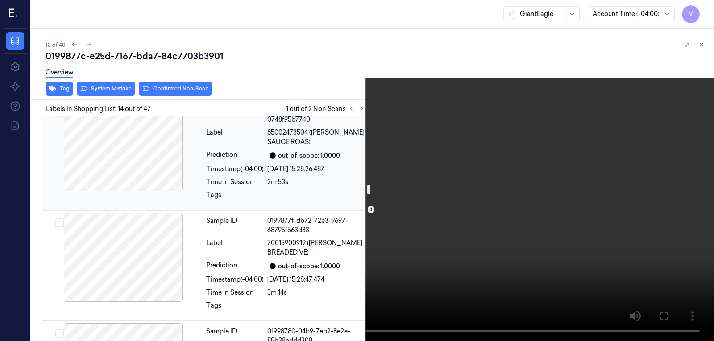
scroll to position [1547, 0]
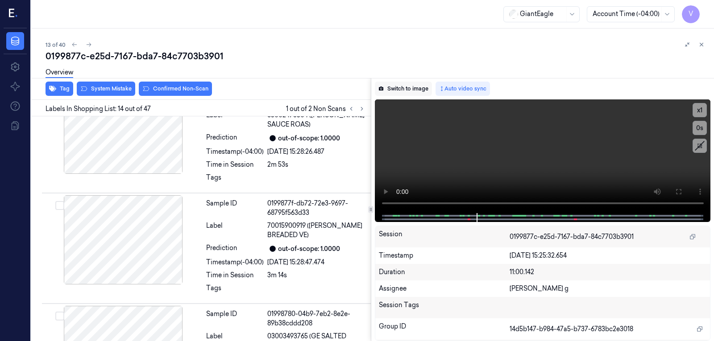
click at [400, 85] on button "Switch to image" at bounding box center [403, 89] width 57 height 14
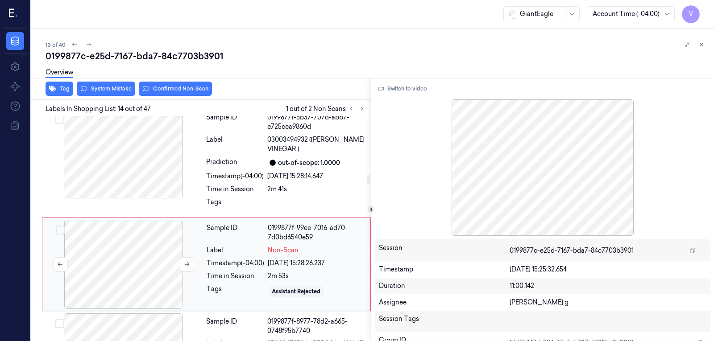
click at [126, 254] on div at bounding box center [123, 264] width 159 height 89
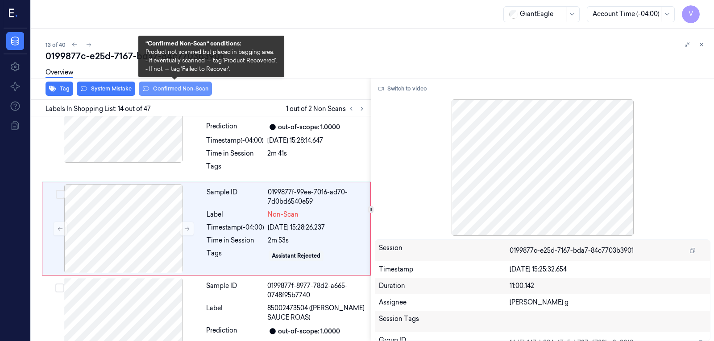
click at [166, 91] on button "Confirmed Non-Scan" at bounding box center [175, 89] width 73 height 14
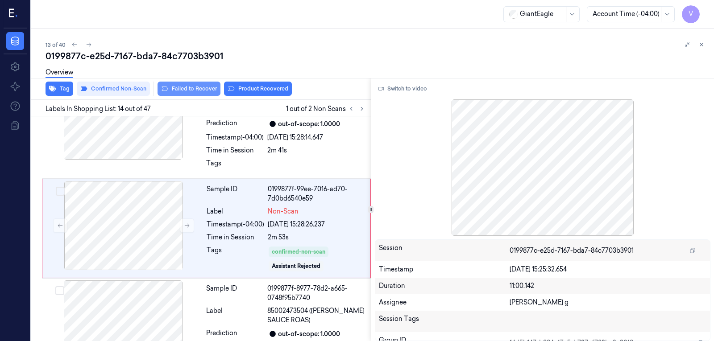
click at [214, 87] on button "Failed to Recover" at bounding box center [189, 89] width 63 height 14
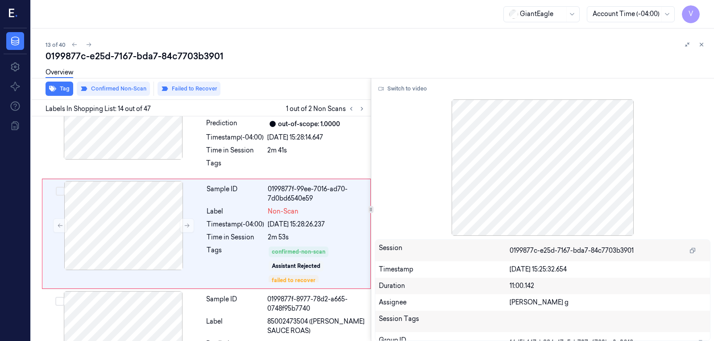
scroll to position [1362, 0]
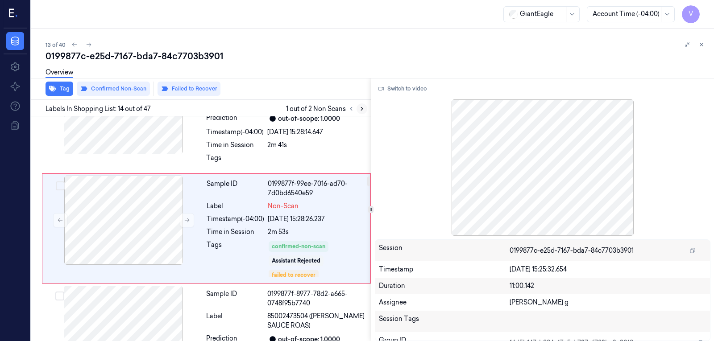
click at [362, 112] on icon at bounding box center [362, 109] width 6 height 6
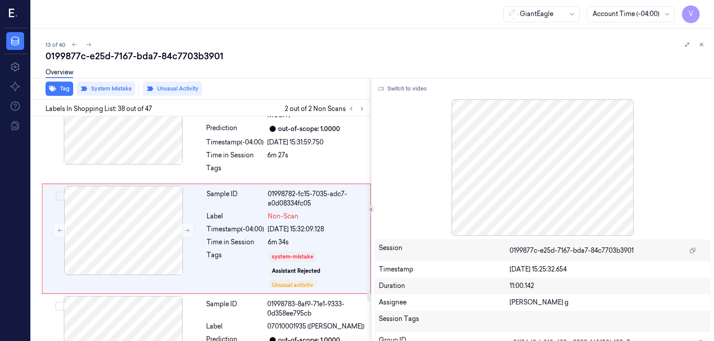
scroll to position [3990, 0]
click at [701, 45] on icon at bounding box center [701, 45] width 6 height 6
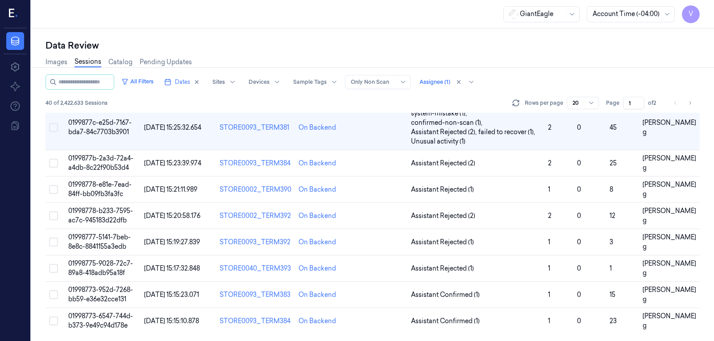
scroll to position [281, 0]
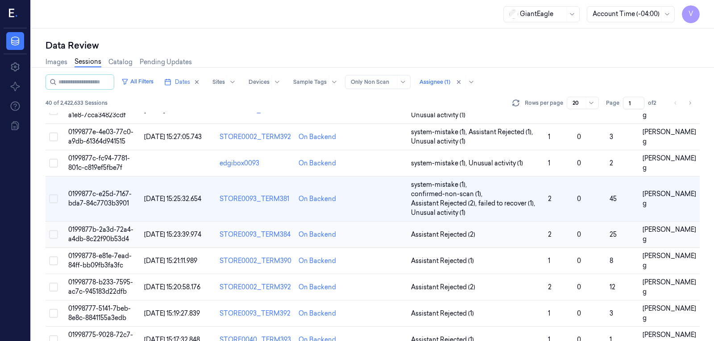
click at [370, 228] on td at bounding box center [379, 235] width 56 height 26
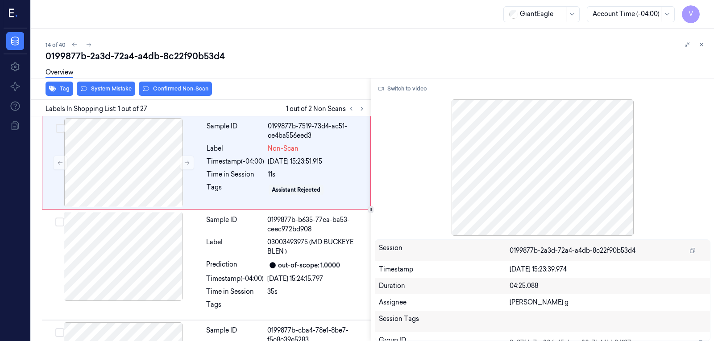
click at [347, 54] on div "0199877b-2a3d-72a4-a4db-8c22f90b53d4" at bounding box center [376, 56] width 661 height 12
click at [180, 156] on div at bounding box center [187, 163] width 14 height 14
click at [177, 162] on div at bounding box center [123, 162] width 159 height 89
click at [183, 163] on button at bounding box center [187, 163] width 14 height 14
click at [69, 91] on button "Tag" at bounding box center [60, 89] width 28 height 14
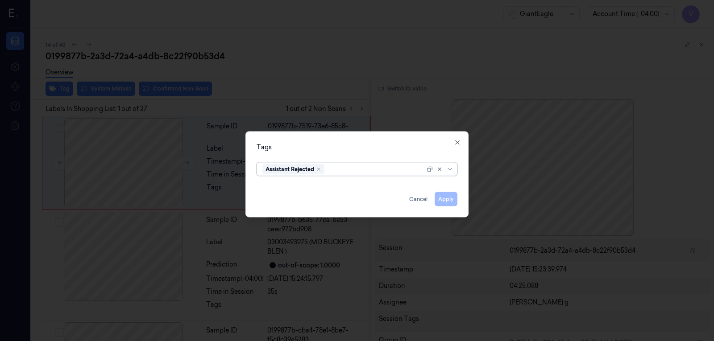
click at [323, 110] on div at bounding box center [357, 170] width 714 height 341
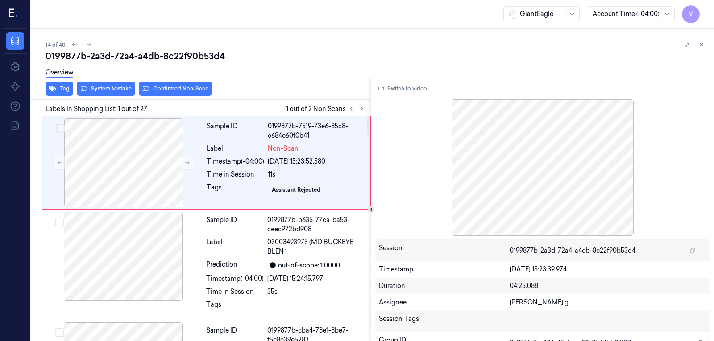
click at [110, 81] on div "Overview" at bounding box center [376, 73] width 661 height 23
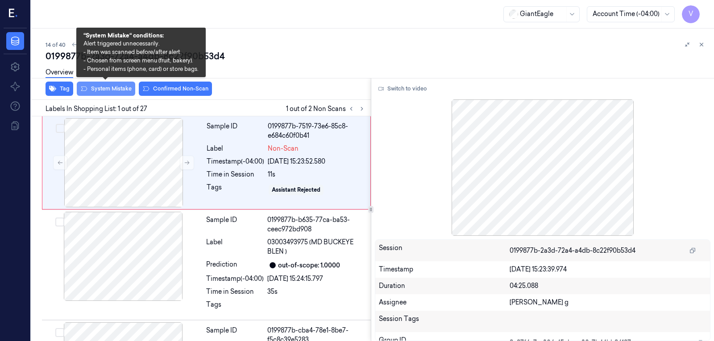
click at [107, 88] on button "System Mistake" at bounding box center [106, 89] width 58 height 14
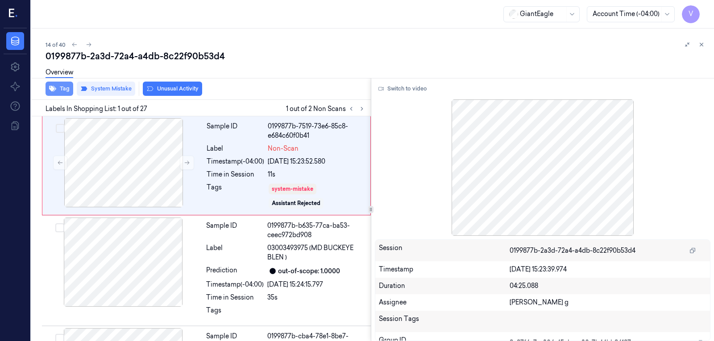
click at [53, 89] on icon "button" at bounding box center [52, 89] width 7 height 6
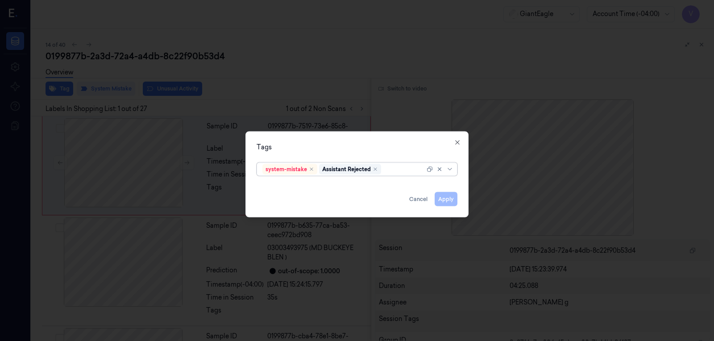
click at [391, 162] on div "system-mistake Assistant Rejected" at bounding box center [357, 168] width 201 height 13
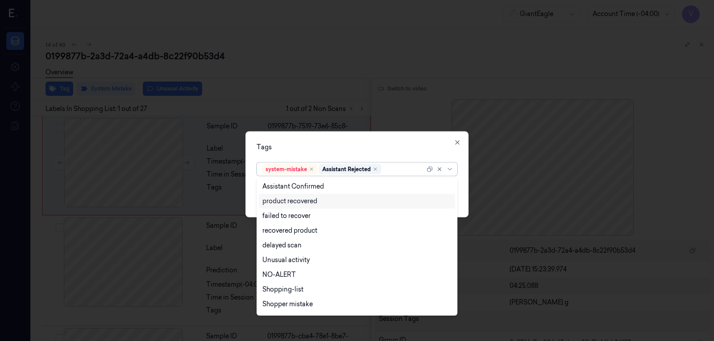
scroll to position [72, 0]
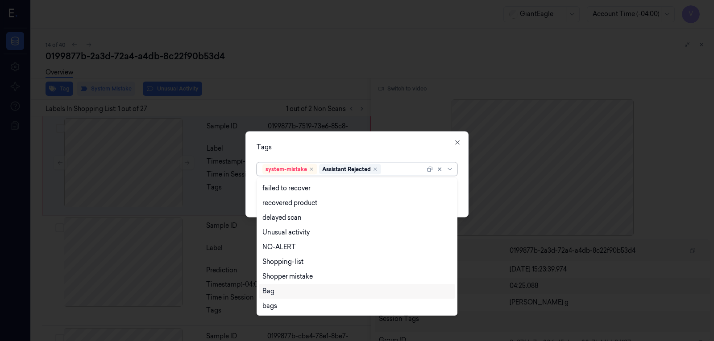
click at [272, 295] on div "Bag" at bounding box center [268, 291] width 12 height 9
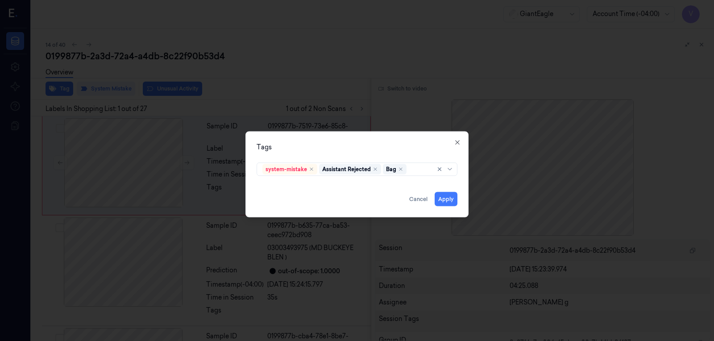
click at [362, 146] on div "Tags" at bounding box center [357, 146] width 201 height 9
click at [446, 194] on button "Apply" at bounding box center [446, 199] width 23 height 14
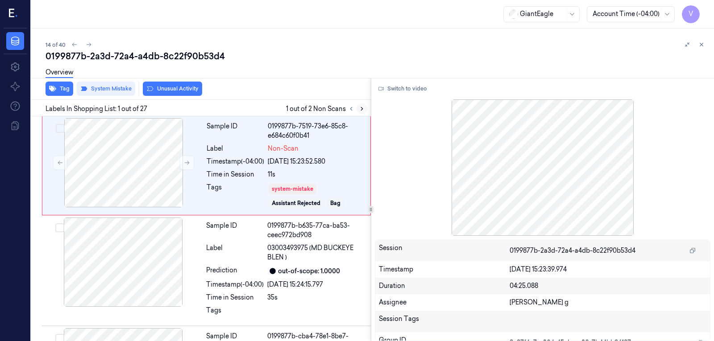
click at [361, 110] on icon at bounding box center [362, 109] width 6 height 6
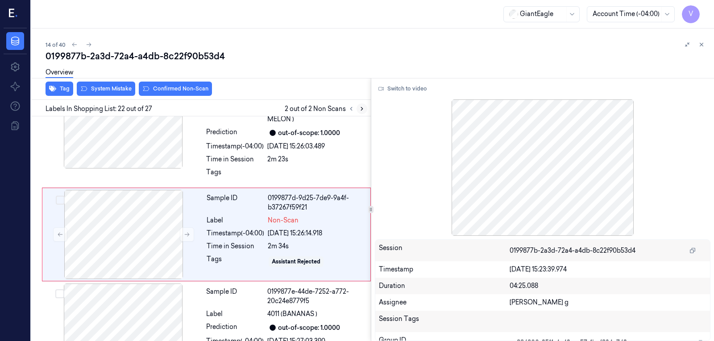
scroll to position [2238, 0]
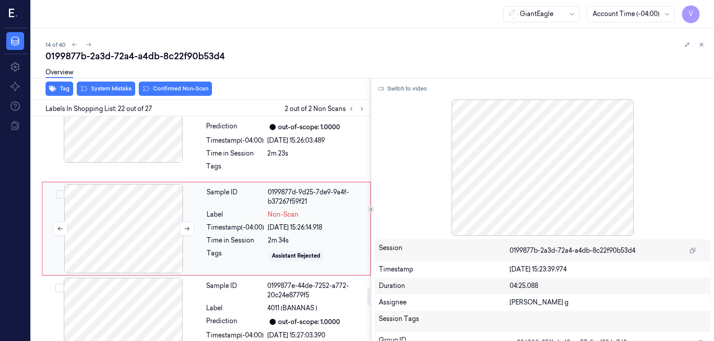
click at [111, 216] on div at bounding box center [123, 228] width 159 height 89
click at [248, 150] on div "Time in Session" at bounding box center [235, 153] width 58 height 9
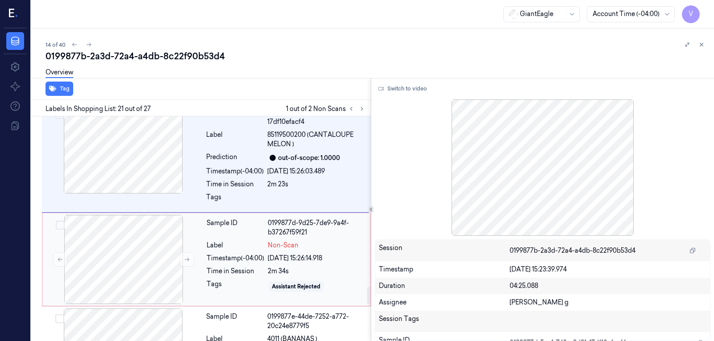
scroll to position [2225, 0]
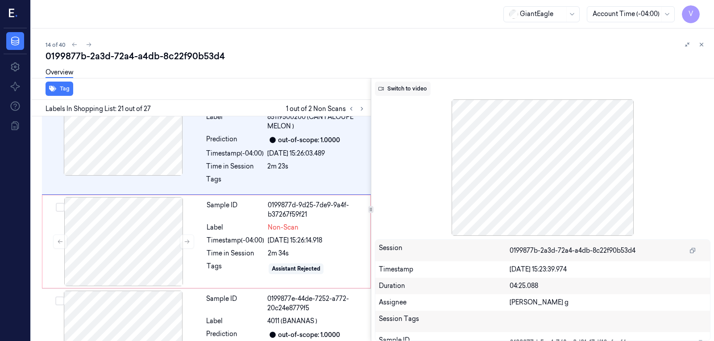
click at [421, 85] on button "Switch to video" at bounding box center [403, 89] width 56 height 14
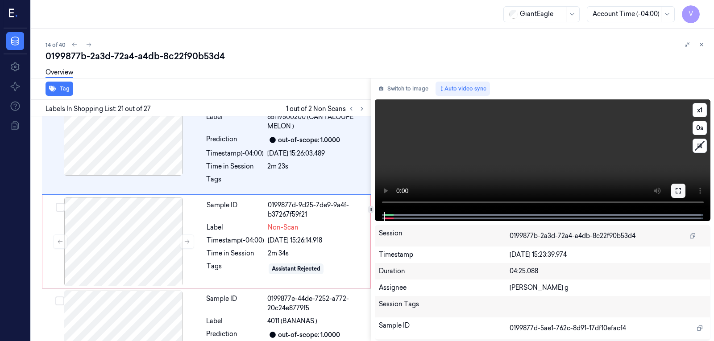
click at [676, 194] on icon at bounding box center [678, 190] width 7 height 7
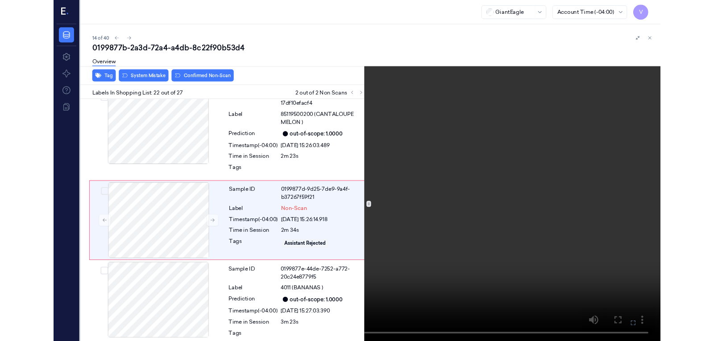
scroll to position [2208, 0]
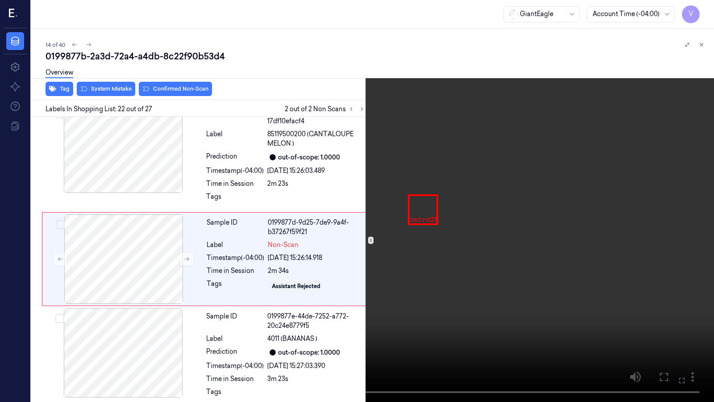
click at [0, 0] on button at bounding box center [0, 0] width 0 height 0
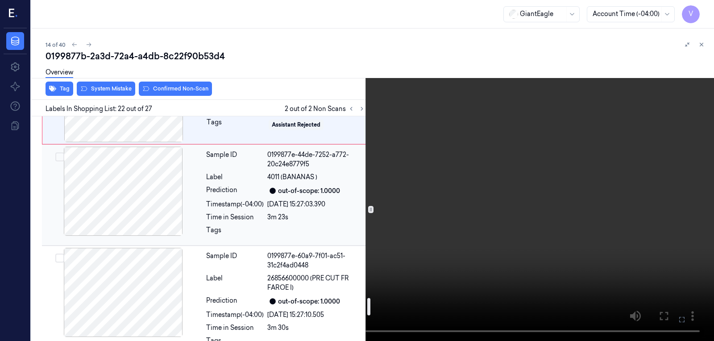
scroll to position [2386, 0]
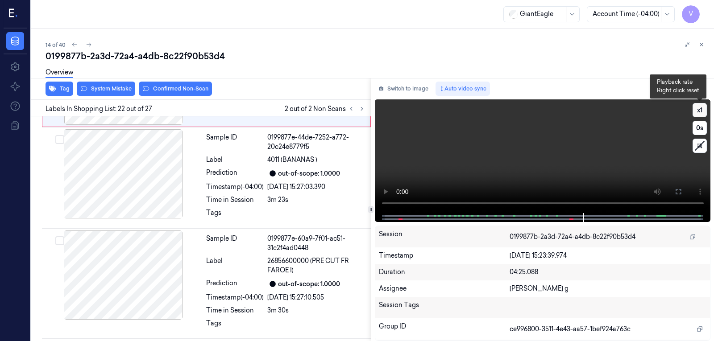
click at [703, 104] on button "x 1" at bounding box center [700, 110] width 14 height 14
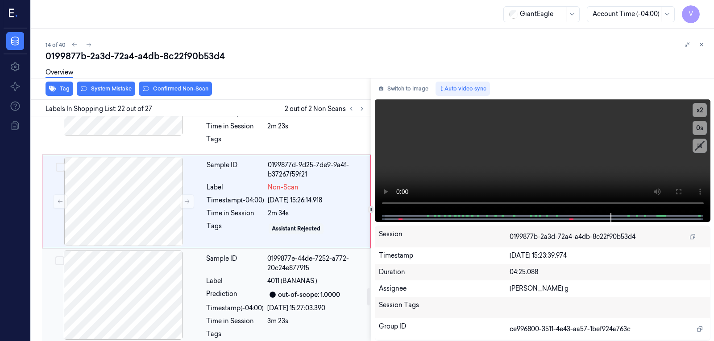
scroll to position [2238, 0]
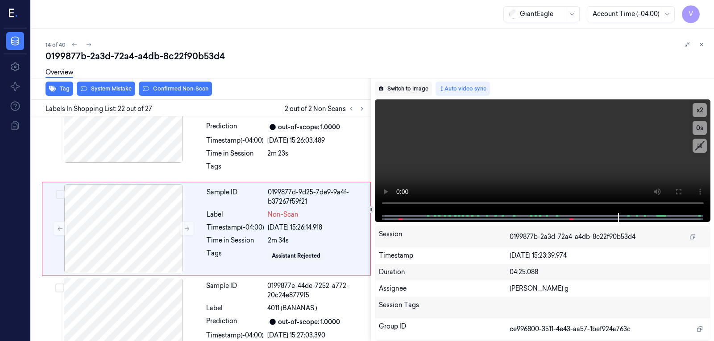
click at [402, 88] on button "Switch to image" at bounding box center [403, 89] width 57 height 14
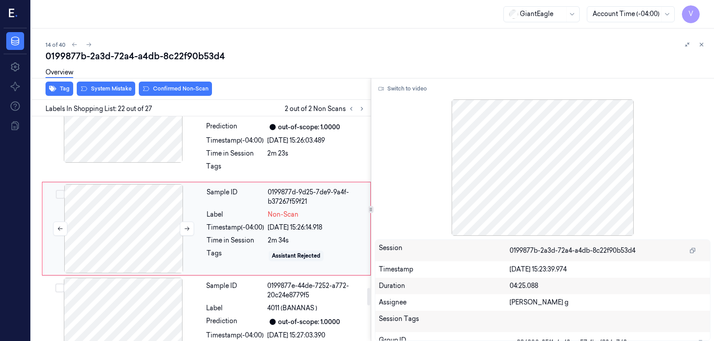
click at [146, 231] on div at bounding box center [123, 228] width 159 height 89
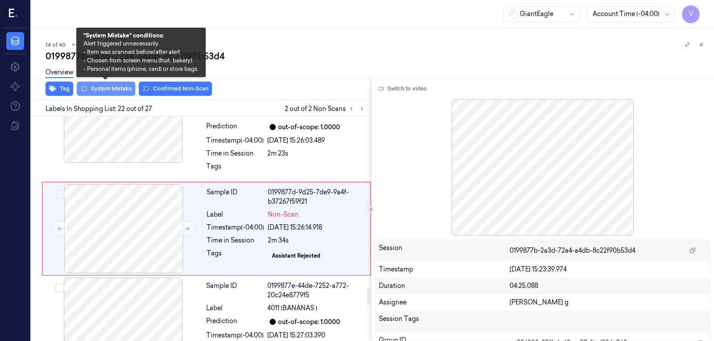
click at [109, 88] on button "System Mistake" at bounding box center [106, 89] width 58 height 14
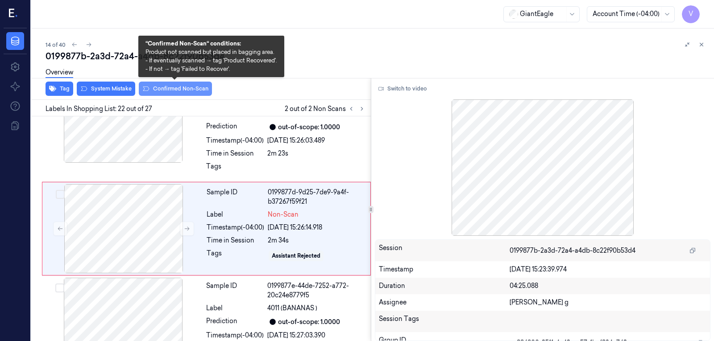
scroll to position [2241, 0]
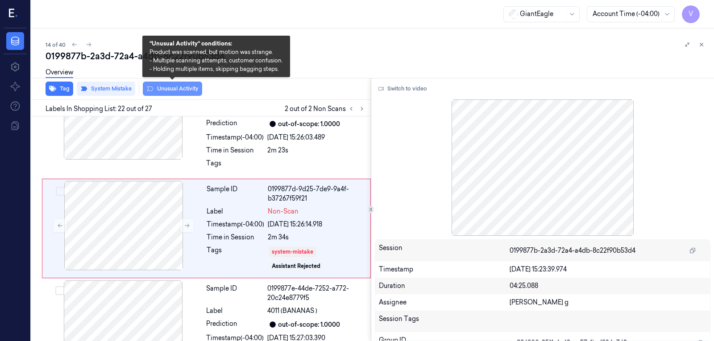
click at [172, 87] on button "Unusual Activity" at bounding box center [172, 89] width 59 height 14
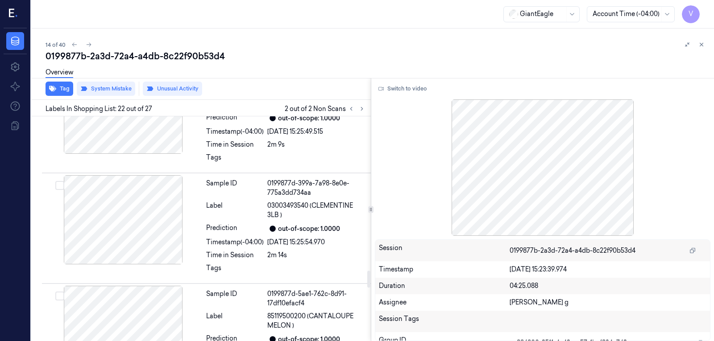
scroll to position [2023, 0]
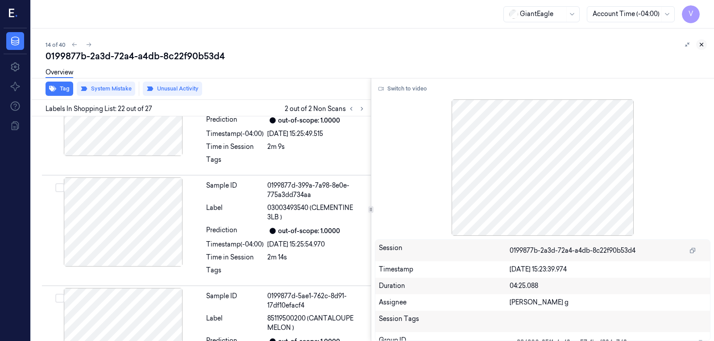
click at [702, 41] on button at bounding box center [701, 44] width 11 height 11
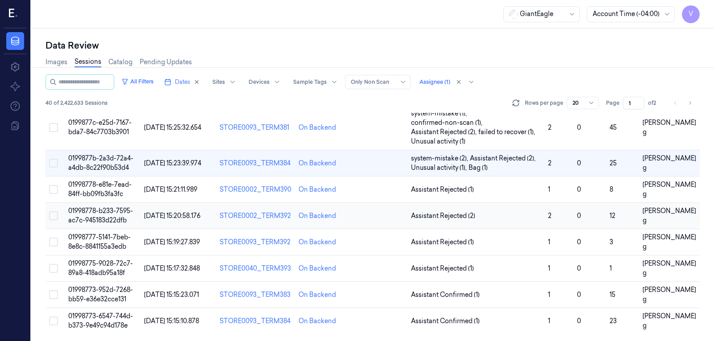
scroll to position [322, 0]
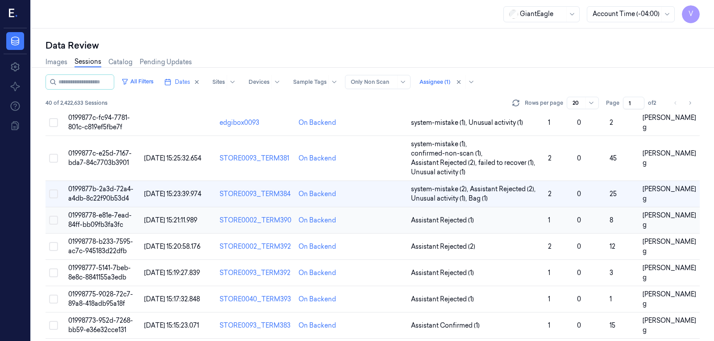
click at [369, 212] on td at bounding box center [379, 221] width 56 height 26
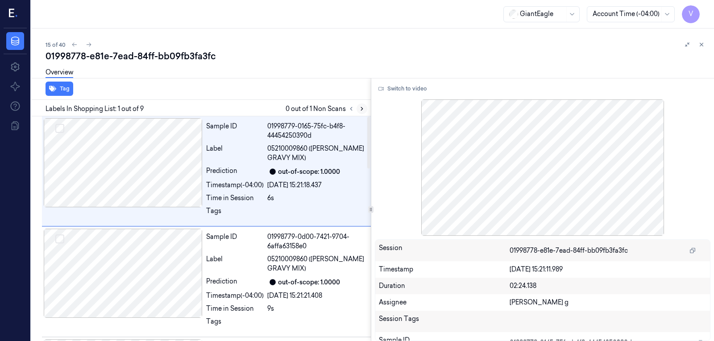
click at [359, 108] on icon at bounding box center [362, 109] width 6 height 6
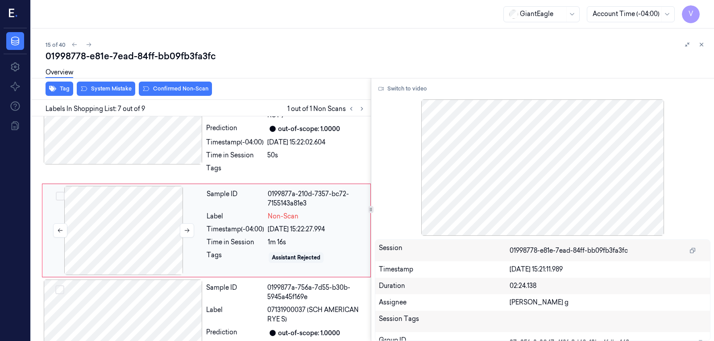
scroll to position [589, 0]
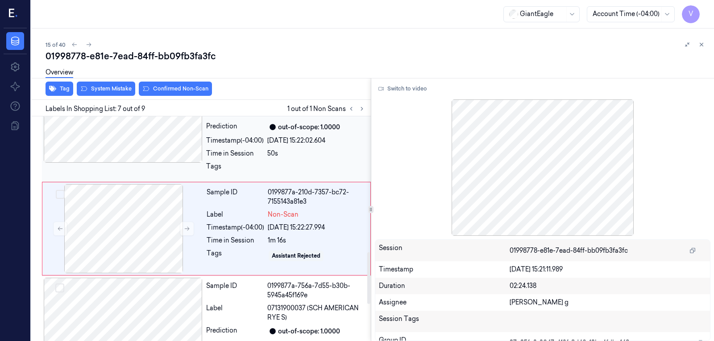
click at [148, 147] on div at bounding box center [123, 118] width 159 height 89
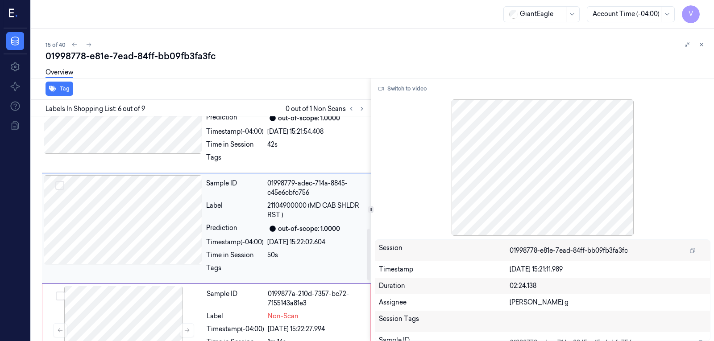
scroll to position [486, 0]
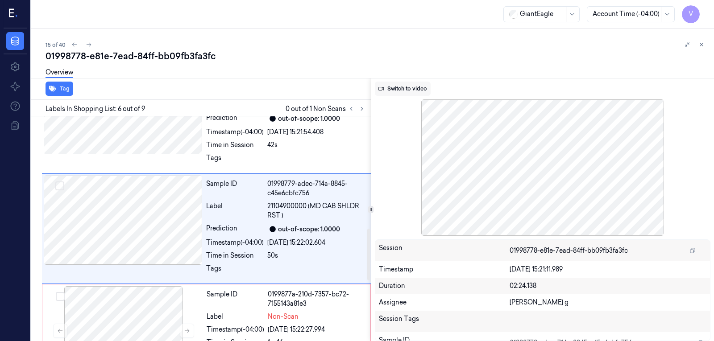
click at [410, 89] on button "Switch to video" at bounding box center [403, 89] width 56 height 14
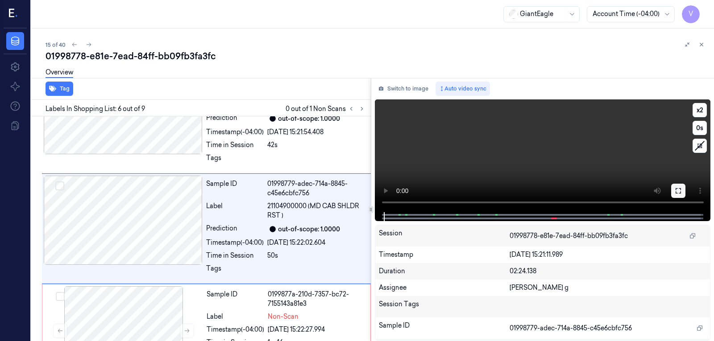
click at [677, 191] on icon at bounding box center [678, 190] width 7 height 7
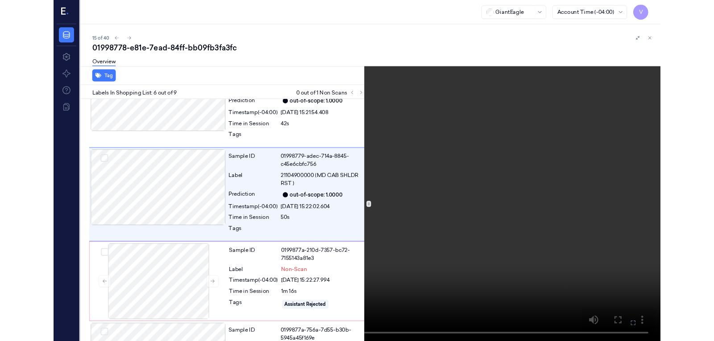
scroll to position [457, 0]
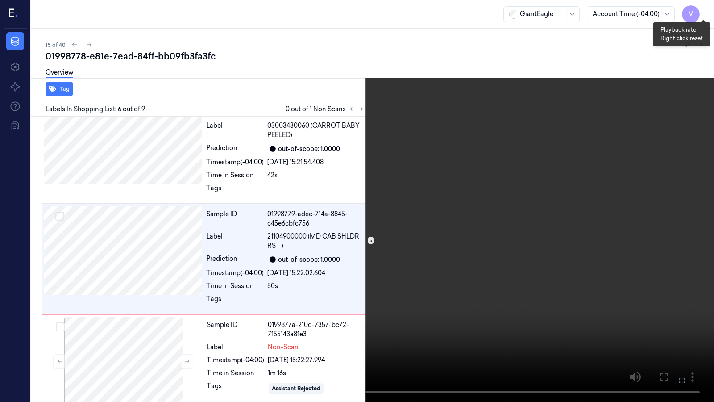
click at [704, 14] on button "x 2" at bounding box center [703, 11] width 14 height 14
click at [704, 14] on button "x 4" at bounding box center [703, 11] width 14 height 14
click at [704, 14] on button "x 1" at bounding box center [703, 11] width 14 height 14
click at [0, 0] on icon at bounding box center [0, 0] width 0 height 0
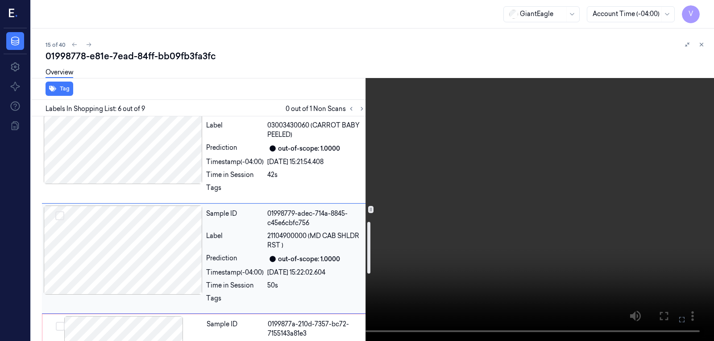
scroll to position [546, 0]
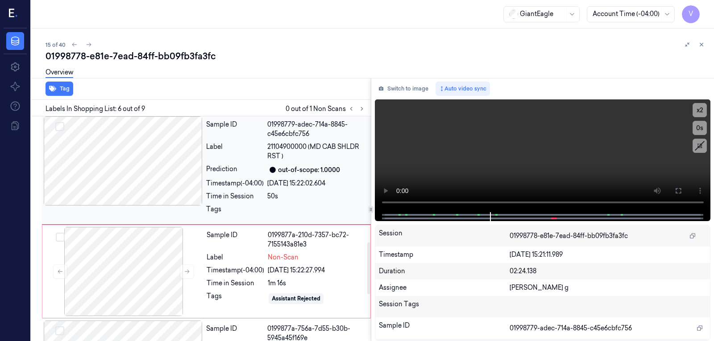
click at [268, 190] on div "Sample ID 01998779-adec-714a-8845-c45e6cbfc756 Label 21104900000 (MD CAB SHLDR …" at bounding box center [286, 169] width 166 height 106
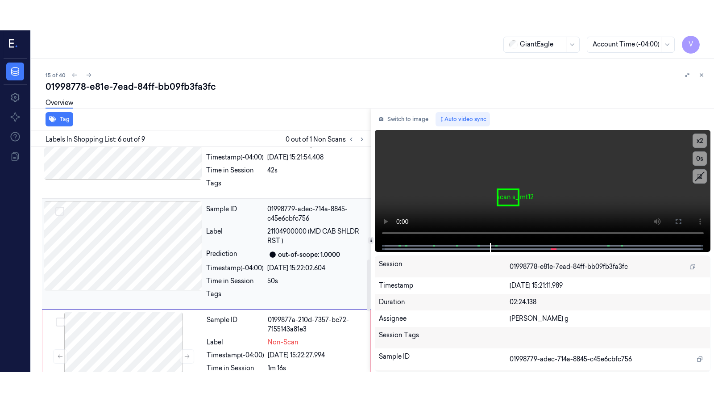
scroll to position [486, 0]
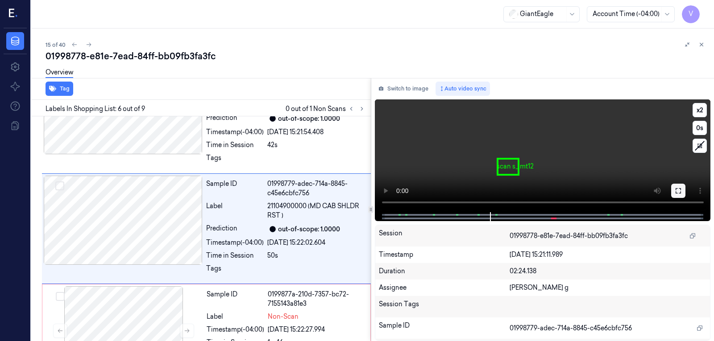
click at [679, 193] on icon at bounding box center [678, 190] width 7 height 7
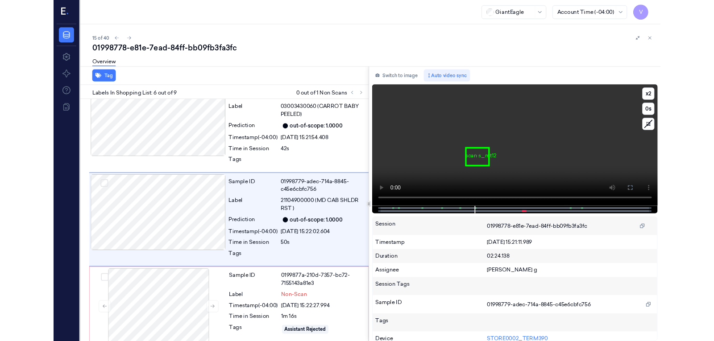
scroll to position [457, 0]
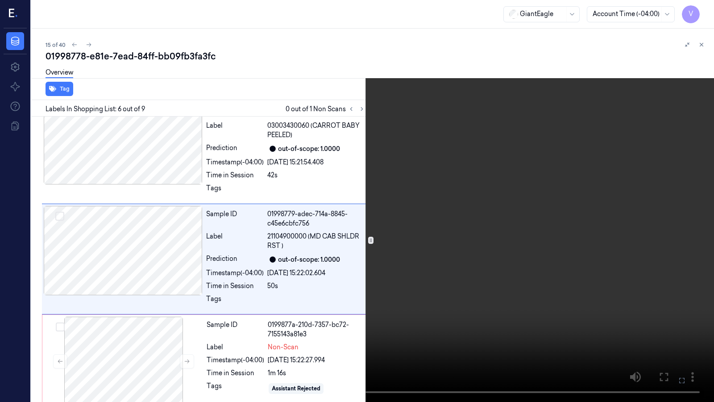
click at [0, 0] on icon at bounding box center [0, 0] width 0 height 0
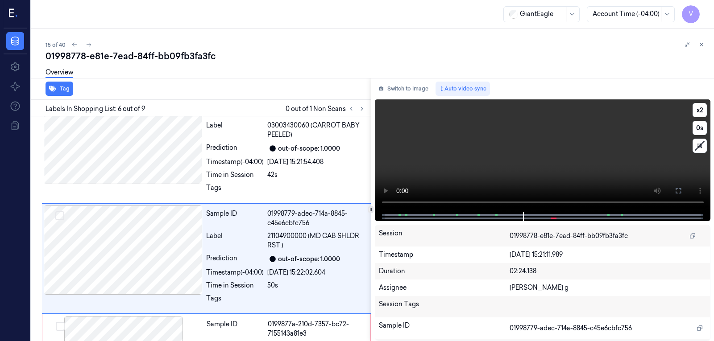
click at [457, 202] on video at bounding box center [543, 156] width 336 height 113
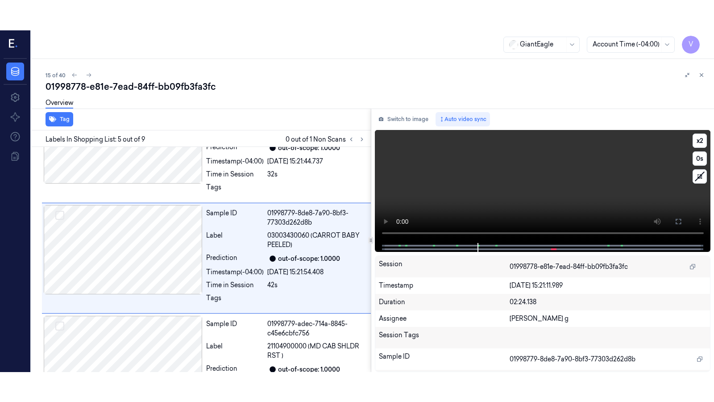
scroll to position [376, 0]
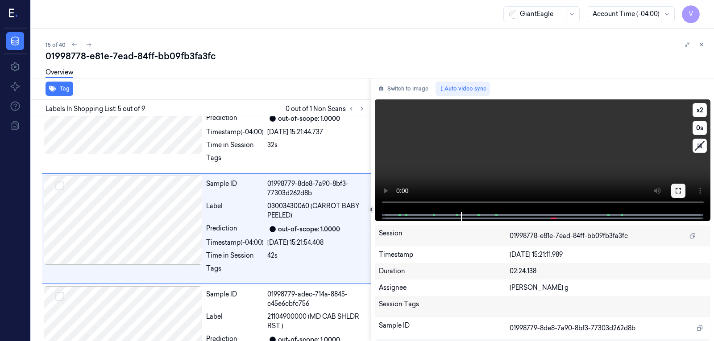
click at [683, 193] on button at bounding box center [678, 191] width 14 height 14
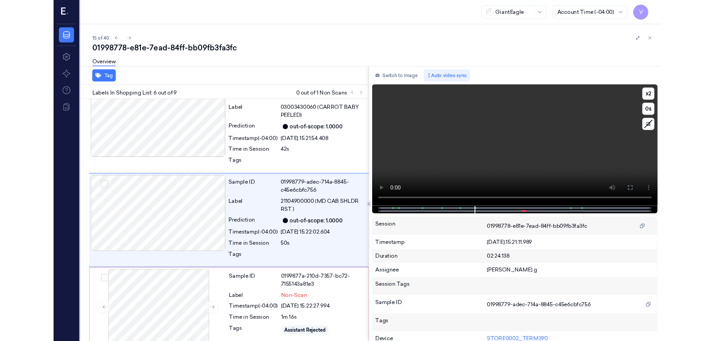
scroll to position [457, 0]
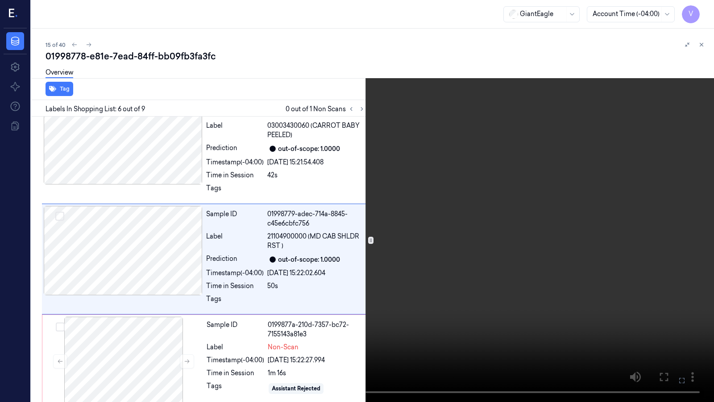
click at [0, 0] on icon at bounding box center [0, 0] width 0 height 0
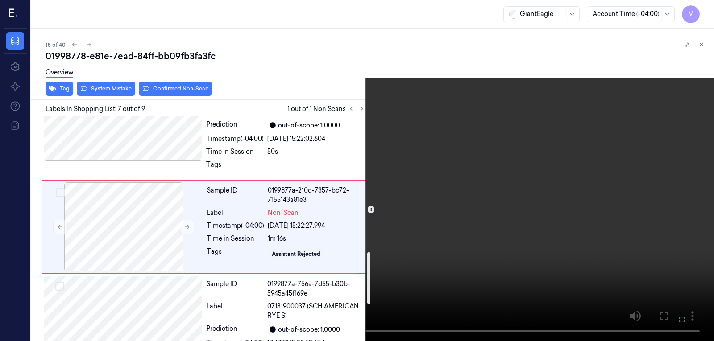
scroll to position [589, 0]
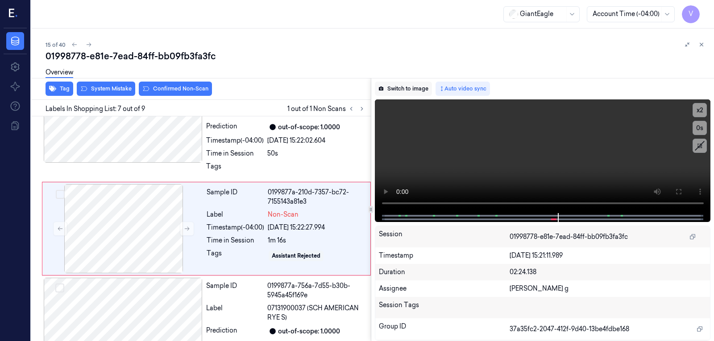
click at [390, 92] on button "Switch to image" at bounding box center [403, 89] width 57 height 14
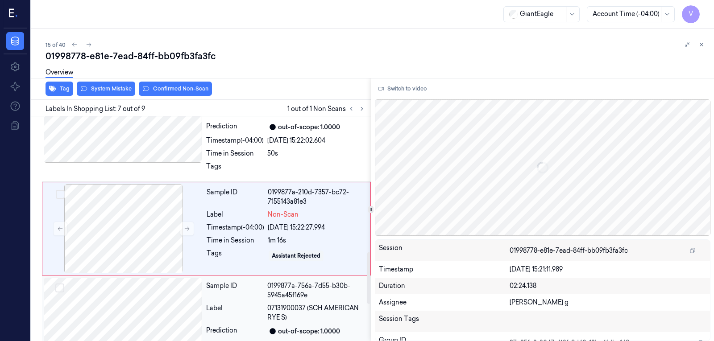
click at [123, 293] on div at bounding box center [123, 322] width 159 height 89
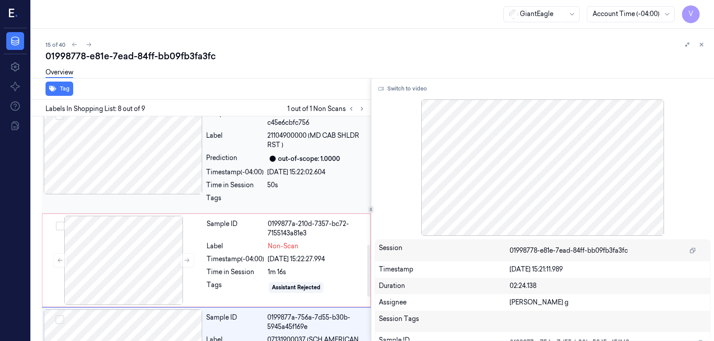
click at [131, 154] on div at bounding box center [123, 149] width 159 height 89
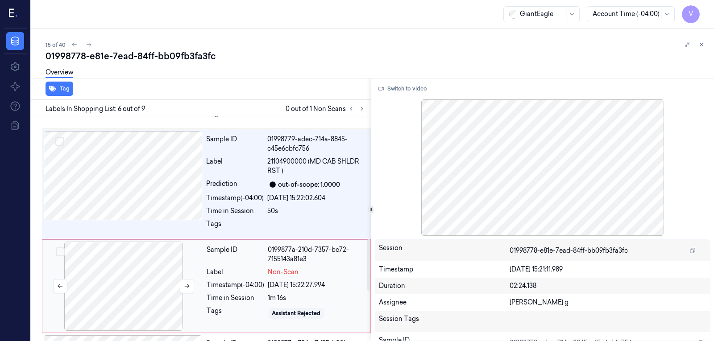
click at [118, 284] on div at bounding box center [123, 286] width 159 height 89
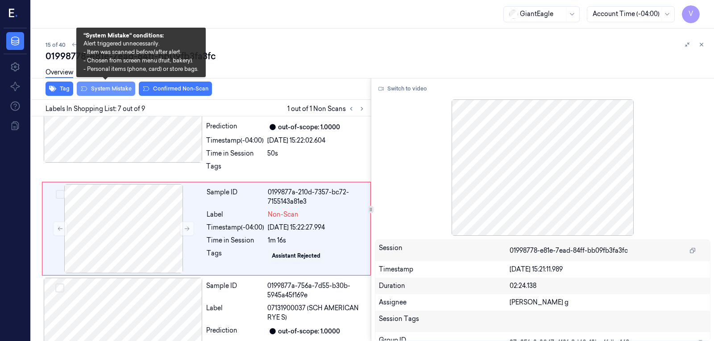
click at [100, 89] on button "System Mistake" at bounding box center [106, 89] width 58 height 14
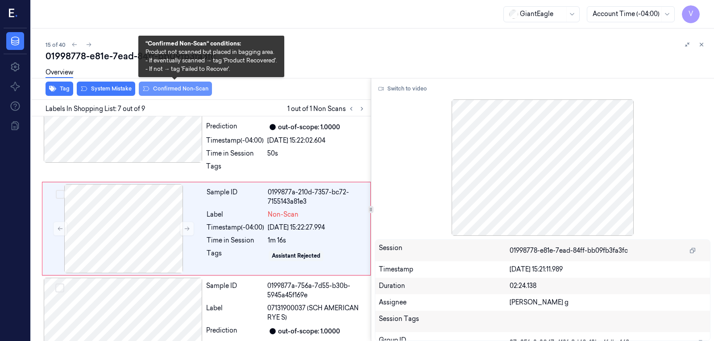
scroll to position [592, 0]
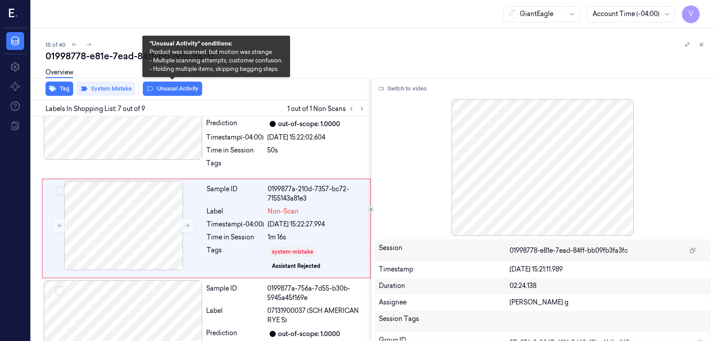
click at [162, 90] on button "Unusual Activity" at bounding box center [172, 89] width 59 height 14
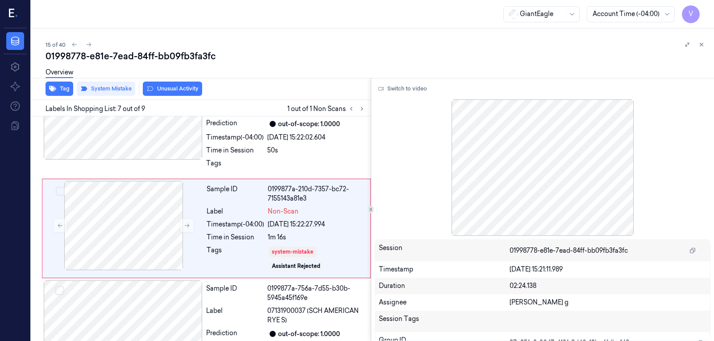
scroll to position [597, 0]
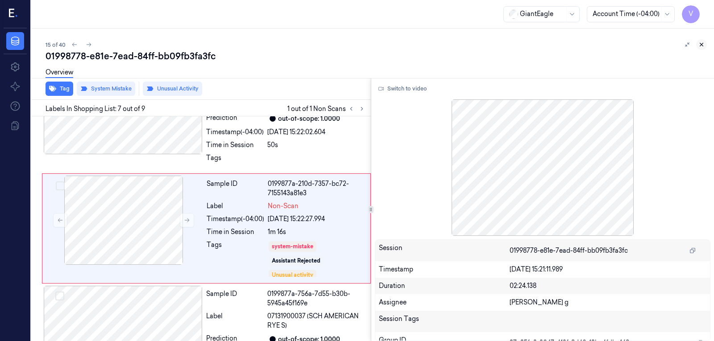
click at [700, 44] on icon at bounding box center [701, 45] width 6 height 6
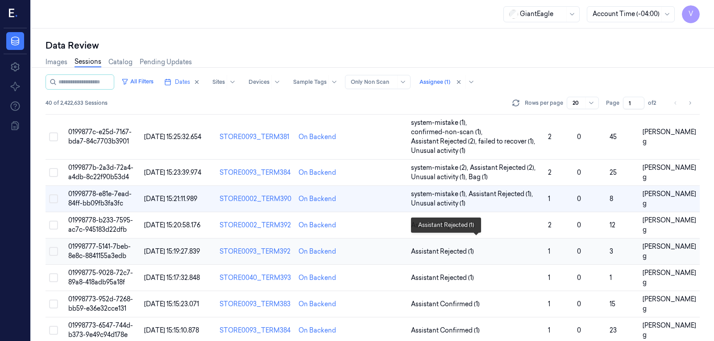
scroll to position [343, 0]
click at [389, 216] on td at bounding box center [379, 225] width 56 height 26
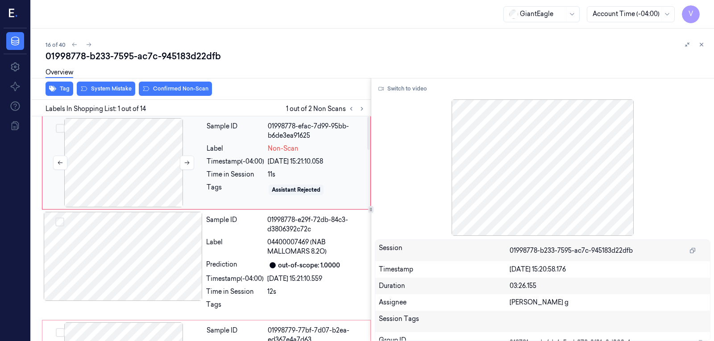
click at [175, 145] on div at bounding box center [123, 162] width 159 height 89
click at [183, 161] on button at bounding box center [187, 163] width 14 height 14
click at [400, 92] on button "Switch to video" at bounding box center [403, 89] width 56 height 14
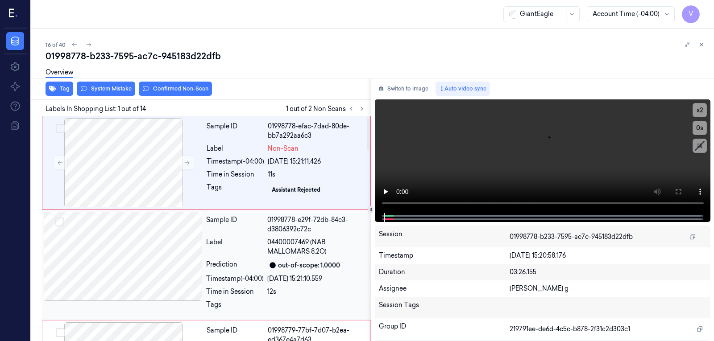
scroll to position [45, 0]
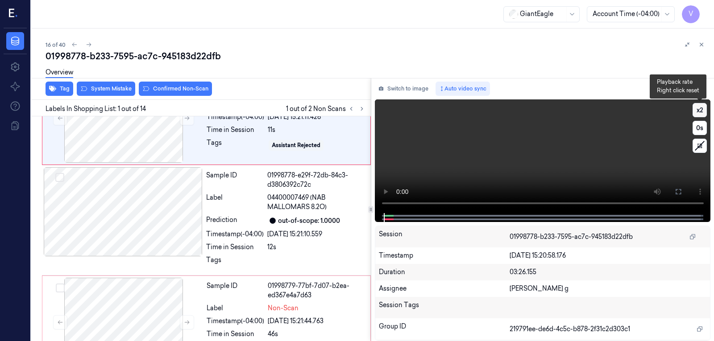
click at [699, 115] on button "x 2" at bounding box center [700, 110] width 14 height 14
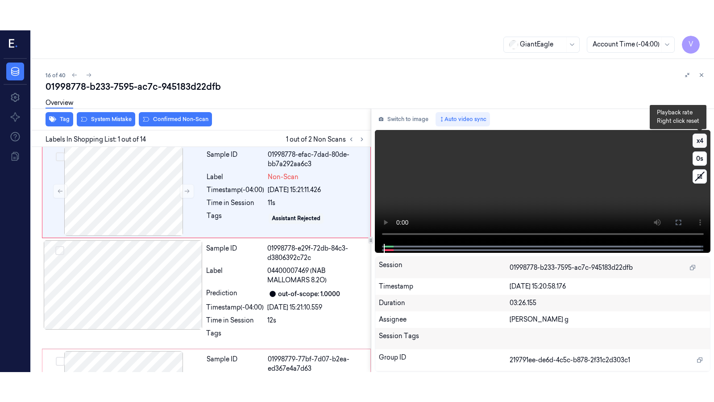
scroll to position [0, 0]
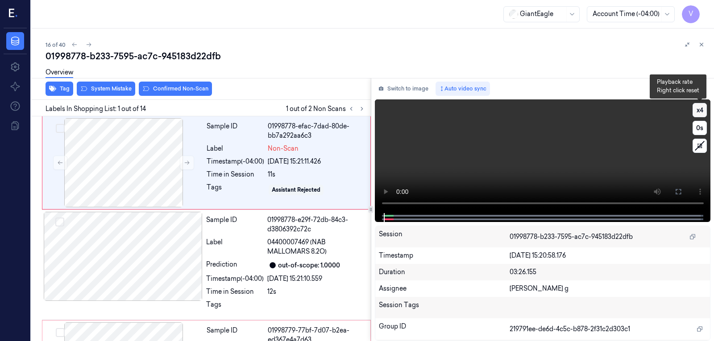
click at [699, 115] on button "x 4" at bounding box center [700, 110] width 14 height 14
click at [678, 199] on button at bounding box center [678, 192] width 14 height 14
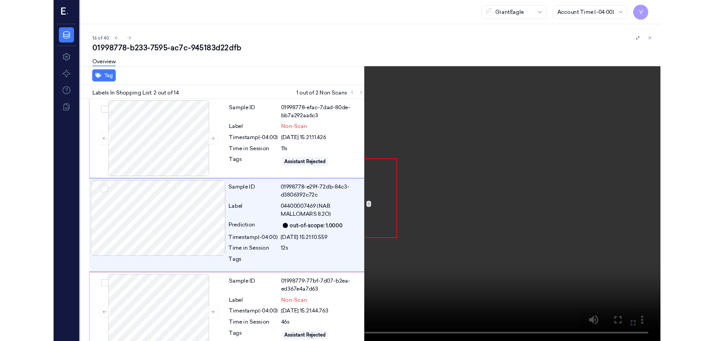
scroll to position [6, 0]
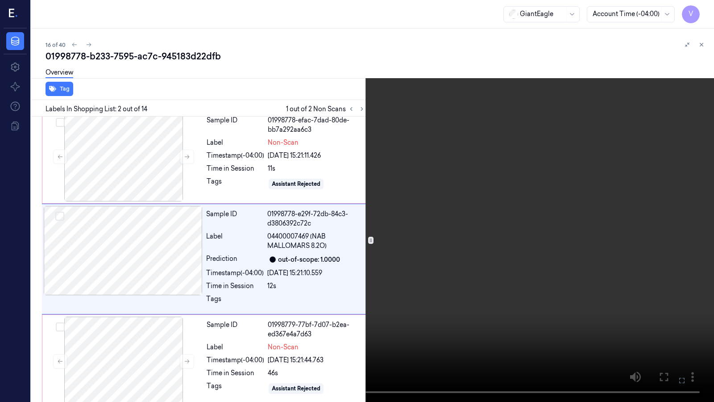
click at [0, 0] on icon at bounding box center [0, 0] width 0 height 0
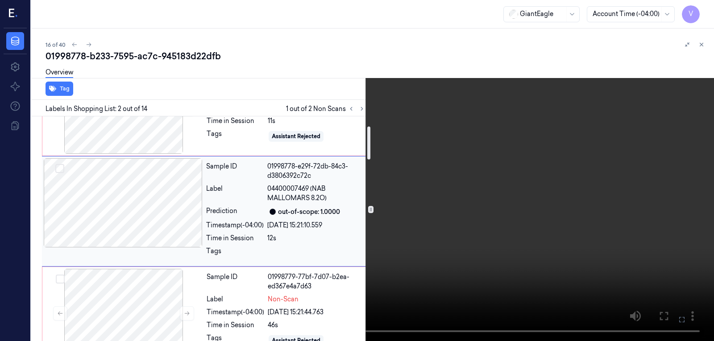
scroll to position [95, 0]
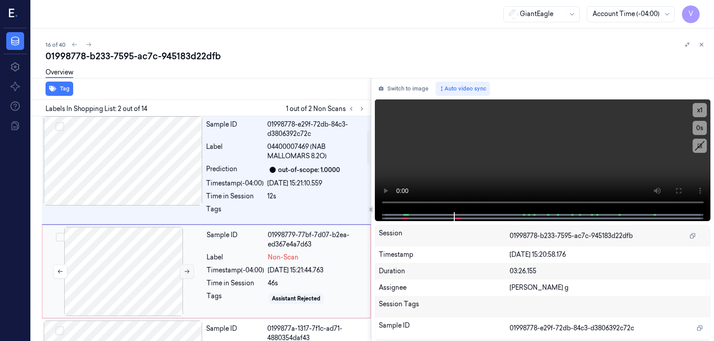
click at [185, 274] on icon at bounding box center [187, 272] width 6 height 6
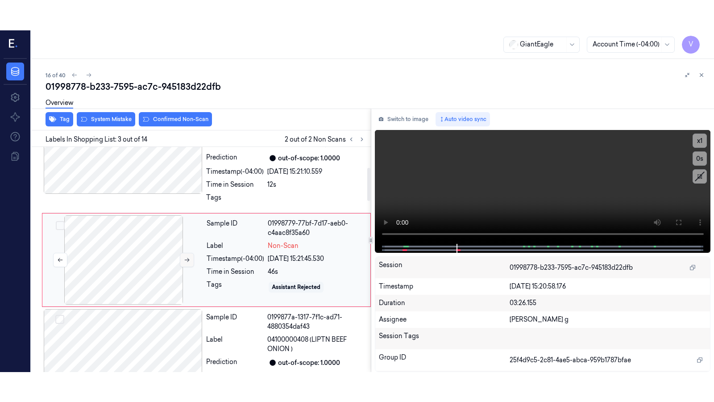
scroll to position [138, 0]
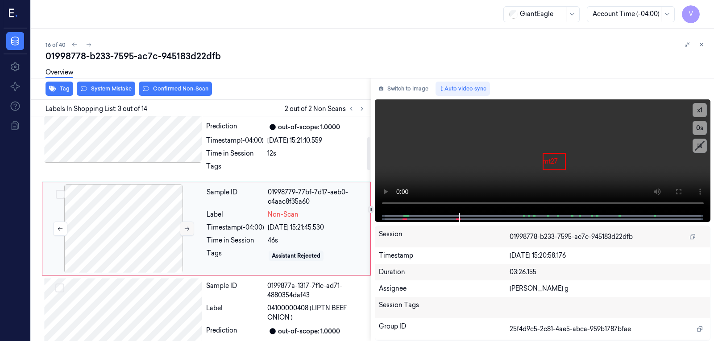
click at [185, 274] on div "Sample ID 01998779-77bf-7d17-aeb0-c4aac8f35a60 Label Non-Scan Timestamp (-04:00…" at bounding box center [206, 229] width 329 height 94
click at [677, 191] on icon at bounding box center [678, 191] width 7 height 7
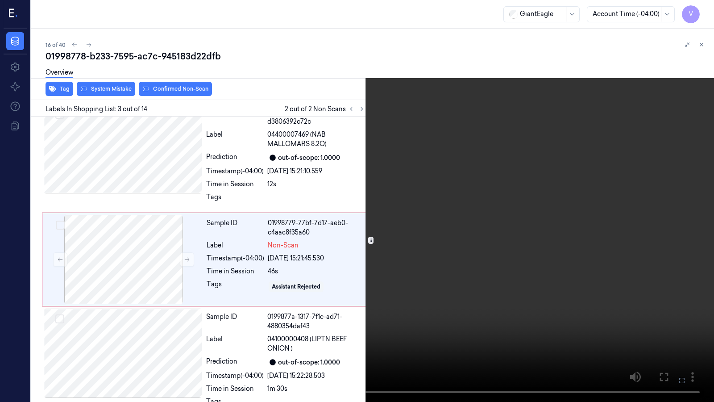
scroll to position [108, 0]
click at [704, 11] on button "x 1" at bounding box center [703, 11] width 14 height 14
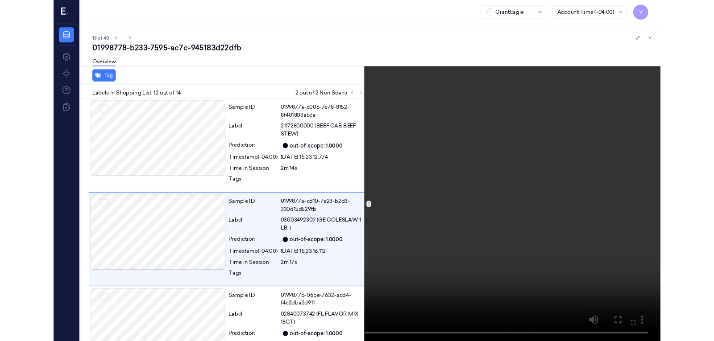
scroll to position [1096, 0]
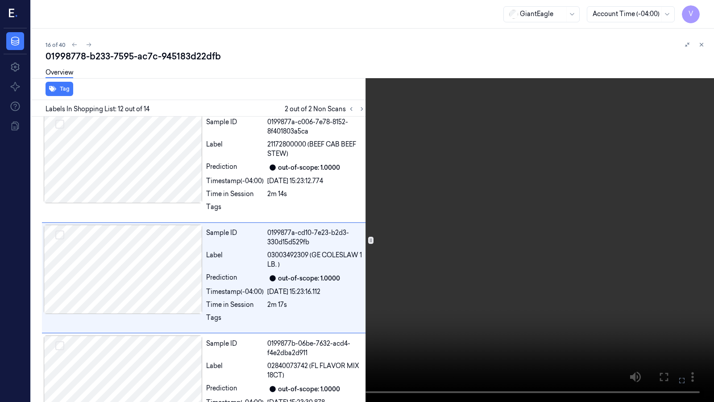
click at [0, 0] on icon at bounding box center [0, 0] width 0 height 0
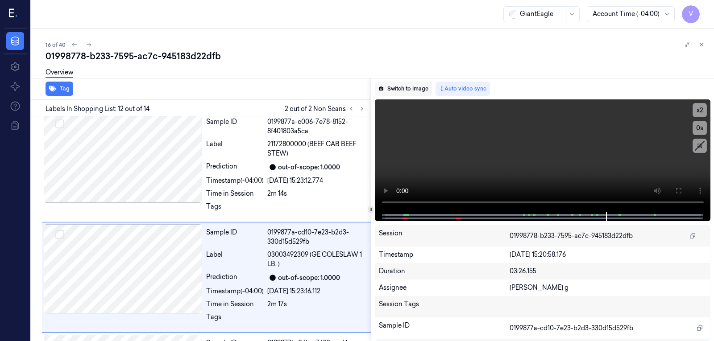
click at [386, 87] on button "Switch to image" at bounding box center [403, 89] width 57 height 14
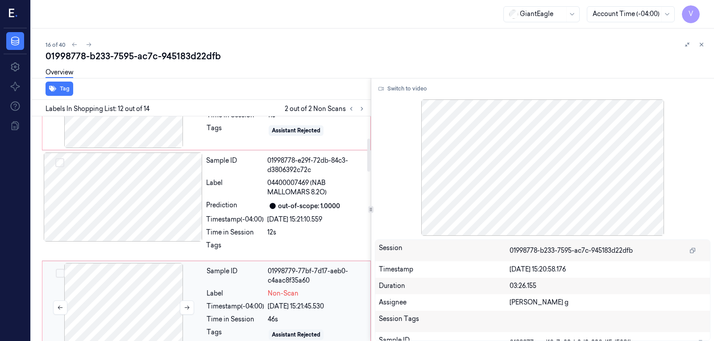
scroll to position [0, 0]
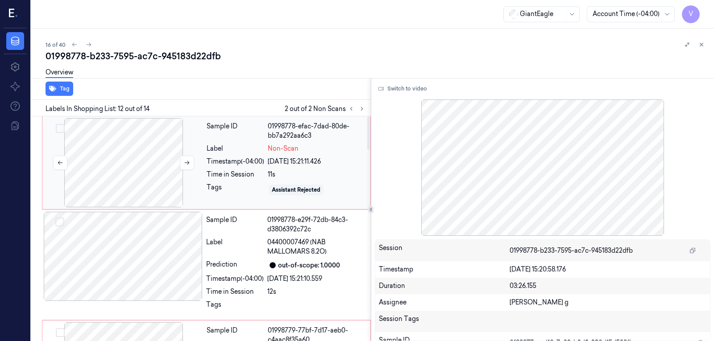
click at [129, 173] on div at bounding box center [123, 162] width 159 height 89
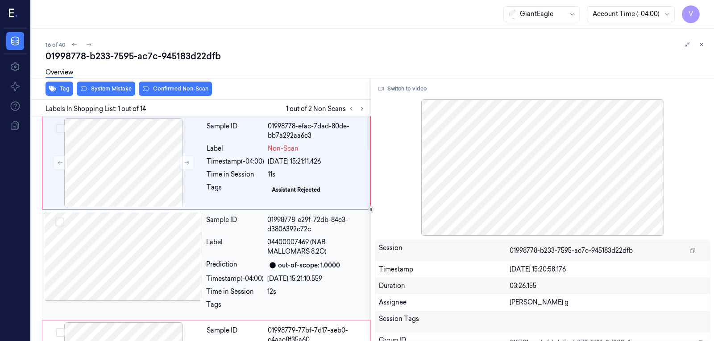
click at [128, 258] on div at bounding box center [123, 256] width 159 height 89
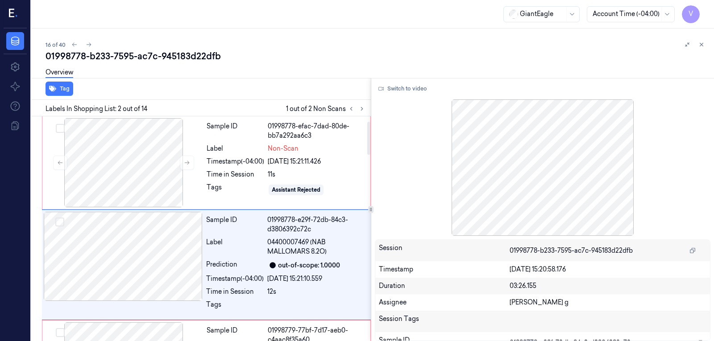
scroll to position [36, 0]
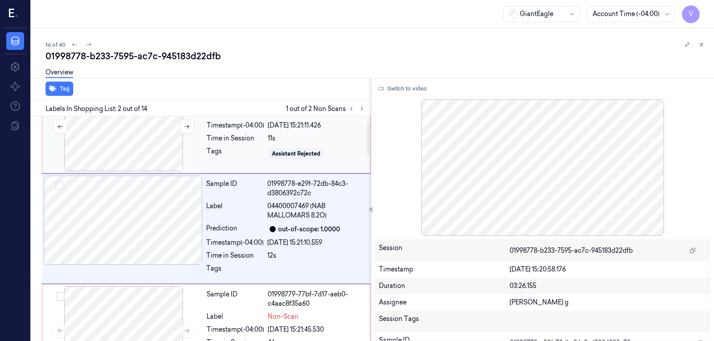
click at [140, 149] on div at bounding box center [123, 126] width 159 height 89
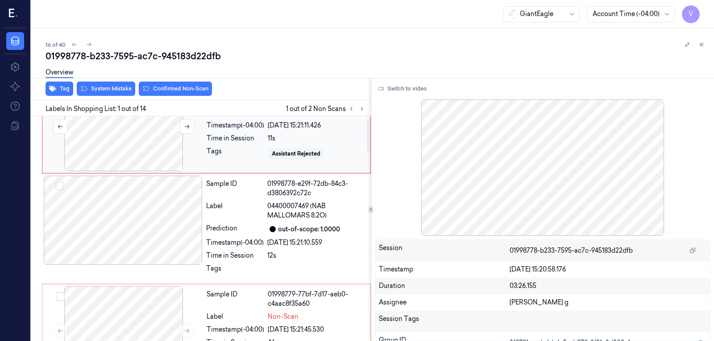
scroll to position [0, 0]
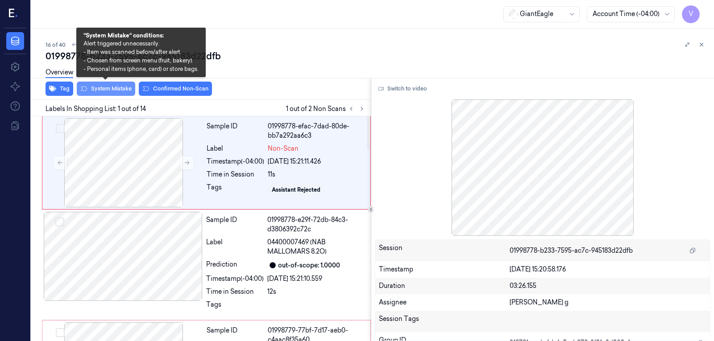
click at [108, 85] on button "System Mistake" at bounding box center [106, 89] width 58 height 14
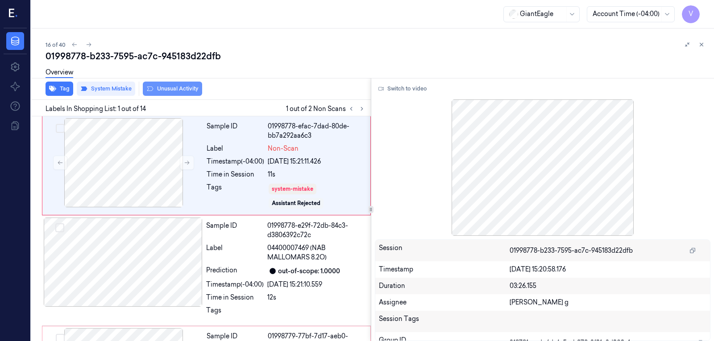
click at [171, 87] on button "Unusual Activity" at bounding box center [172, 89] width 59 height 14
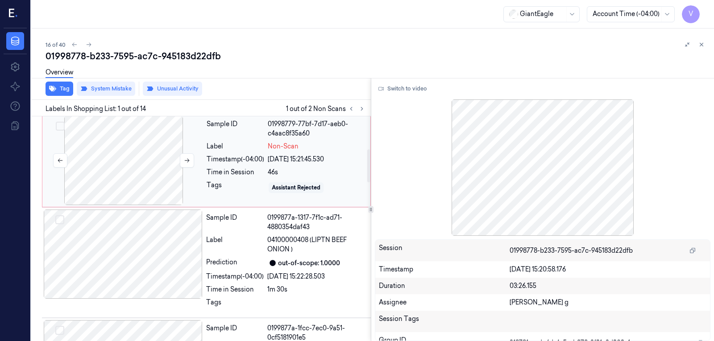
click at [152, 173] on div at bounding box center [123, 160] width 159 height 89
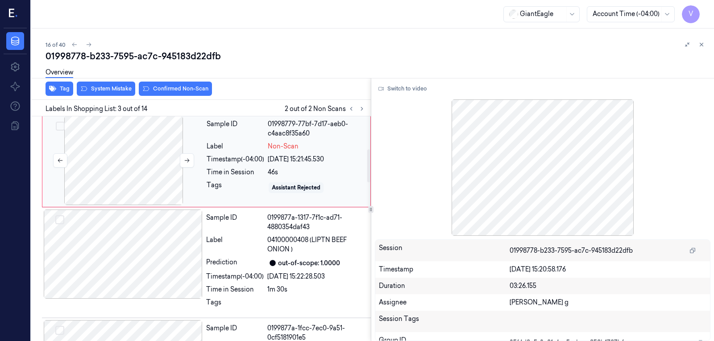
scroll to position [155, 0]
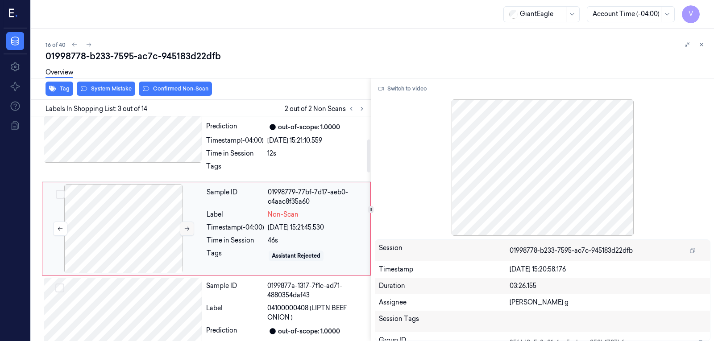
click at [184, 231] on icon at bounding box center [187, 229] width 6 height 6
click at [187, 227] on icon at bounding box center [187, 229] width 6 height 6
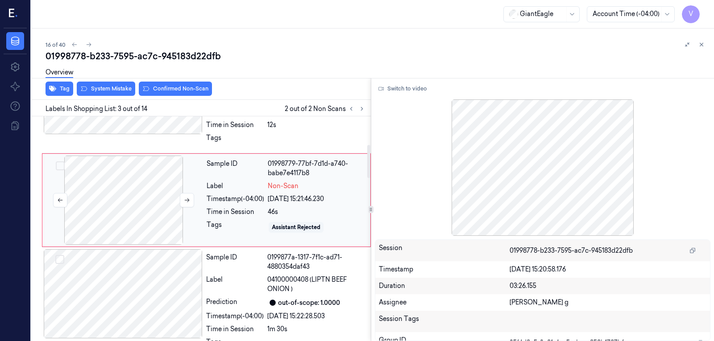
scroll to position [199, 0]
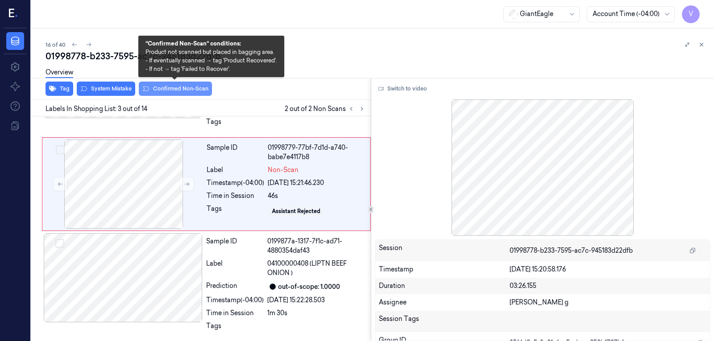
click at [185, 87] on button "Confirmed Non-Scan" at bounding box center [175, 89] width 73 height 14
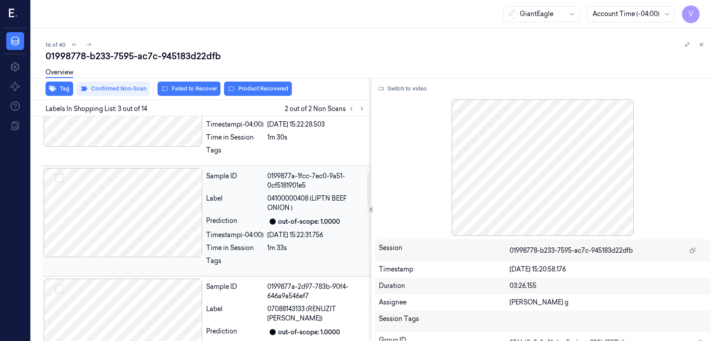
scroll to position [426, 0]
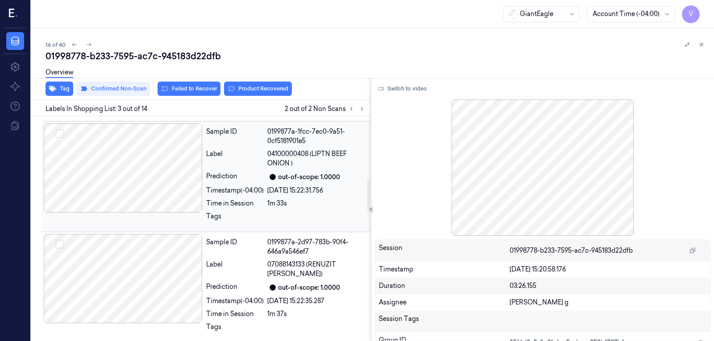
click at [139, 178] on div at bounding box center [123, 168] width 159 height 89
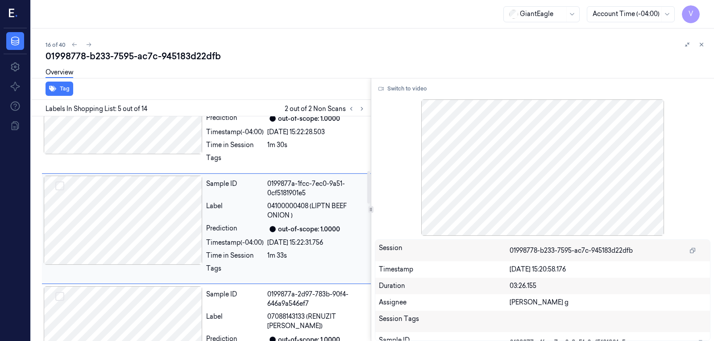
scroll to position [463, 0]
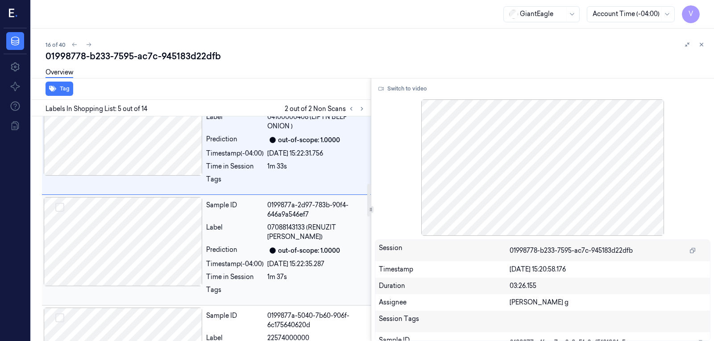
click at [242, 241] on div "Label" at bounding box center [235, 232] width 58 height 19
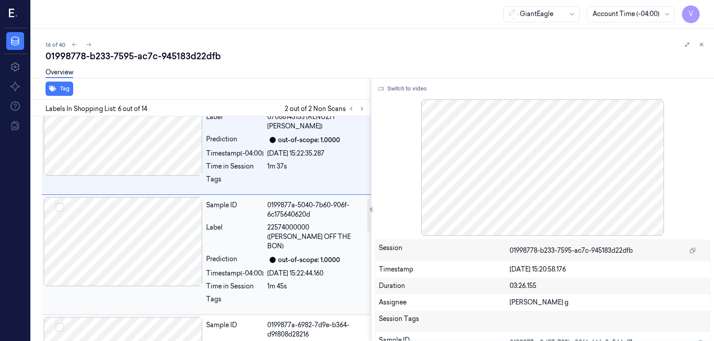
click at [242, 242] on div "Sample ID 0199877a-5040-7b60-906f-6c175640620d Label 22574000000 (GE HAM OFF TH…" at bounding box center [286, 255] width 166 height 116
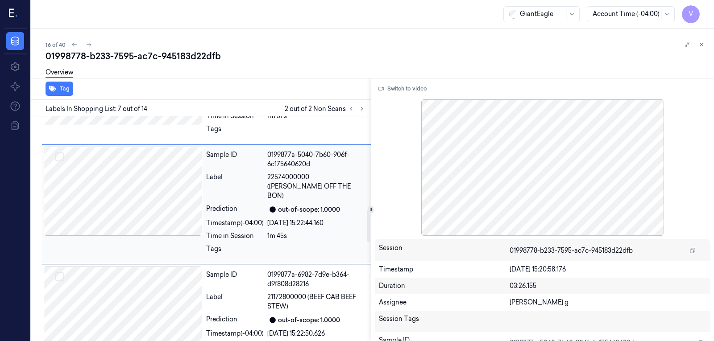
scroll to position [639, 0]
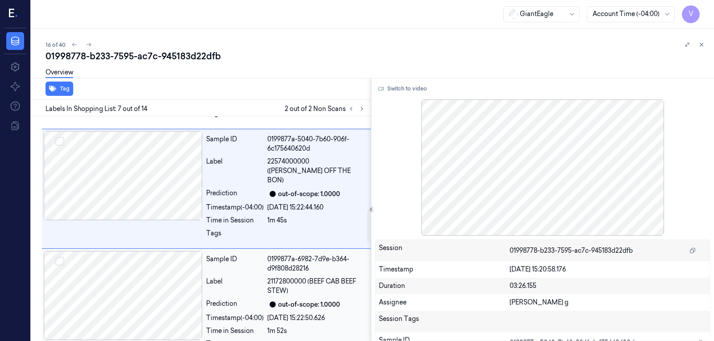
click at [309, 284] on span "21172800000 (BEEF CAB BEEF STEW)" at bounding box center [316, 286] width 98 height 19
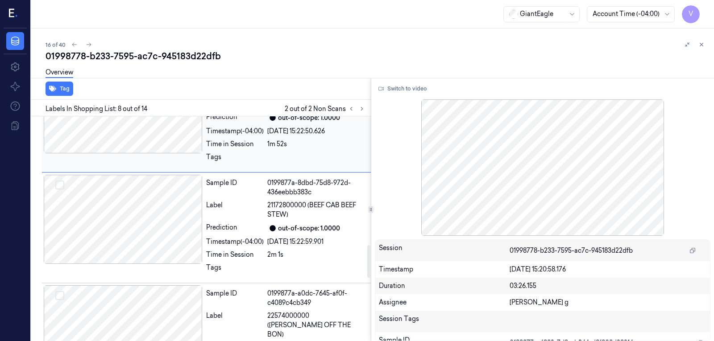
scroll to position [884, 0]
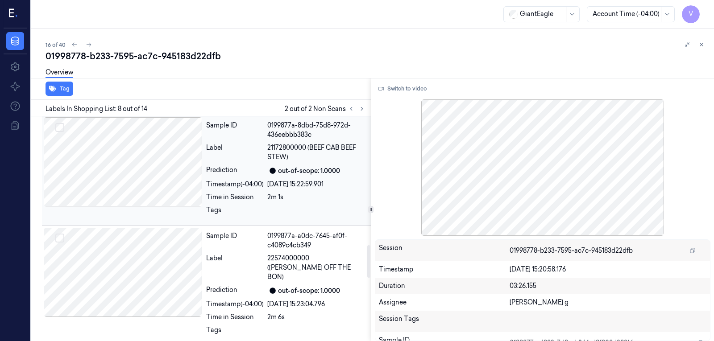
click at [237, 154] on div "Sample ID 0199877a-8dbd-75d8-972d-436eebbb383c Label 21172800000 (BEEF CAB BEEF…" at bounding box center [286, 170] width 166 height 106
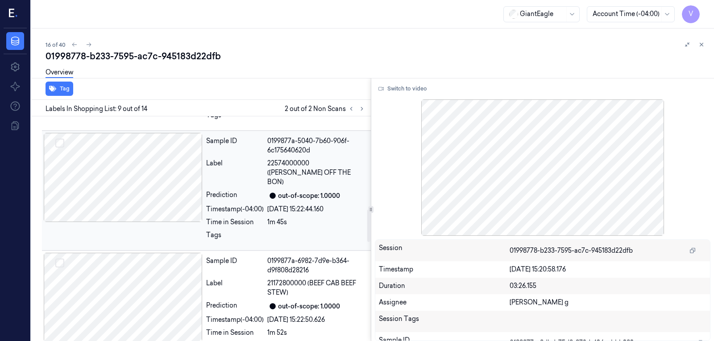
click at [149, 187] on div at bounding box center [123, 177] width 159 height 89
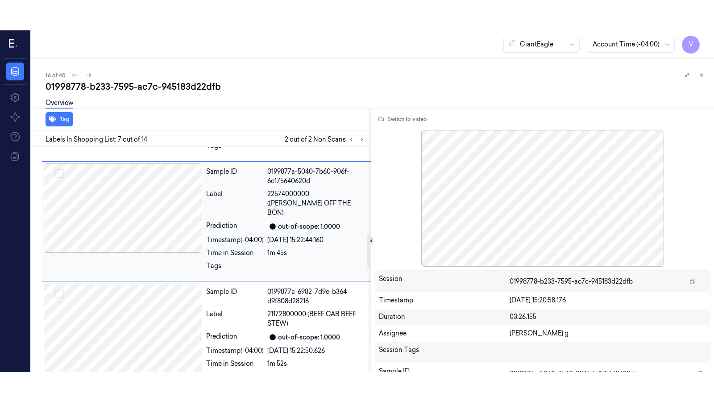
scroll to position [595, 0]
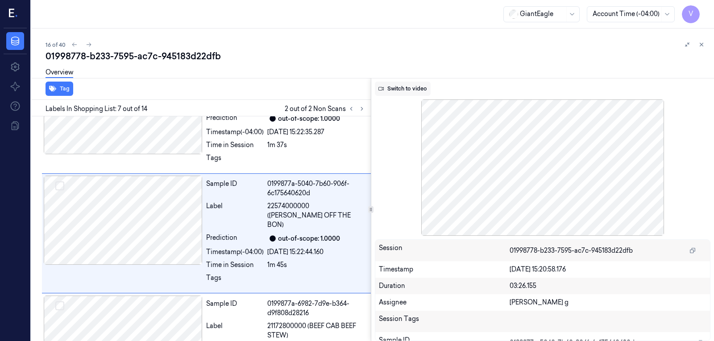
click at [404, 90] on button "Switch to video" at bounding box center [403, 89] width 56 height 14
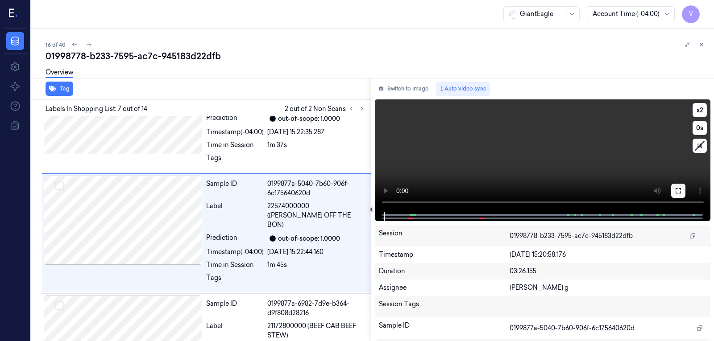
click at [679, 189] on icon at bounding box center [678, 190] width 7 height 7
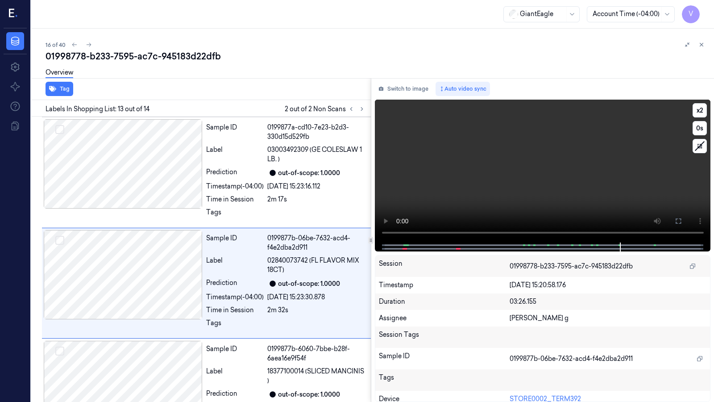
scroll to position [1229, 0]
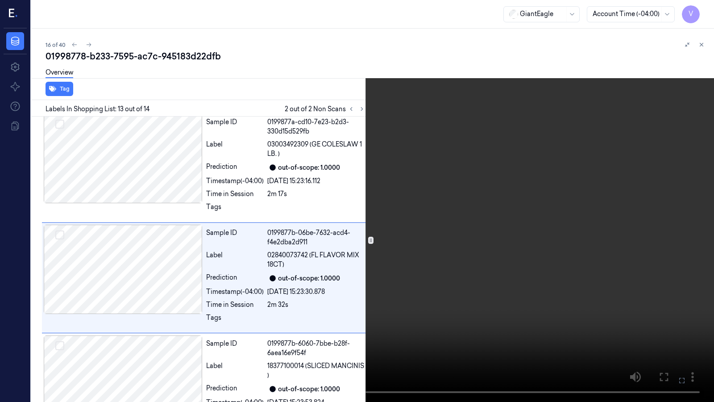
click at [362, 341] on video at bounding box center [357, 201] width 714 height 402
click at [0, 0] on icon at bounding box center [0, 0] width 0 height 0
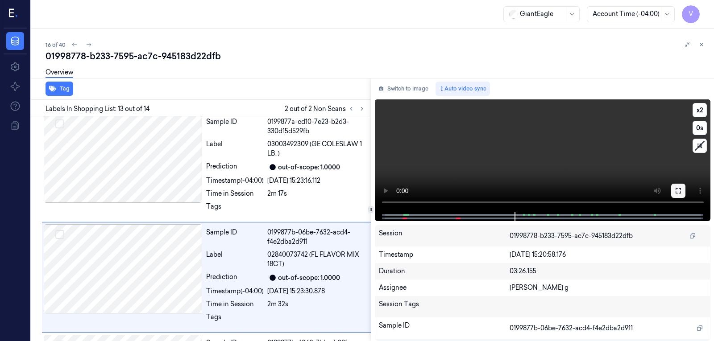
click at [674, 191] on button at bounding box center [678, 191] width 14 height 14
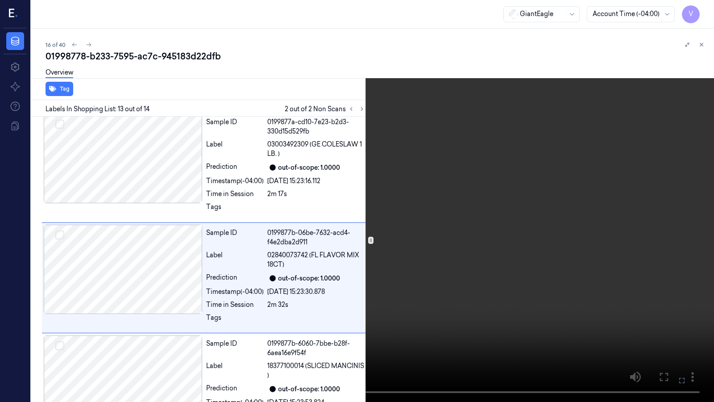
click at [424, 291] on video at bounding box center [357, 201] width 714 height 402
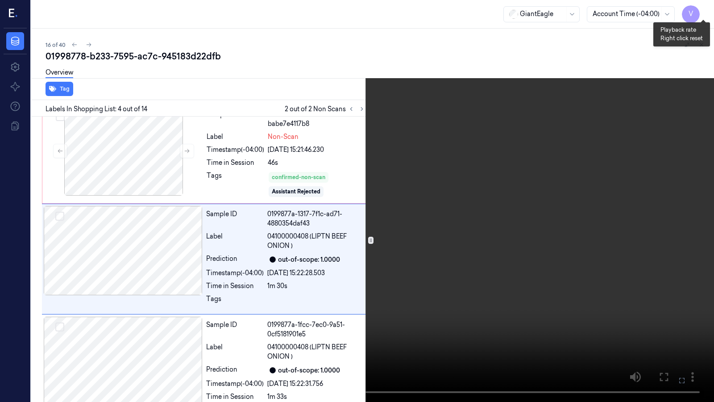
click at [706, 10] on button "x 2" at bounding box center [703, 11] width 14 height 14
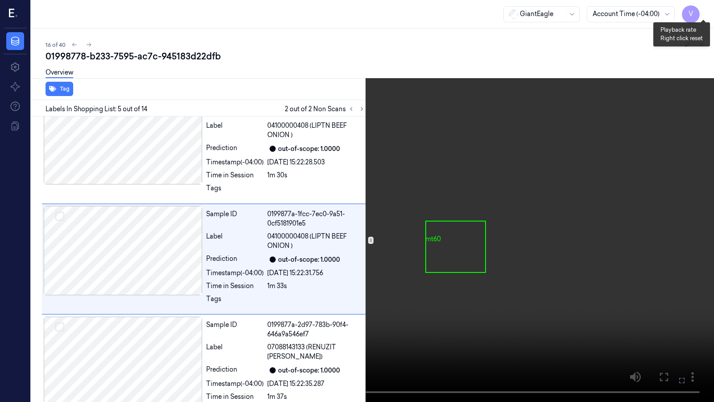
click at [706, 10] on button "x 4" at bounding box center [703, 11] width 14 height 14
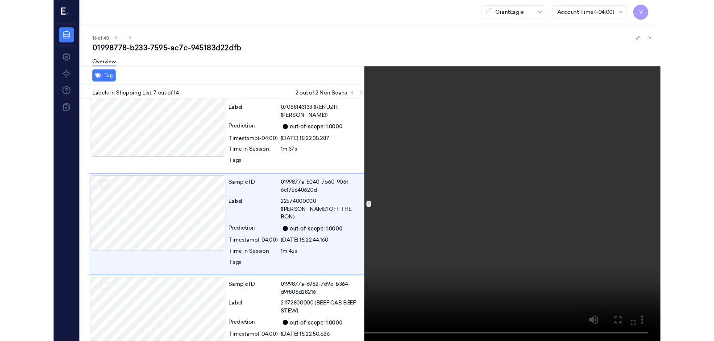
scroll to position [565, 0]
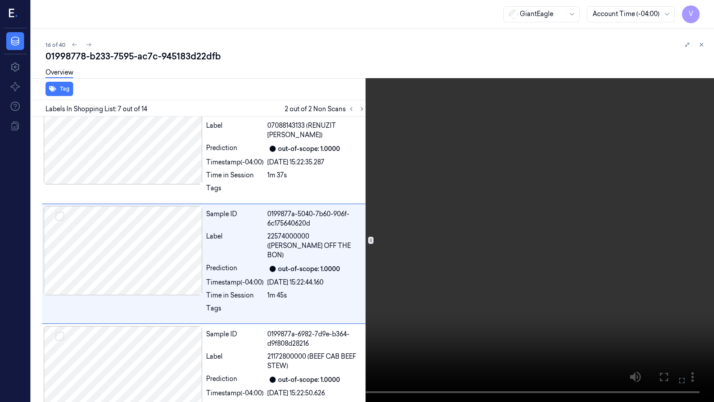
click at [0, 0] on icon at bounding box center [0, 0] width 0 height 0
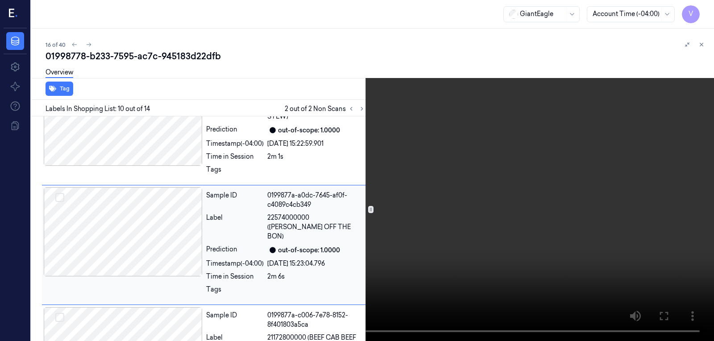
scroll to position [927, 0]
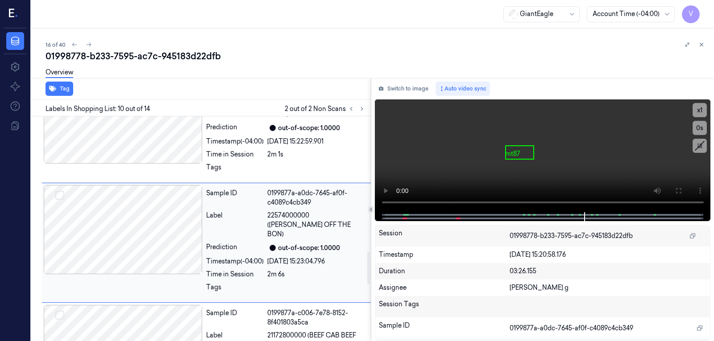
click at [158, 228] on div at bounding box center [123, 229] width 159 height 89
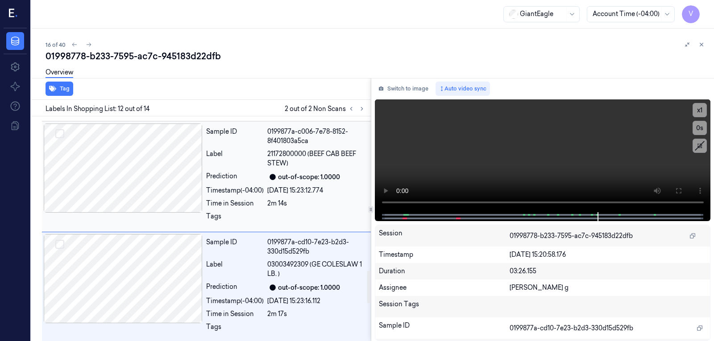
scroll to position [1059, 0]
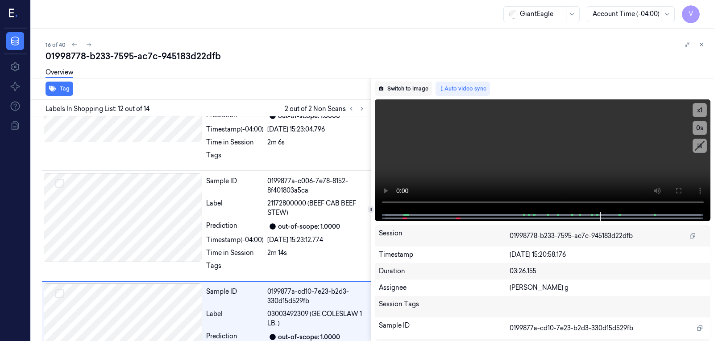
click at [407, 91] on button "Switch to image" at bounding box center [403, 89] width 57 height 14
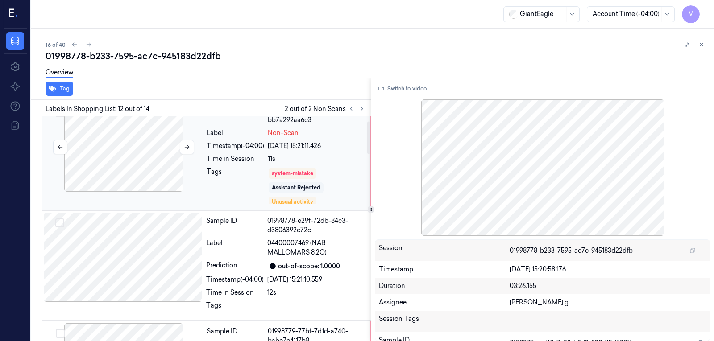
scroll to position [0, 0]
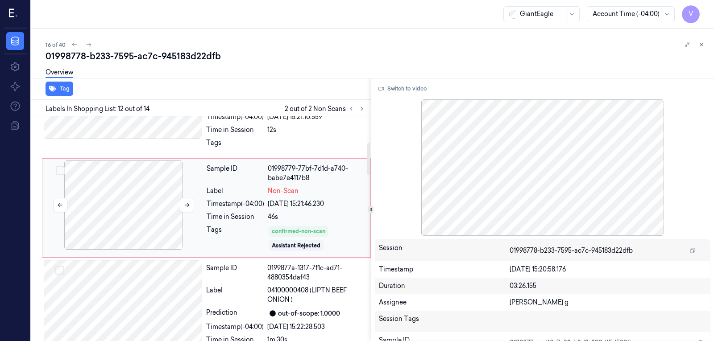
click at [144, 209] on div at bounding box center [123, 205] width 159 height 89
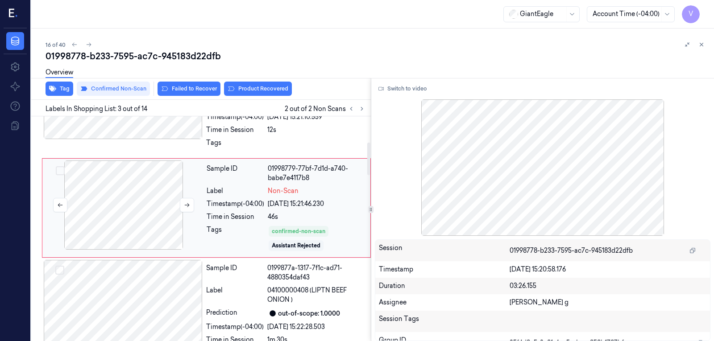
scroll to position [158, 0]
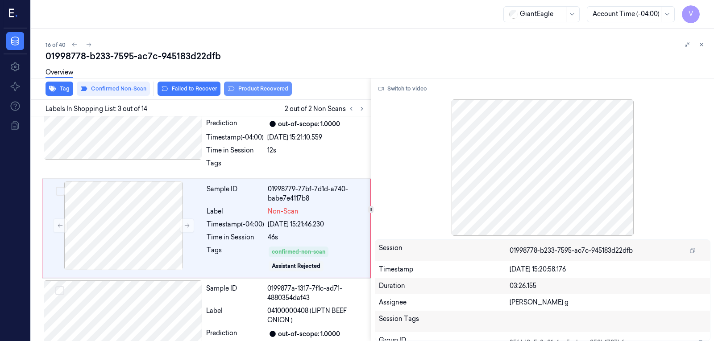
click at [253, 88] on button "Product Recovered" at bounding box center [258, 89] width 68 height 14
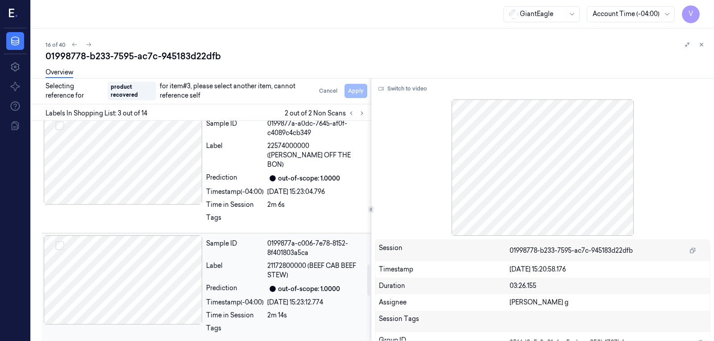
scroll to position [1006, 0]
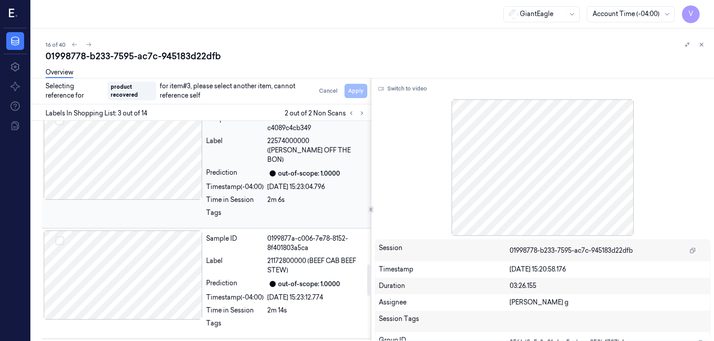
click at [116, 158] on div at bounding box center [123, 155] width 159 height 89
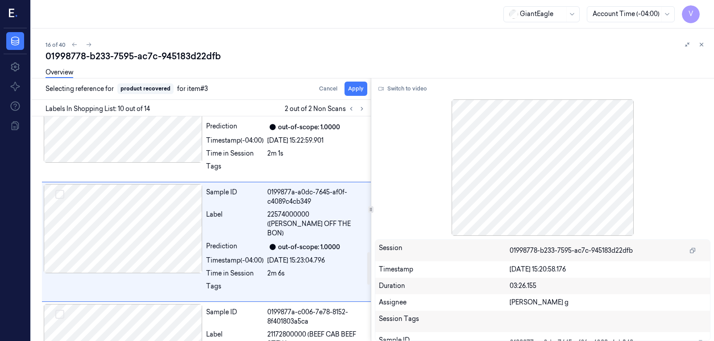
scroll to position [927, 0]
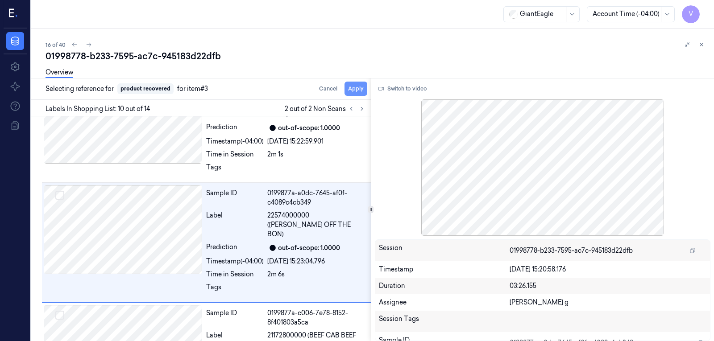
click at [359, 88] on button "Apply" at bounding box center [356, 89] width 23 height 14
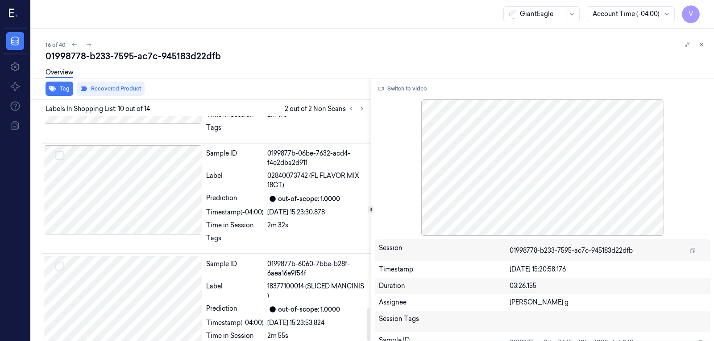
scroll to position [1326, 0]
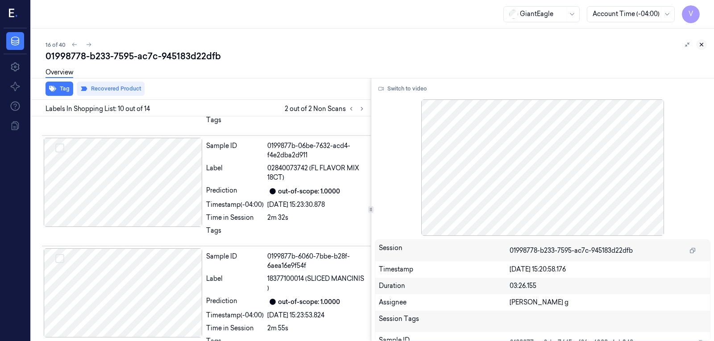
click at [702, 46] on icon at bounding box center [701, 45] width 6 height 6
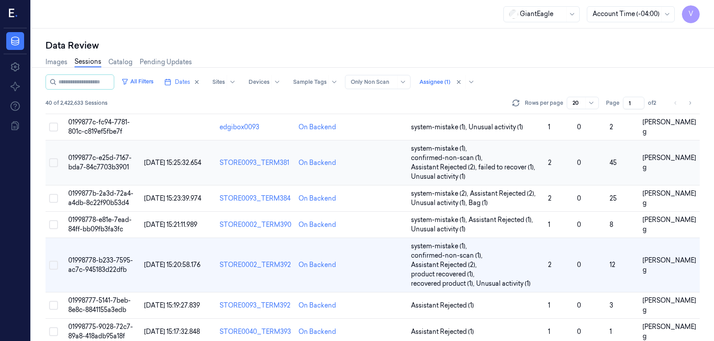
scroll to position [362, 0]
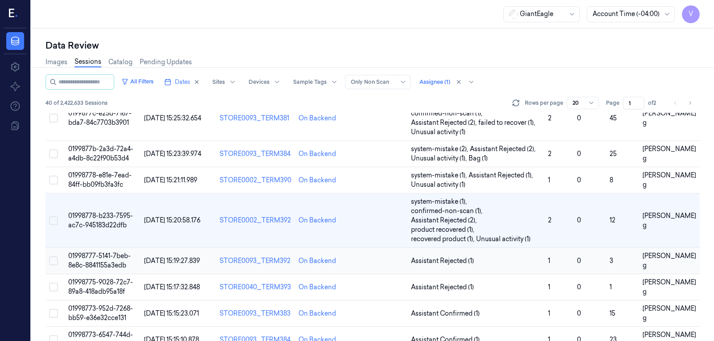
click at [390, 248] on td at bounding box center [379, 261] width 56 height 26
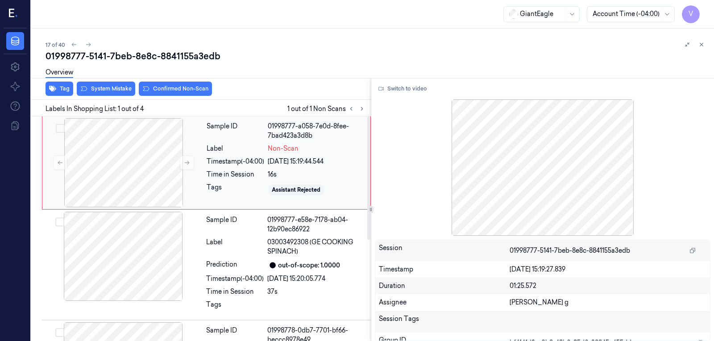
click at [210, 160] on div "Timestamp (-04:00)" at bounding box center [236, 161] width 58 height 9
click at [382, 91] on icon at bounding box center [380, 88] width 5 height 5
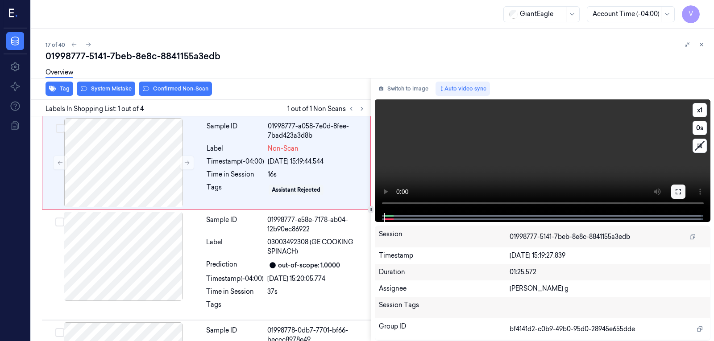
click at [675, 192] on icon at bounding box center [678, 191] width 7 height 7
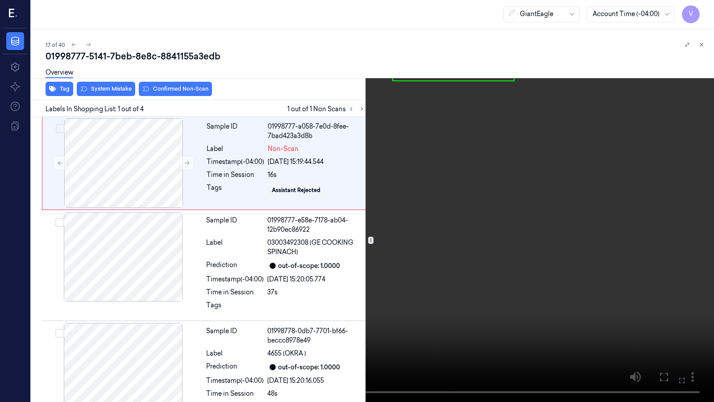
click at [0, 0] on icon at bounding box center [0, 0] width 0 height 0
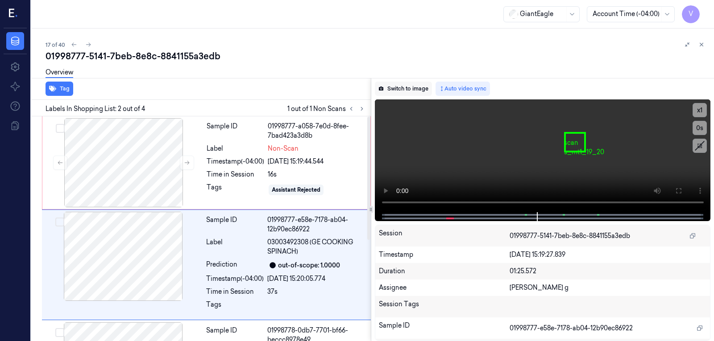
click at [417, 86] on button "Switch to image" at bounding box center [403, 89] width 57 height 14
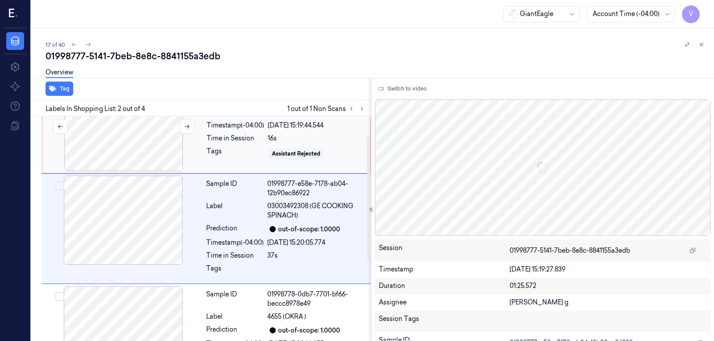
click at [149, 135] on div at bounding box center [123, 126] width 159 height 89
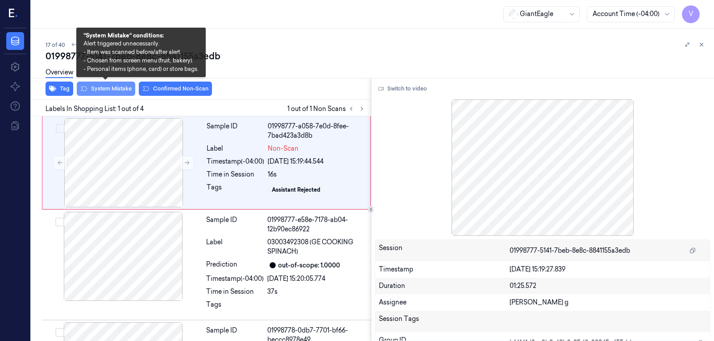
click at [108, 89] on button "System Mistake" at bounding box center [106, 89] width 58 height 14
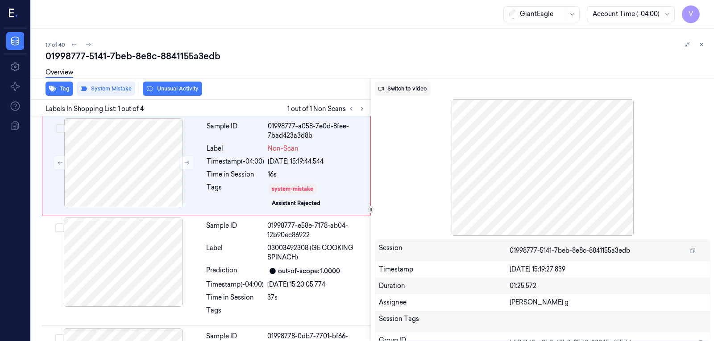
click at [407, 89] on button "Switch to video" at bounding box center [403, 89] width 56 height 14
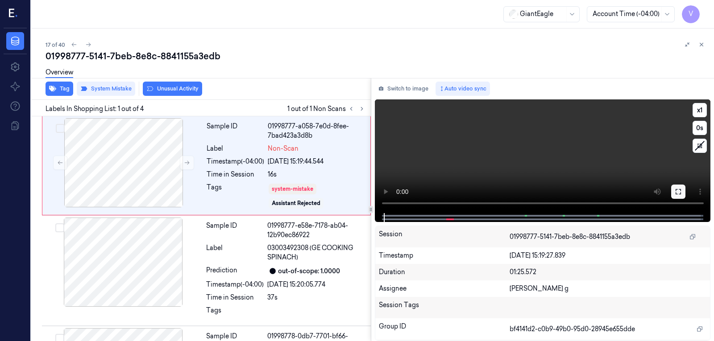
click at [675, 198] on button at bounding box center [678, 192] width 14 height 14
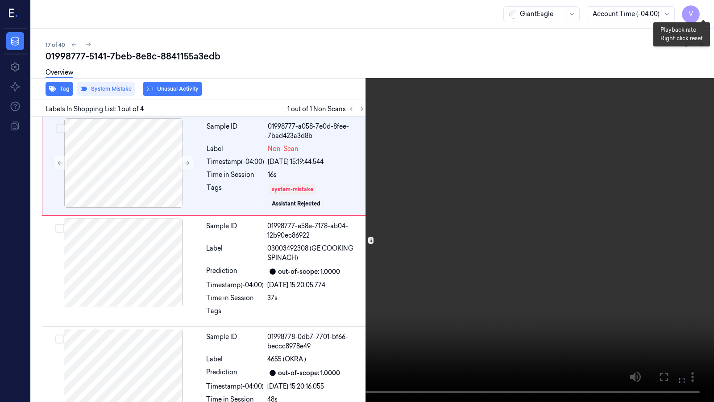
click at [703, 12] on button "x 1" at bounding box center [703, 11] width 14 height 14
click at [0, 0] on icon at bounding box center [0, 0] width 0 height 0
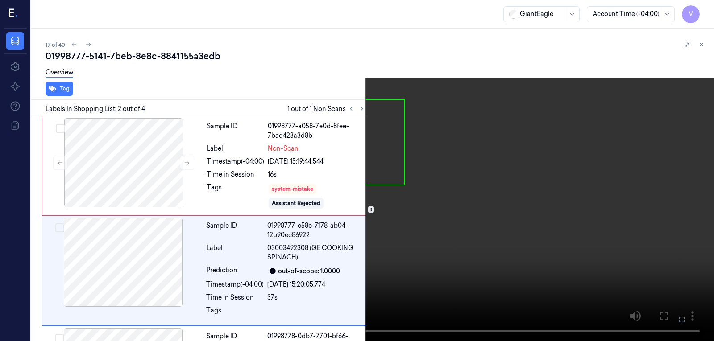
scroll to position [42, 0]
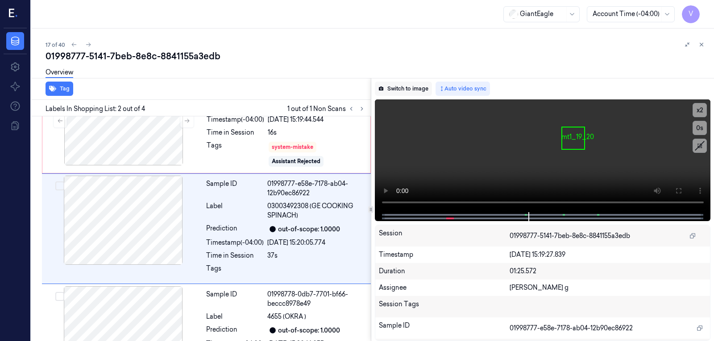
click at [404, 91] on button "Switch to image" at bounding box center [403, 89] width 57 height 14
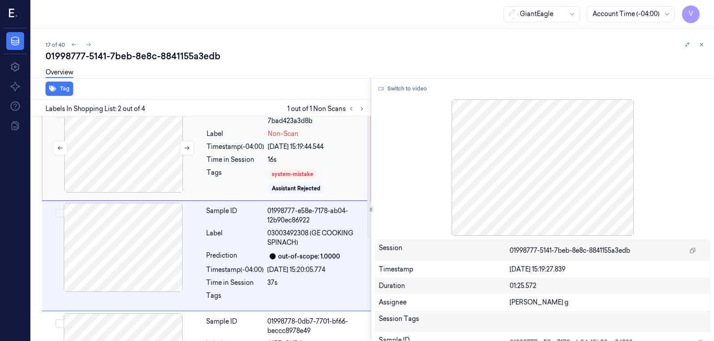
scroll to position [0, 0]
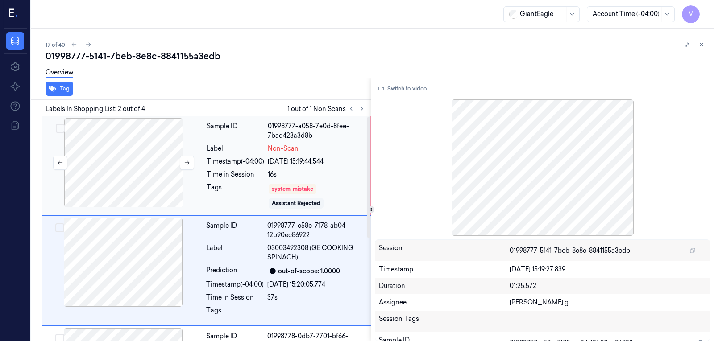
click at [122, 180] on div at bounding box center [123, 162] width 159 height 89
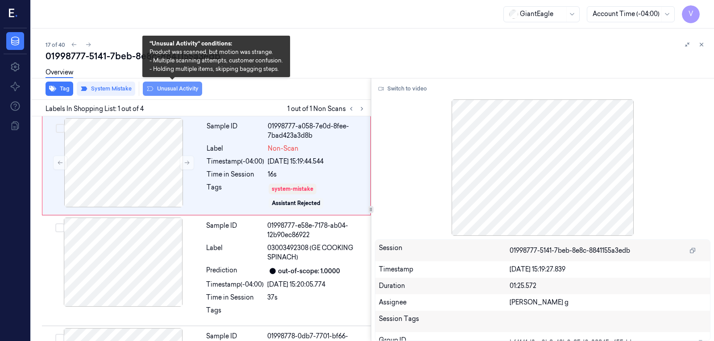
click at [170, 91] on button "Unusual Activity" at bounding box center [172, 89] width 59 height 14
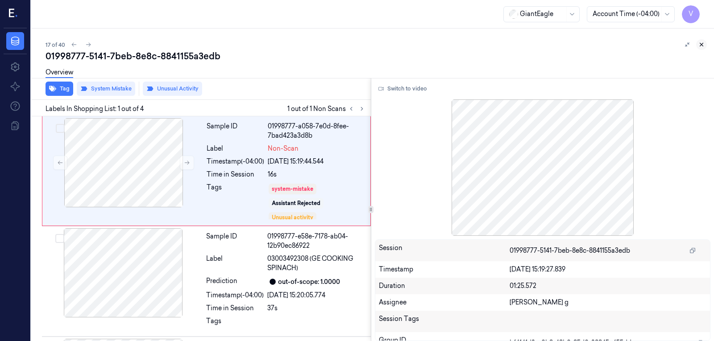
click at [705, 43] on button at bounding box center [701, 44] width 11 height 11
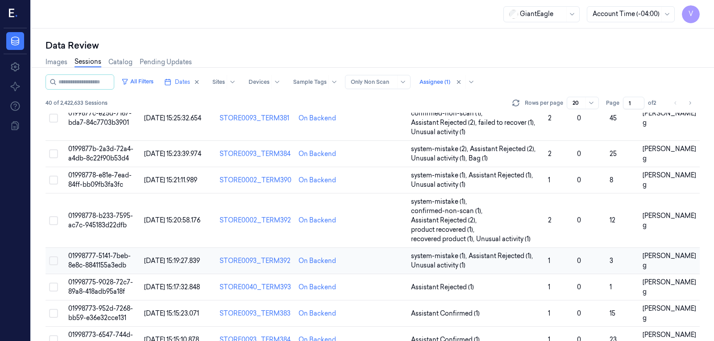
scroll to position [362, 0]
click at [366, 274] on td at bounding box center [379, 287] width 56 height 26
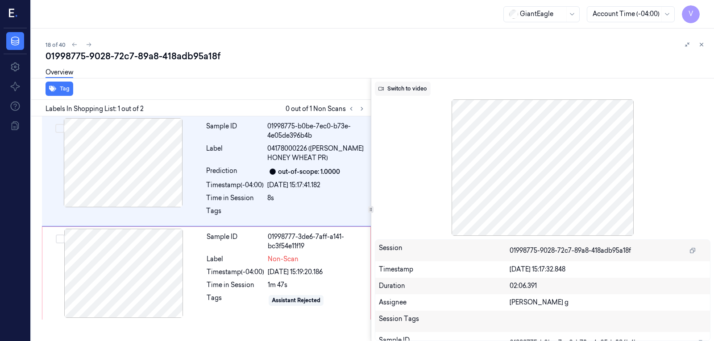
click at [415, 91] on button "Switch to video" at bounding box center [403, 89] width 56 height 14
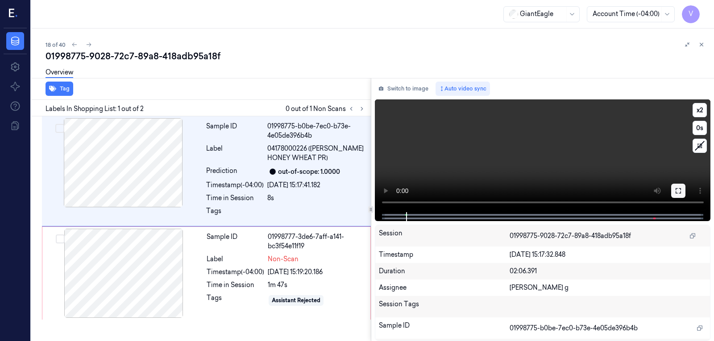
click at [680, 189] on icon at bounding box center [678, 190] width 7 height 7
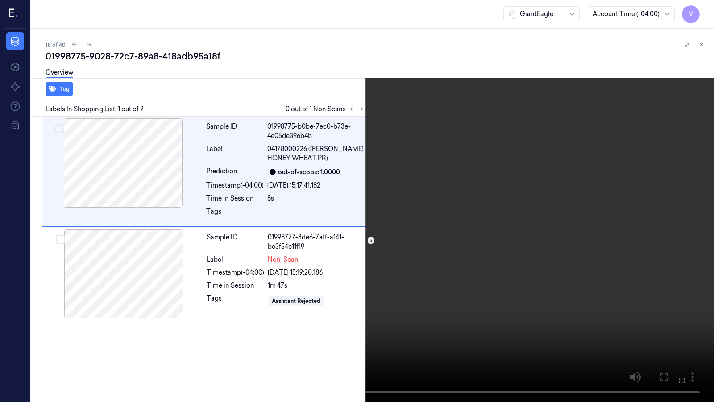
click at [0, 0] on icon at bounding box center [0, 0] width 0 height 0
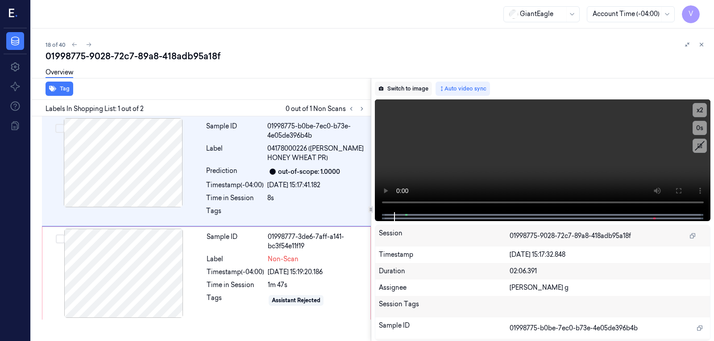
click at [417, 90] on button "Switch to image" at bounding box center [403, 89] width 57 height 14
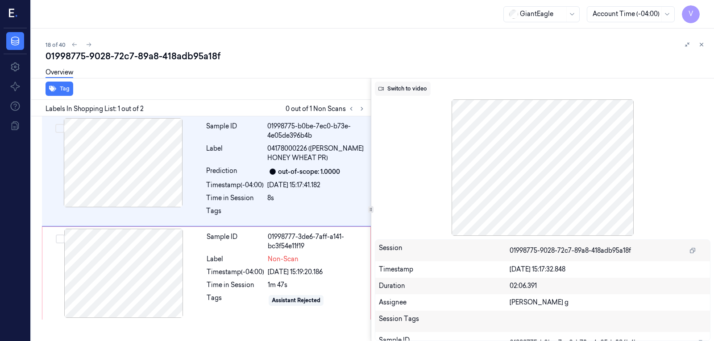
click at [407, 91] on button "Switch to video" at bounding box center [403, 89] width 56 height 14
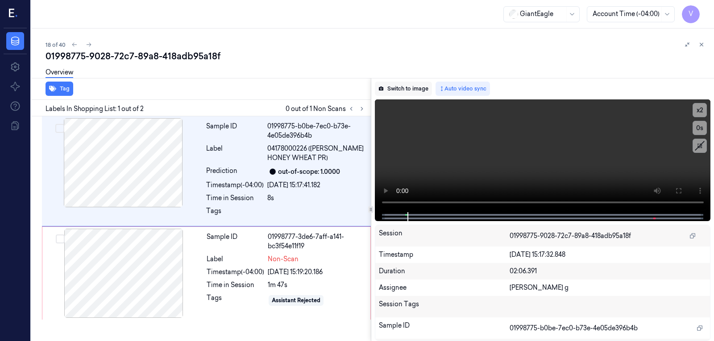
click at [400, 87] on button "Switch to image" at bounding box center [403, 89] width 57 height 14
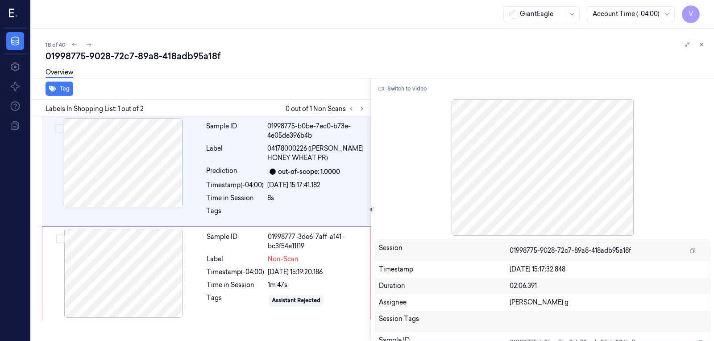
click at [404, 75] on div "Overview" at bounding box center [376, 73] width 661 height 23
click at [399, 86] on button "Switch to video" at bounding box center [403, 89] width 56 height 14
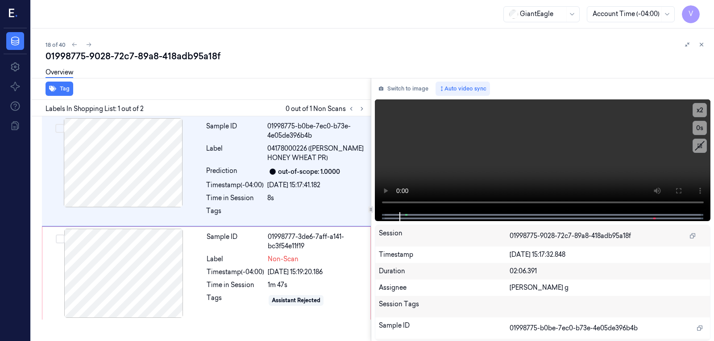
click at [301, 96] on div "Tag" at bounding box center [199, 89] width 343 height 22
click at [399, 59] on div "01998775-9028-72c7-89a8-418adb95a18f" at bounding box center [376, 56] width 661 height 12
click at [402, 88] on button "Switch to image" at bounding box center [403, 89] width 57 height 14
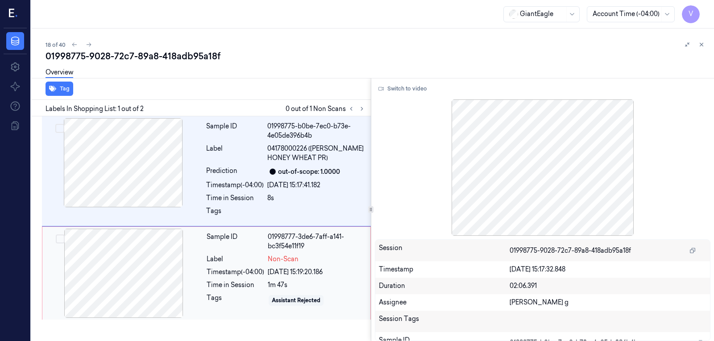
click at [117, 276] on div at bounding box center [123, 273] width 159 height 89
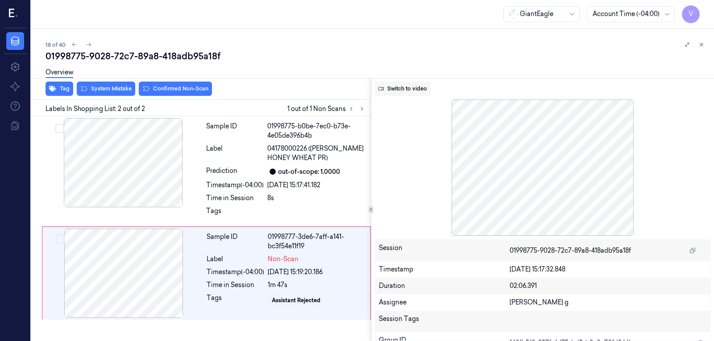
click at [416, 94] on button "Switch to video" at bounding box center [403, 89] width 56 height 14
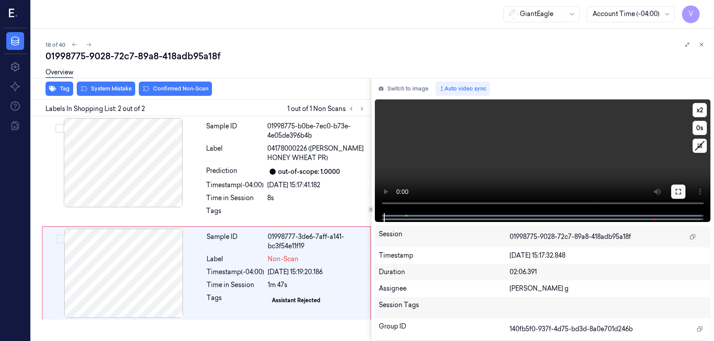
click at [678, 189] on icon at bounding box center [678, 191] width 7 height 7
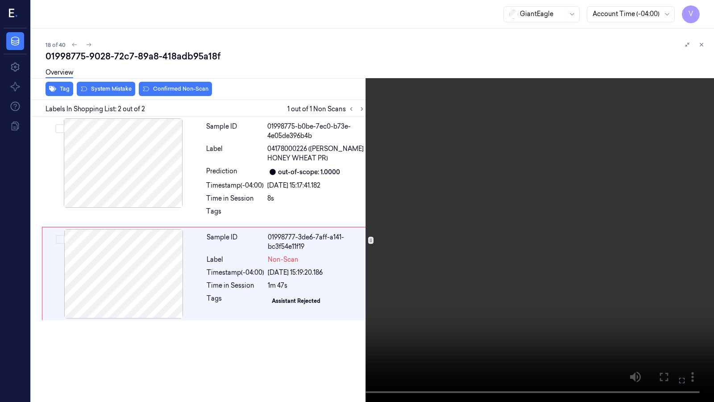
click at [0, 0] on button at bounding box center [0, 0] width 0 height 0
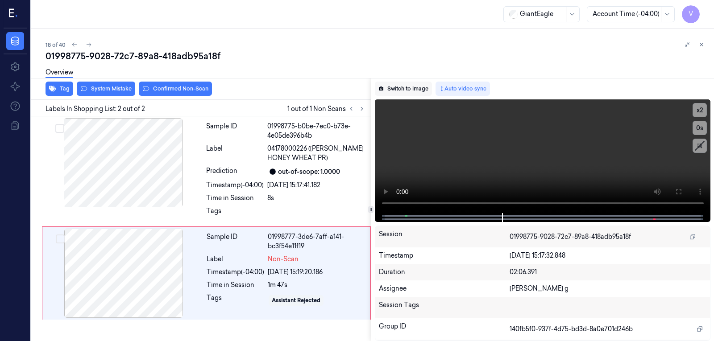
click at [392, 87] on button "Switch to image" at bounding box center [403, 89] width 57 height 14
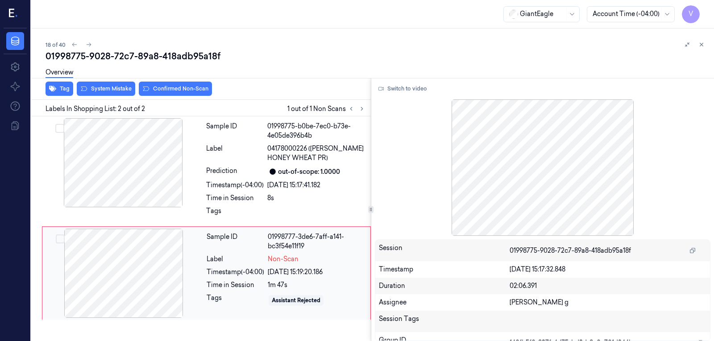
click at [85, 276] on div at bounding box center [123, 273] width 159 height 89
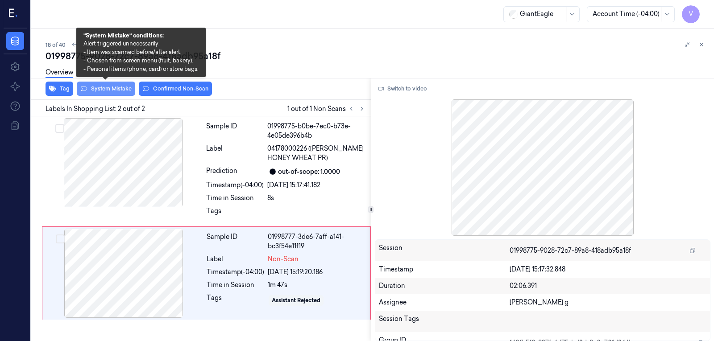
click at [107, 93] on button "System Mistake" at bounding box center [106, 89] width 58 height 14
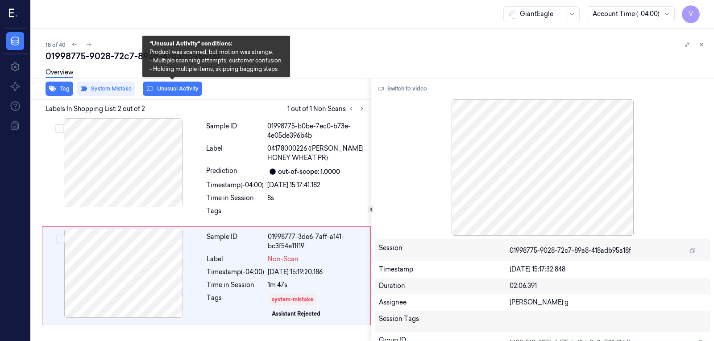
click at [182, 92] on button "Unusual Activity" at bounding box center [172, 89] width 59 height 14
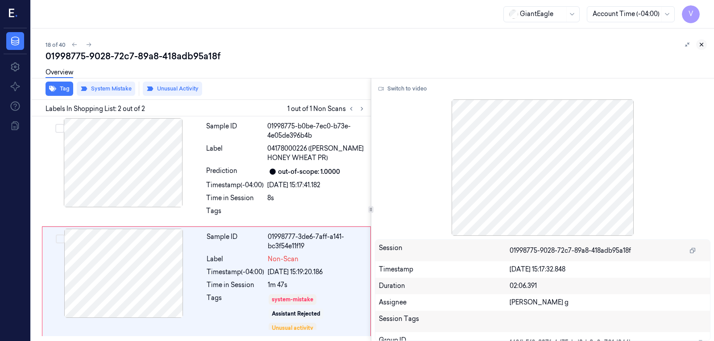
click at [702, 42] on icon at bounding box center [701, 45] width 6 height 6
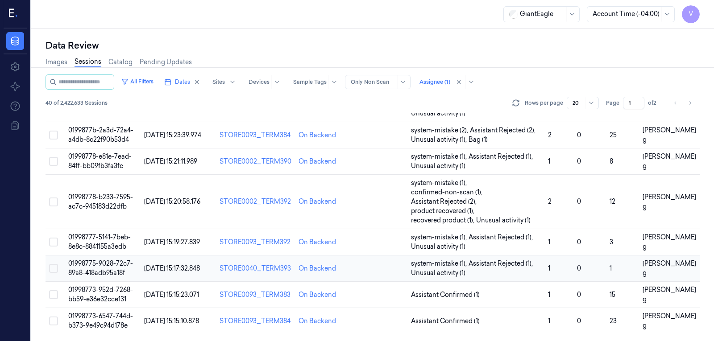
scroll to position [362, 0]
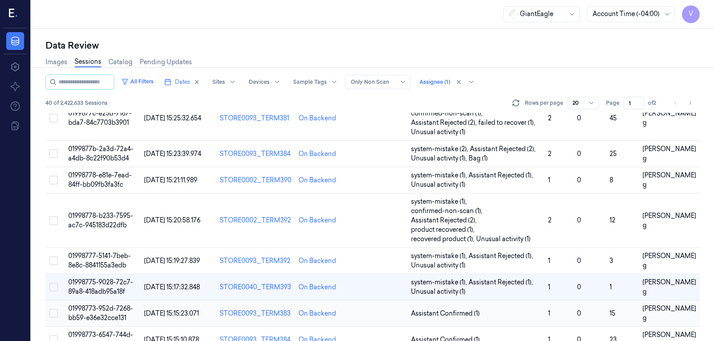
click at [388, 301] on td at bounding box center [379, 314] width 56 height 26
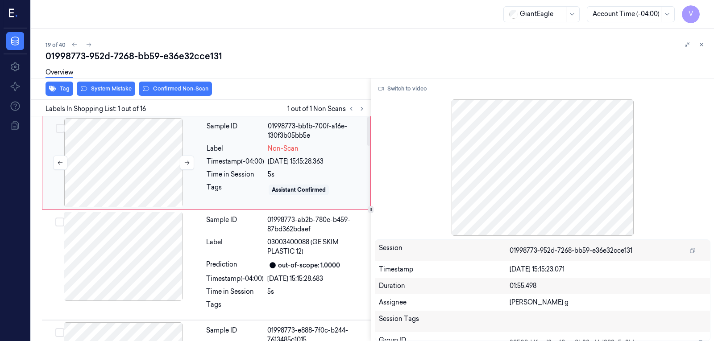
click at [158, 172] on div at bounding box center [123, 162] width 159 height 89
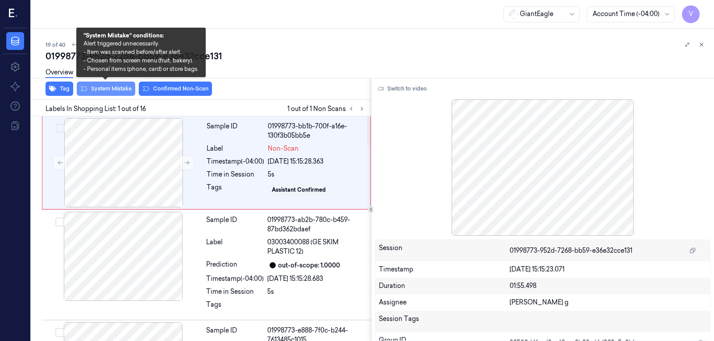
click at [108, 90] on button "System Mistake" at bounding box center [106, 89] width 58 height 14
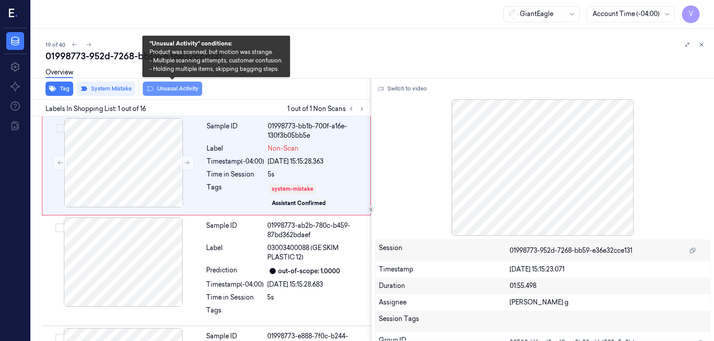
click at [162, 88] on button "Unusual Activity" at bounding box center [172, 89] width 59 height 14
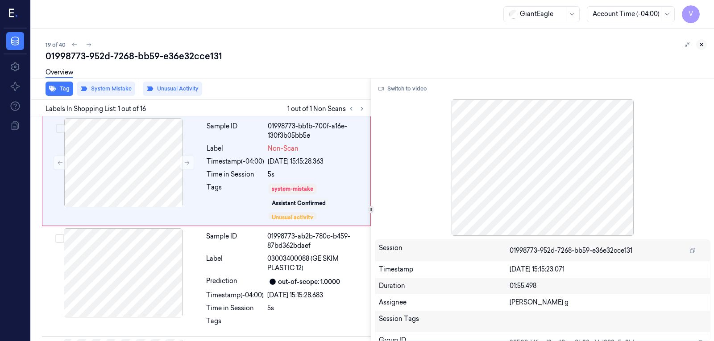
click at [702, 44] on icon at bounding box center [701, 45] width 6 height 6
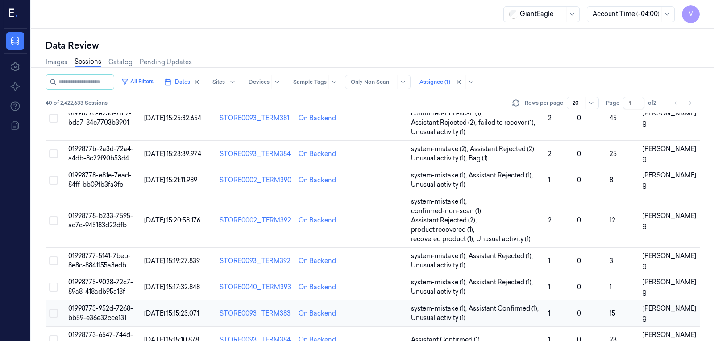
scroll to position [362, 0]
click at [372, 327] on td at bounding box center [379, 340] width 56 height 26
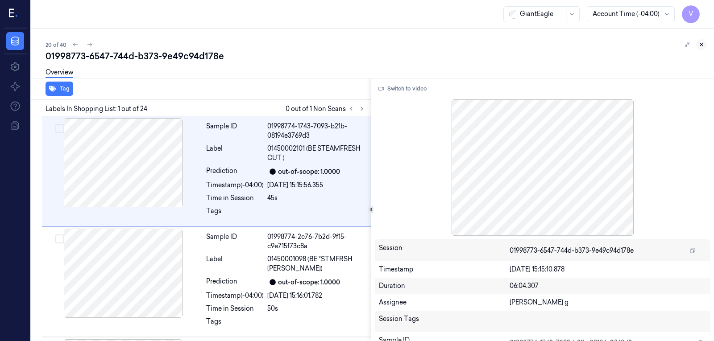
click at [704, 45] on icon at bounding box center [701, 45] width 6 height 6
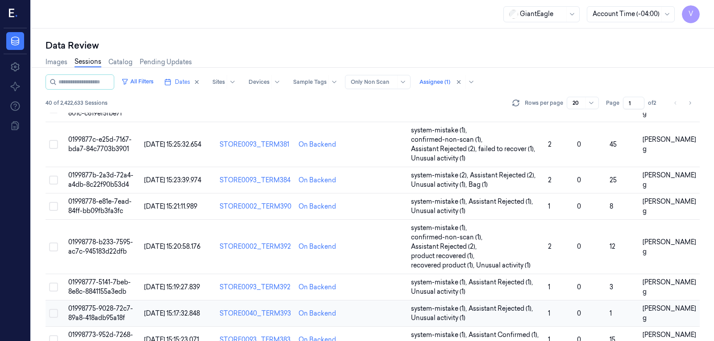
scroll to position [362, 0]
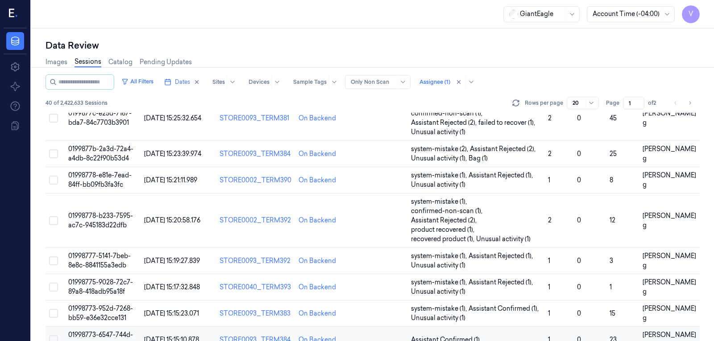
click at [384, 327] on td at bounding box center [379, 340] width 56 height 26
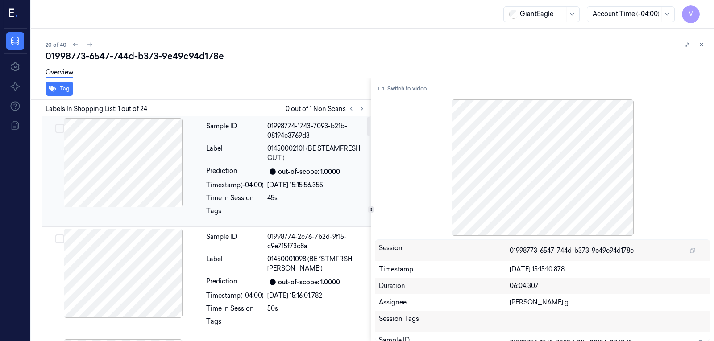
click at [259, 160] on div "Label" at bounding box center [235, 153] width 58 height 19
click at [364, 101] on div "Labels In Shopping List: 1 out of 24 0 out of 1 Non Scans" at bounding box center [199, 108] width 343 height 17
click at [358, 110] on button at bounding box center [362, 109] width 11 height 11
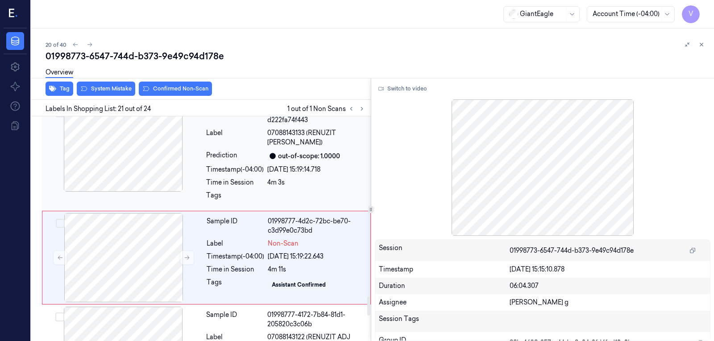
scroll to position [2138, 0]
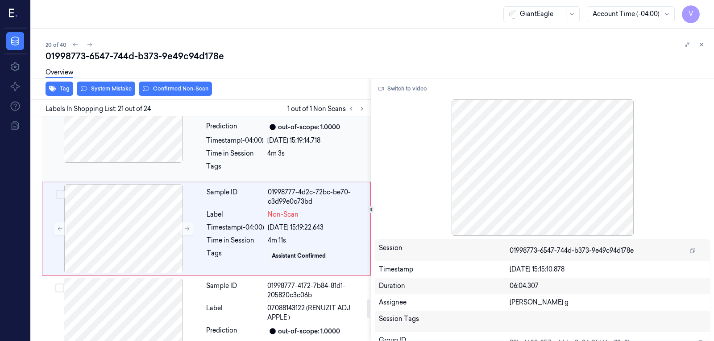
click at [258, 145] on div "Timestamp (-04:00)" at bounding box center [235, 140] width 58 height 9
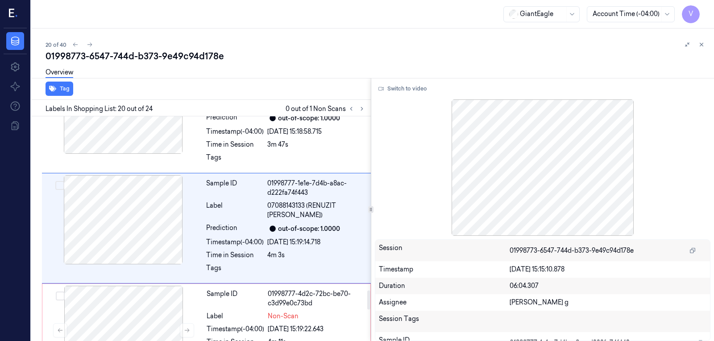
scroll to position [2036, 0]
click at [398, 93] on button "Switch to video" at bounding box center [403, 89] width 56 height 14
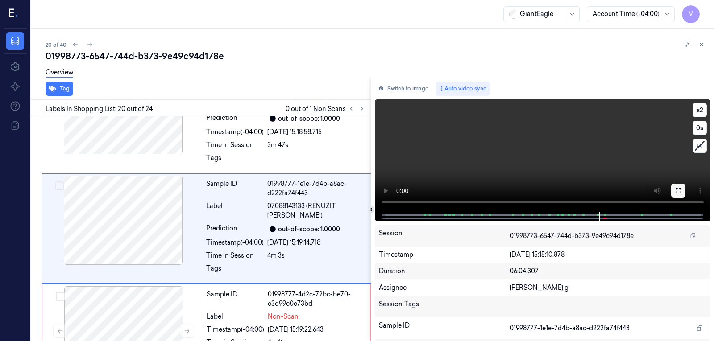
click at [681, 194] on icon at bounding box center [678, 190] width 7 height 7
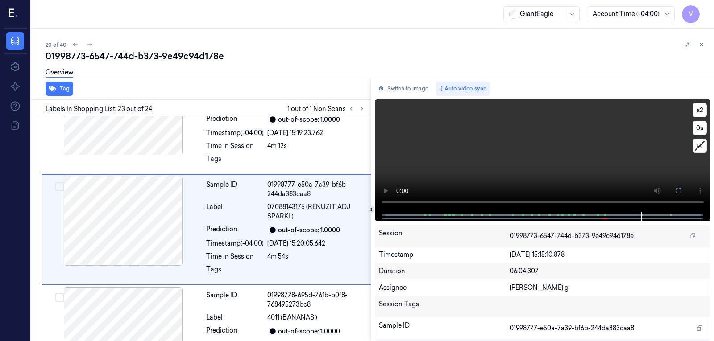
scroll to position [2351, 0]
click at [88, 46] on icon at bounding box center [90, 45] width 6 height 6
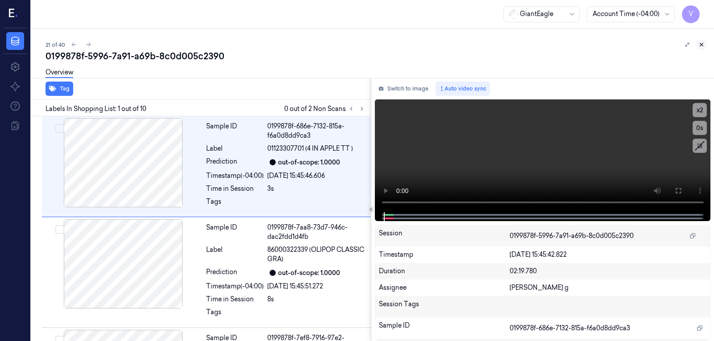
click at [702, 44] on icon at bounding box center [701, 44] width 3 height 3
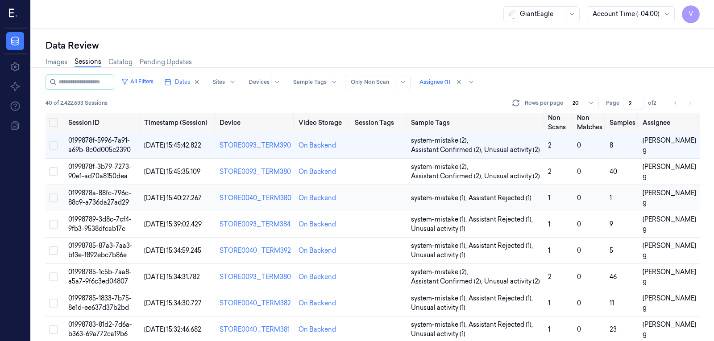
click at [368, 196] on td at bounding box center [379, 198] width 56 height 26
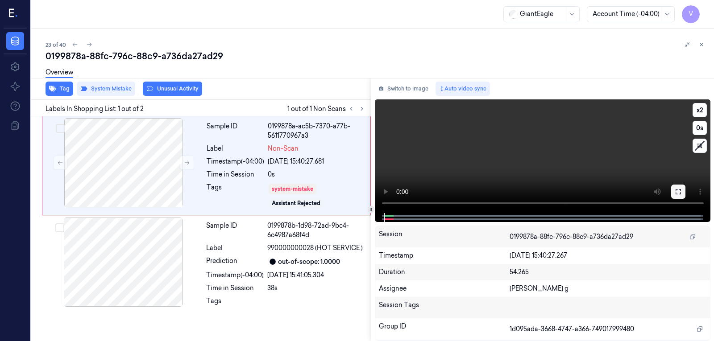
click at [678, 194] on icon at bounding box center [678, 191] width 7 height 7
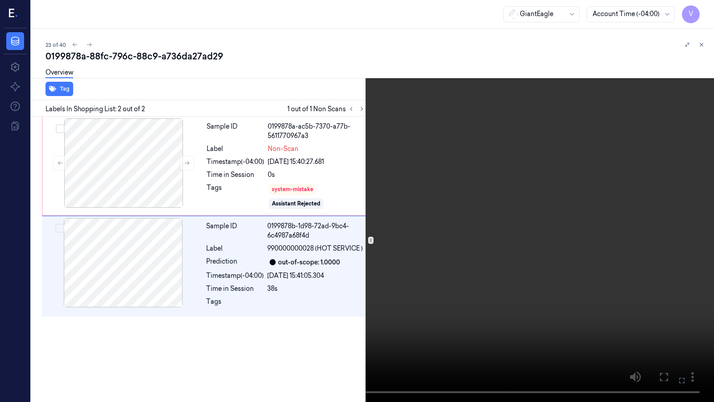
click at [0, 0] on button at bounding box center [0, 0] width 0 height 0
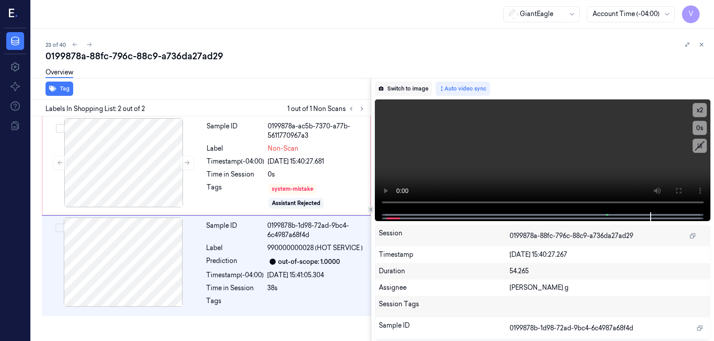
click at [403, 83] on button "Switch to image" at bounding box center [403, 89] width 57 height 14
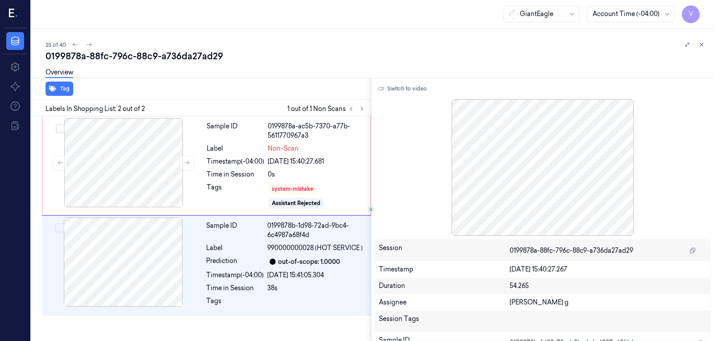
click at [378, 35] on div "23 of 40 0199878a-88fc-796c-88c9-a736da27ad29 Overview Tag Labels In Shopping L…" at bounding box center [372, 185] width 683 height 313
click at [394, 86] on button "Switch to video" at bounding box center [403, 89] width 56 height 14
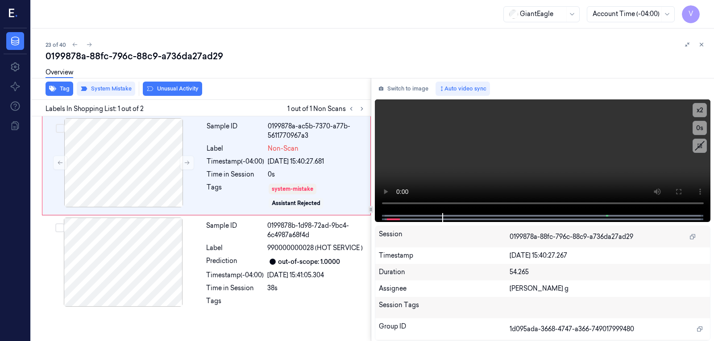
click at [701, 50] on div "0199878a-88fc-796c-88c9-a736da27ad29" at bounding box center [376, 56] width 661 height 12
click at [703, 39] on button at bounding box center [701, 44] width 11 height 11
